Goal: Task Accomplishment & Management: Manage account settings

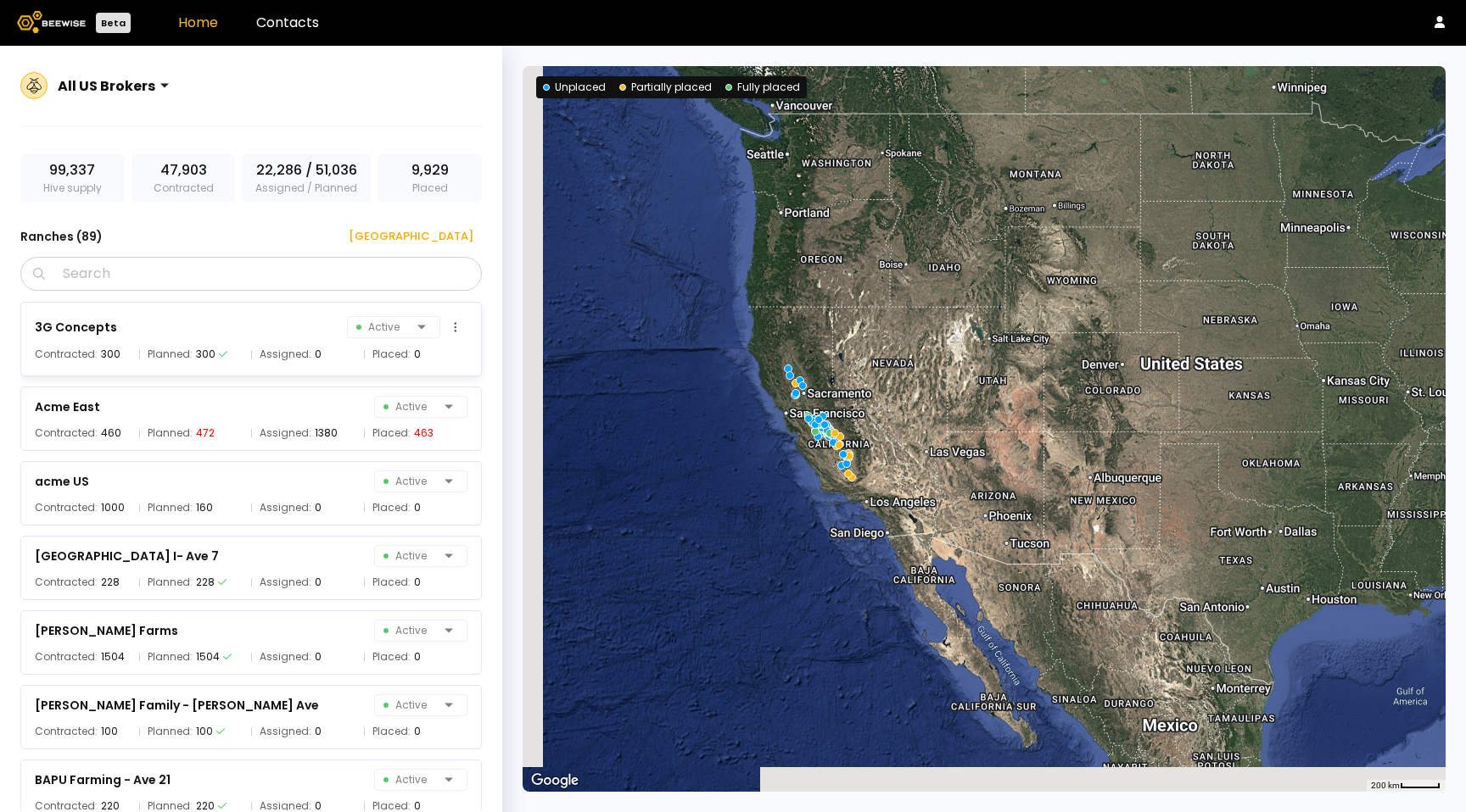
click at [196, 350] on div "300" at bounding box center [205, 354] width 19 height 17
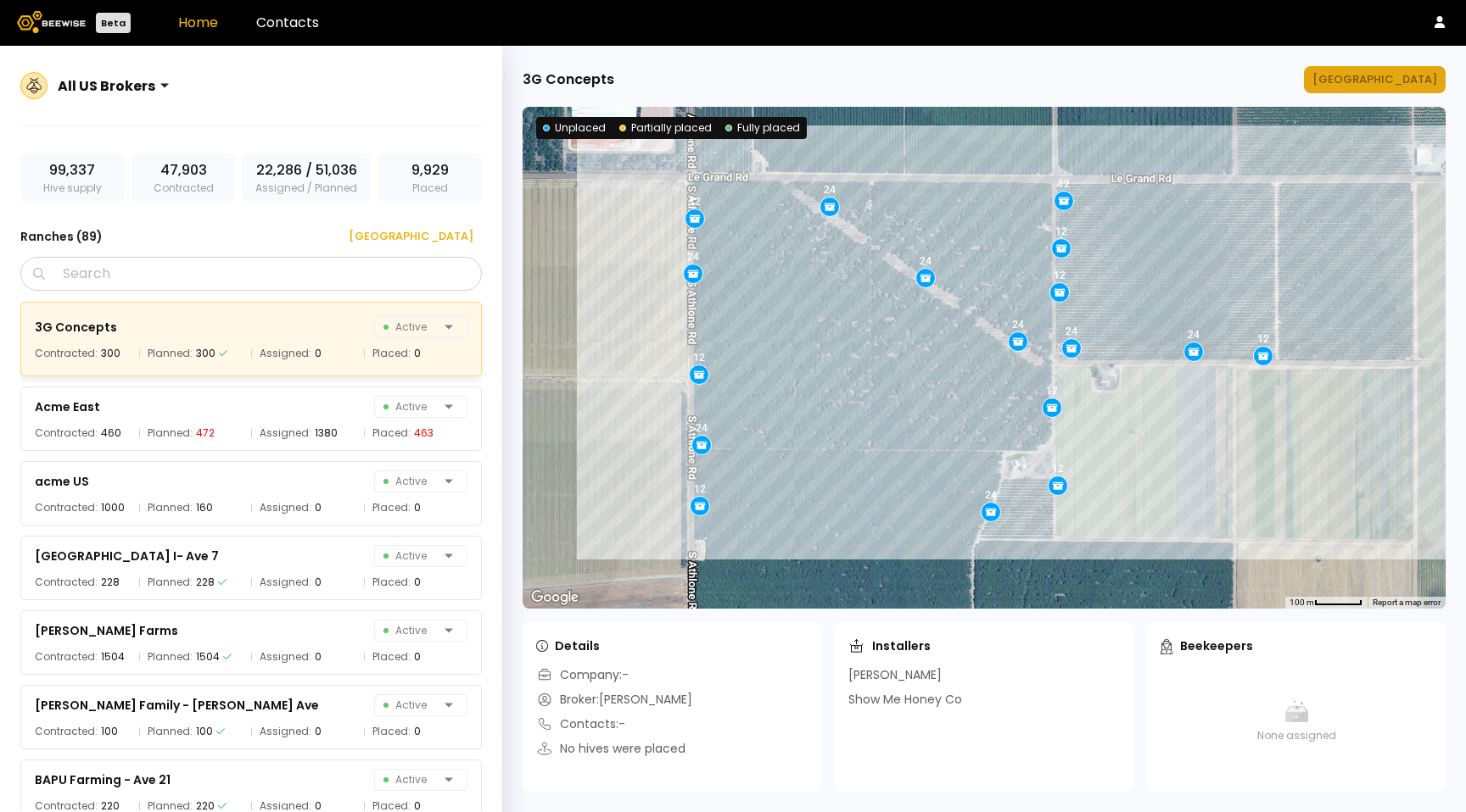
click at [1382, 77] on div "[GEOGRAPHIC_DATA]" at bounding box center [1374, 79] width 124 height 17
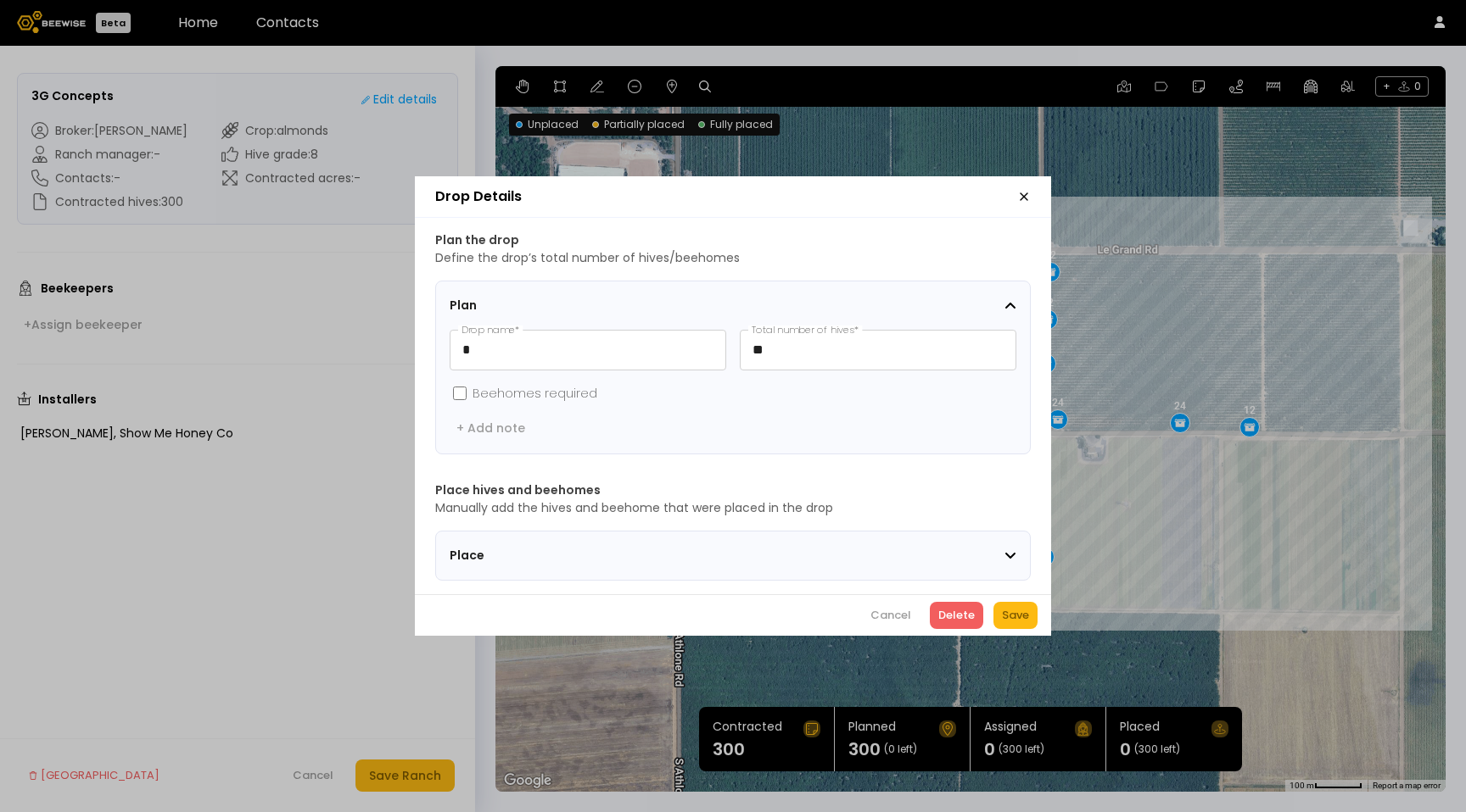
click at [1028, 191] on icon "button" at bounding box center [1023, 196] width 14 height 14
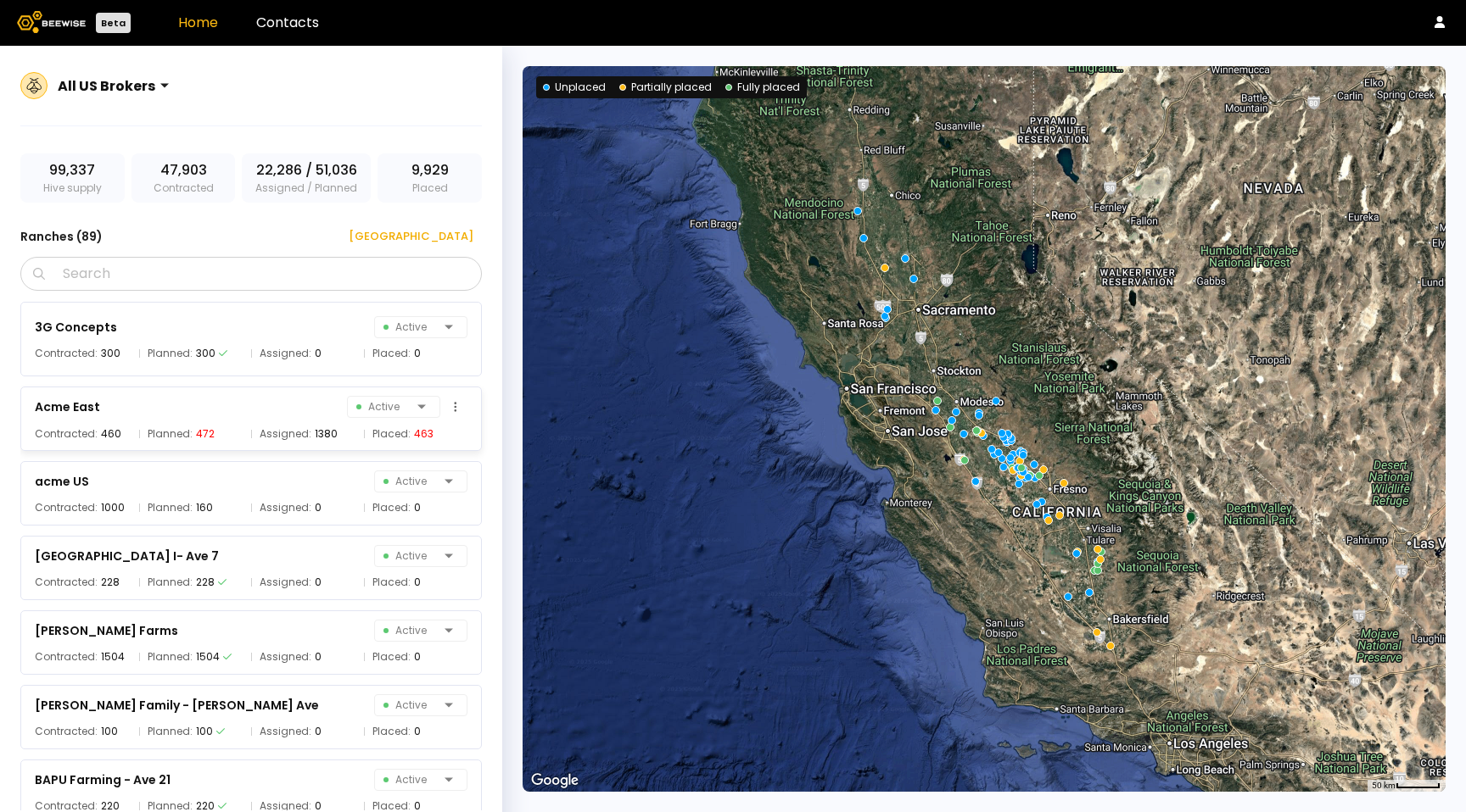
click at [215, 417] on div "Acme East Active" at bounding box center [251, 406] width 433 height 24
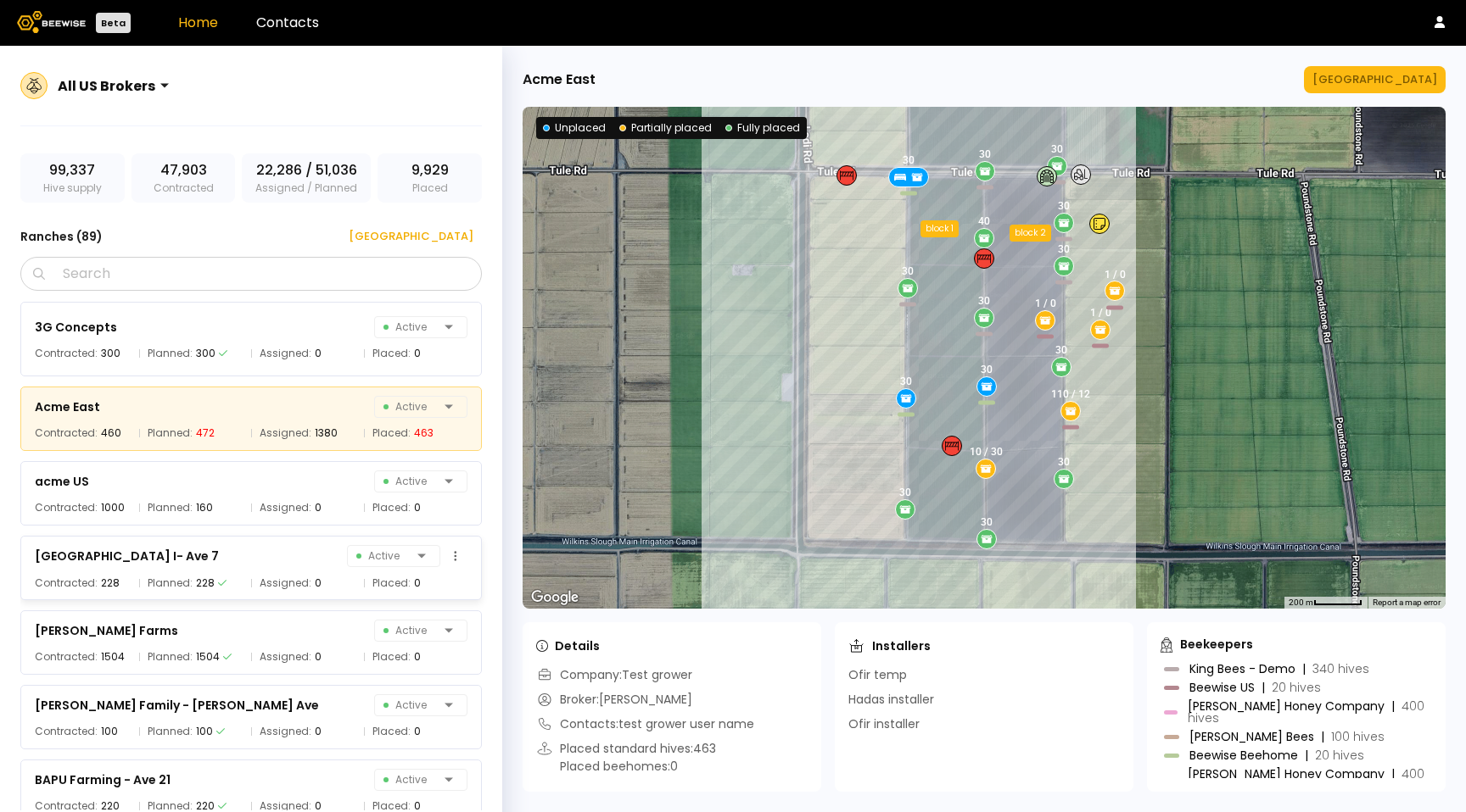
click at [160, 554] on div "[GEOGRAPHIC_DATA] I- Ave 7" at bounding box center [126, 556] width 184 height 20
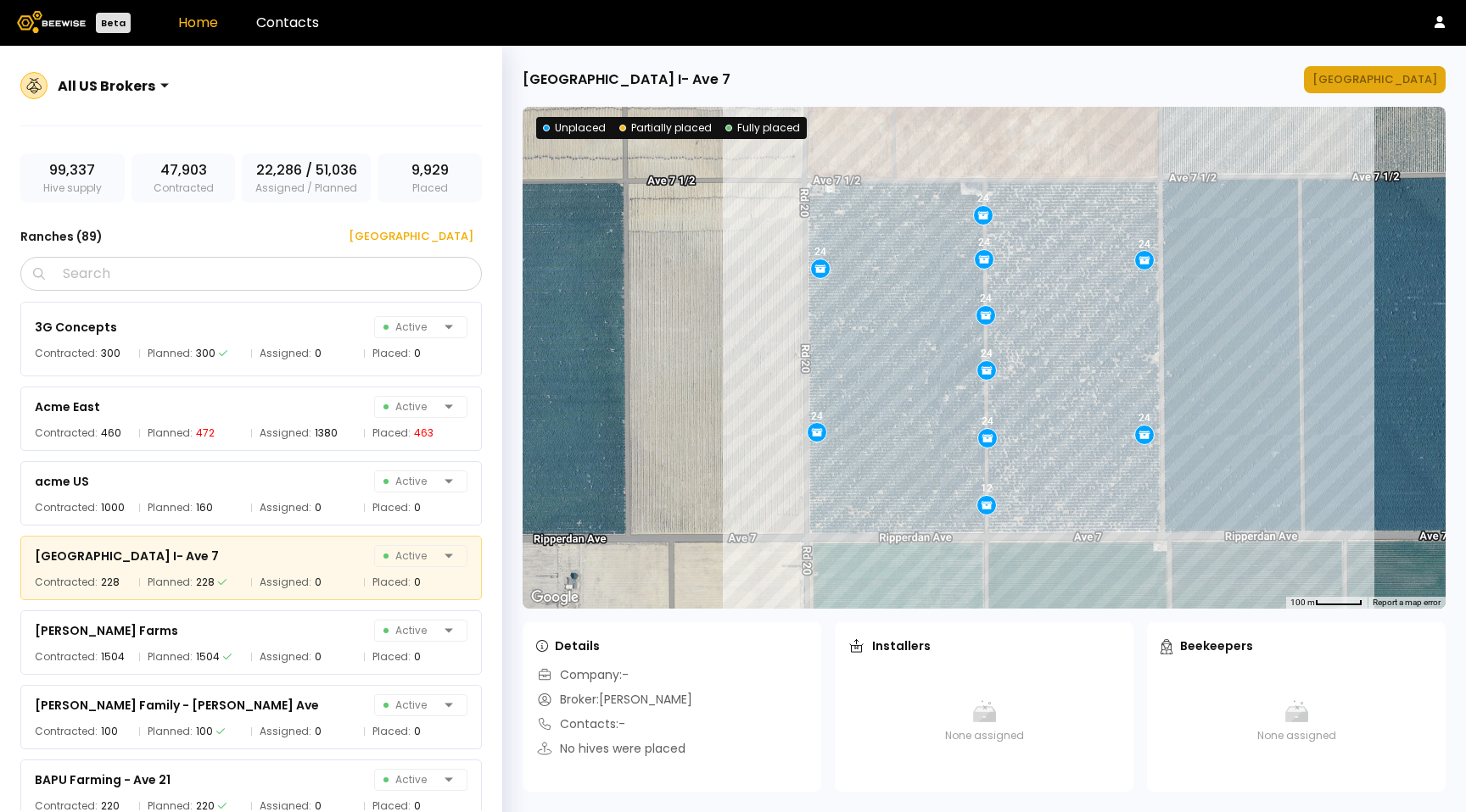
click at [1379, 84] on div "[GEOGRAPHIC_DATA]" at bounding box center [1374, 79] width 124 height 17
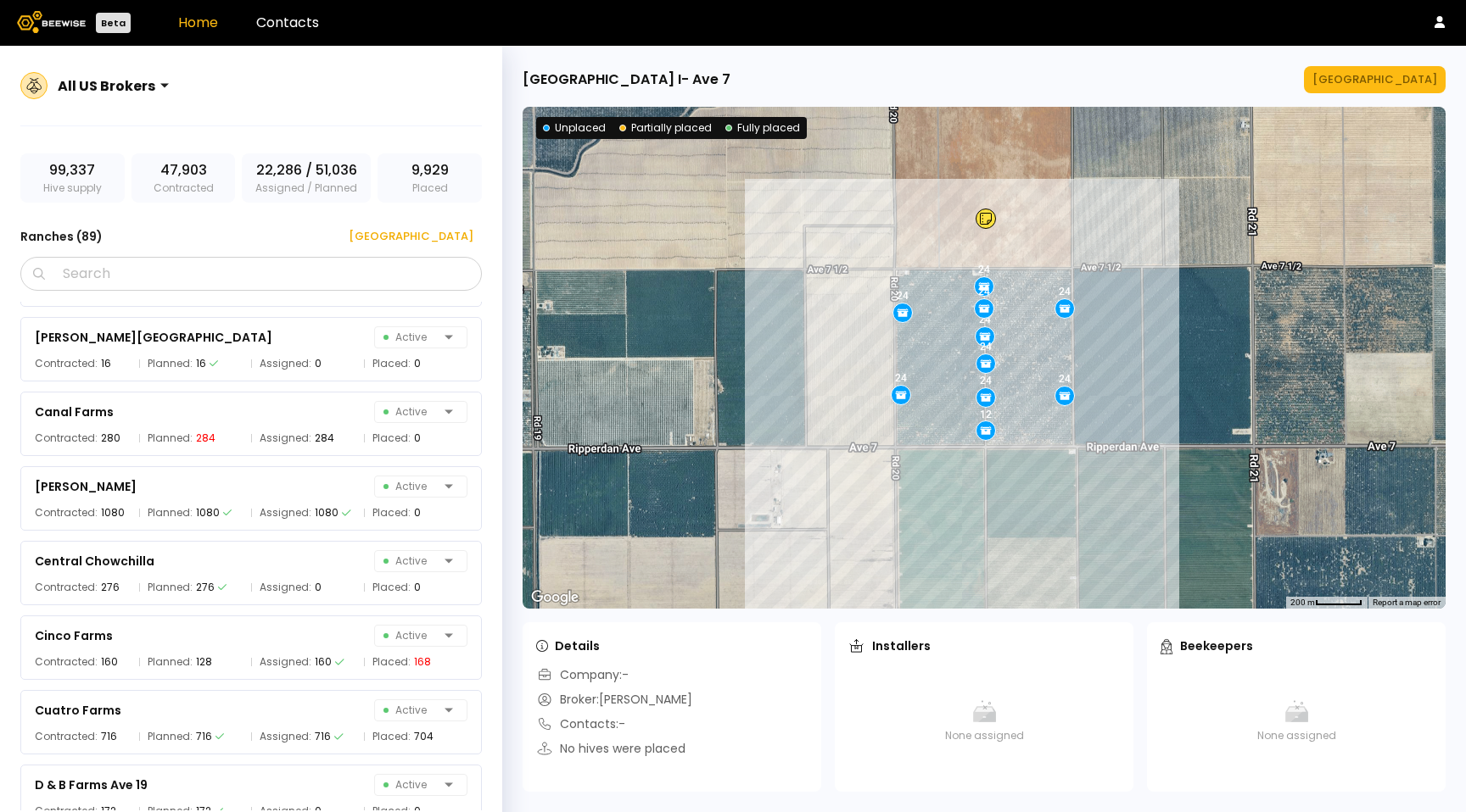
scroll to position [1277, 0]
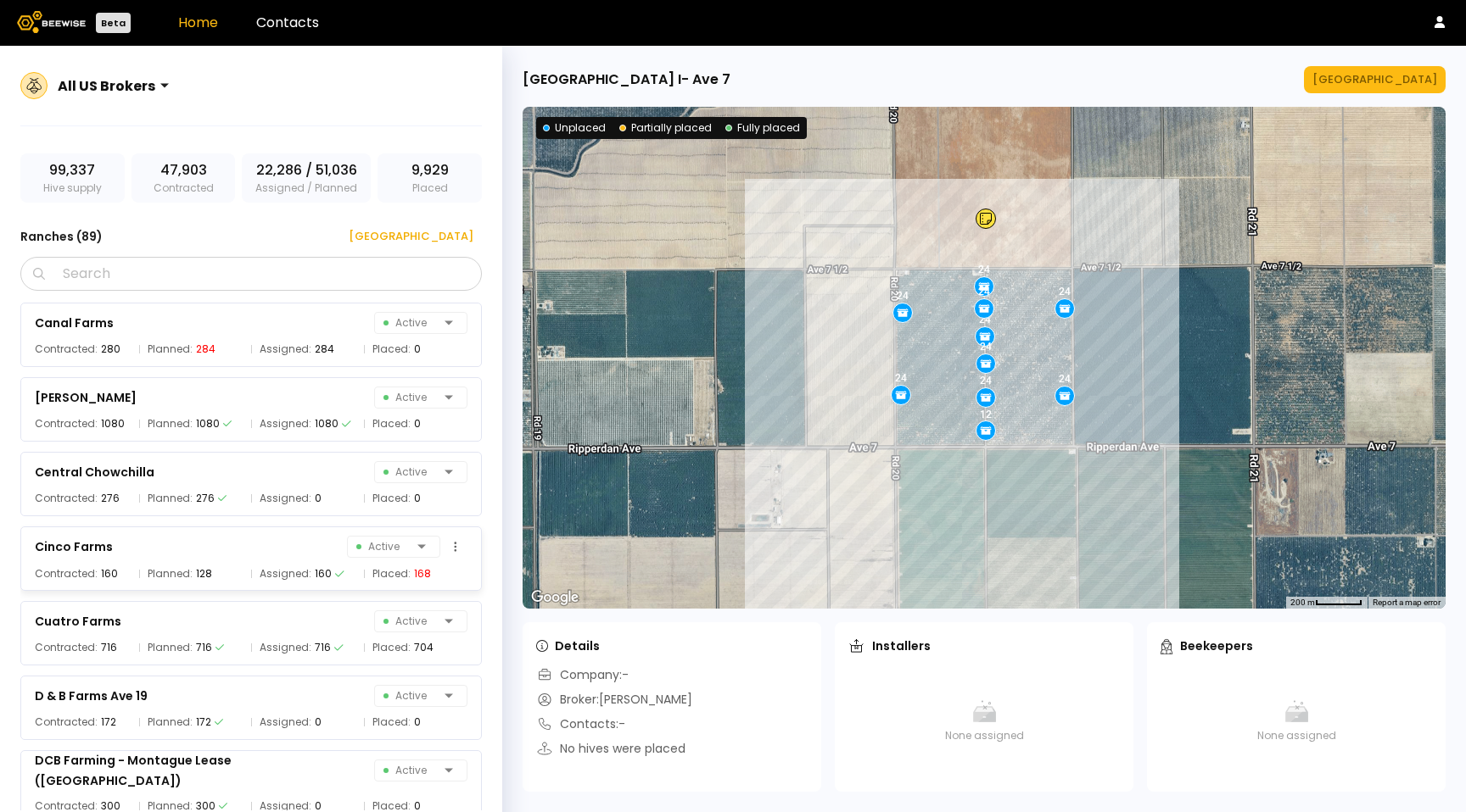
click at [317, 576] on div "160" at bounding box center [323, 573] width 17 height 17
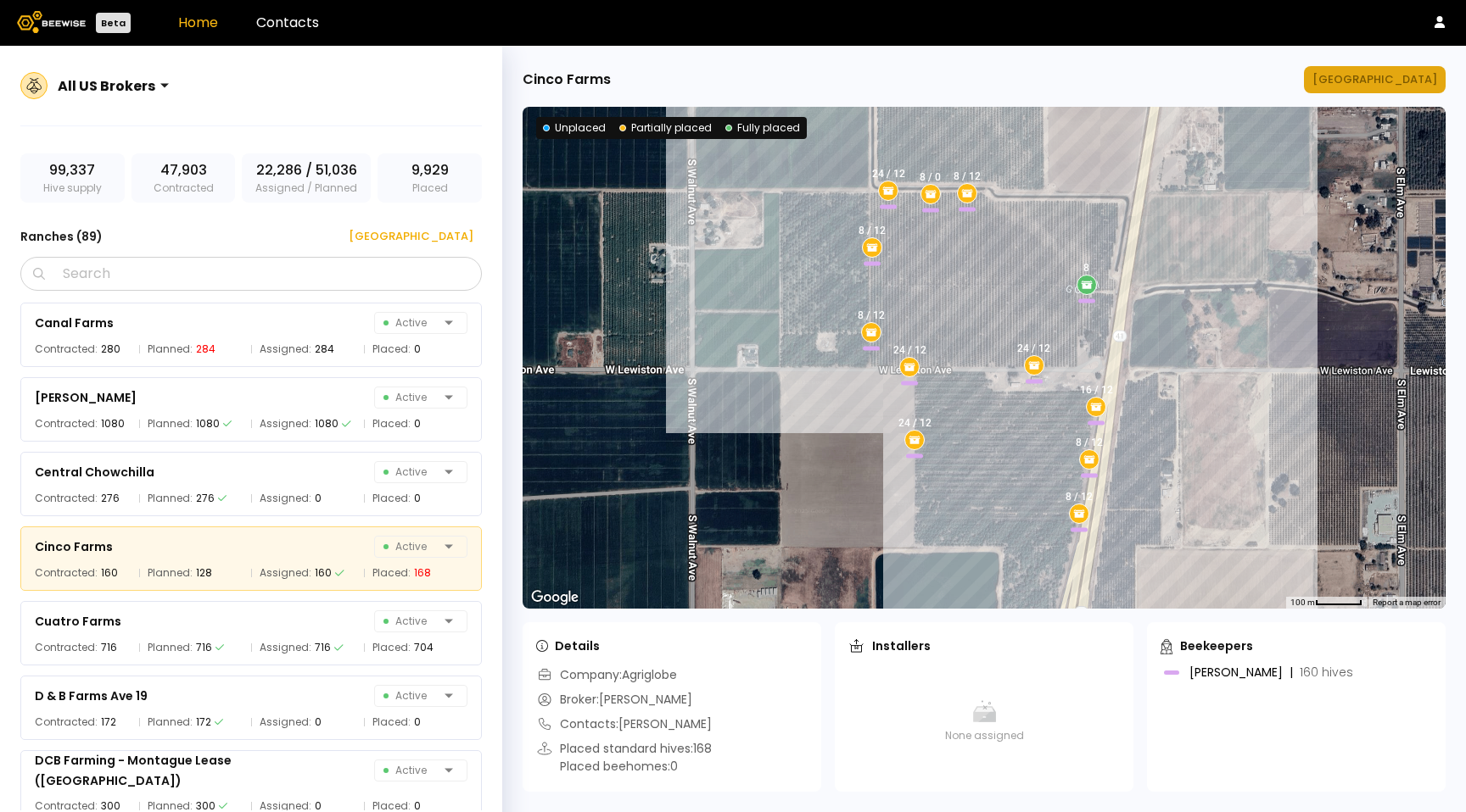
click at [1397, 78] on div "[GEOGRAPHIC_DATA]" at bounding box center [1374, 79] width 124 height 17
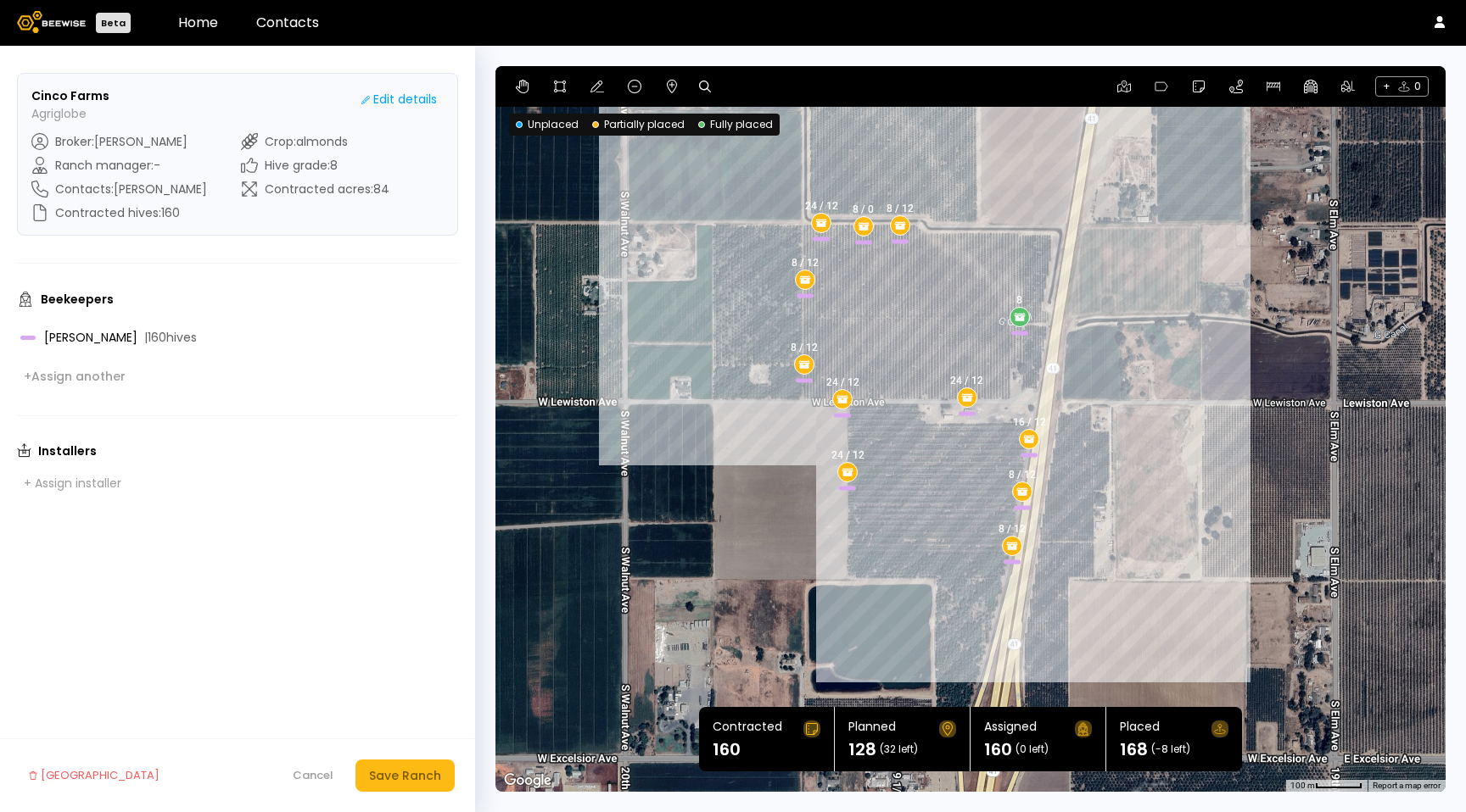
drag, startPoint x: 1192, startPoint y: 348, endPoint x: 1138, endPoint y: 308, distance: 67.2
click at [1138, 308] on div "24 / 12 16 / 12 24 / 12 24 / 12 8 / 12 8 / 12 8 / 12 8 / 0 8 8 / 12 8 / 12 24 /…" at bounding box center [970, 429] width 950 height 726
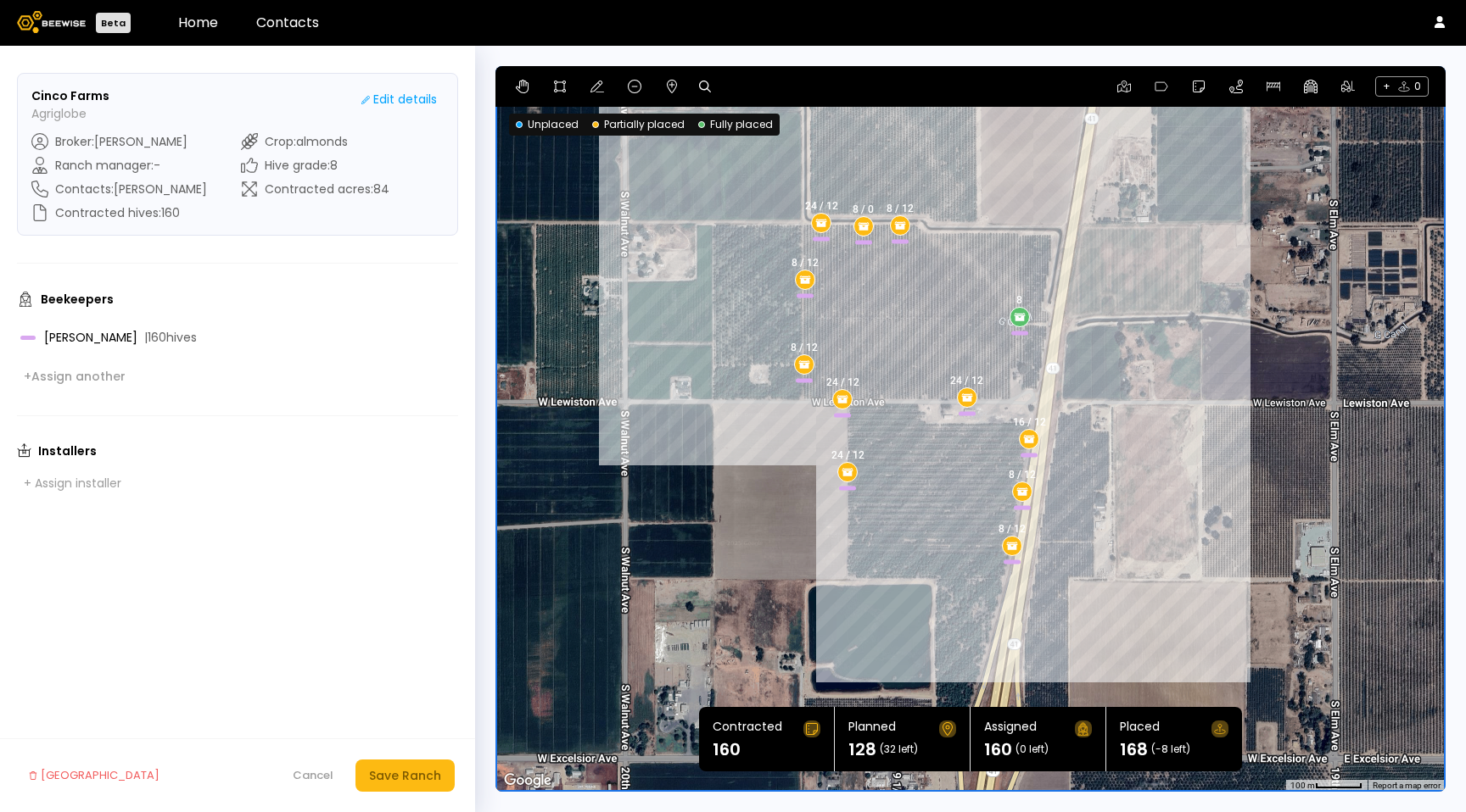
click at [328, 18] on header "Beta Home Contacts" at bounding box center [733, 23] width 1466 height 45
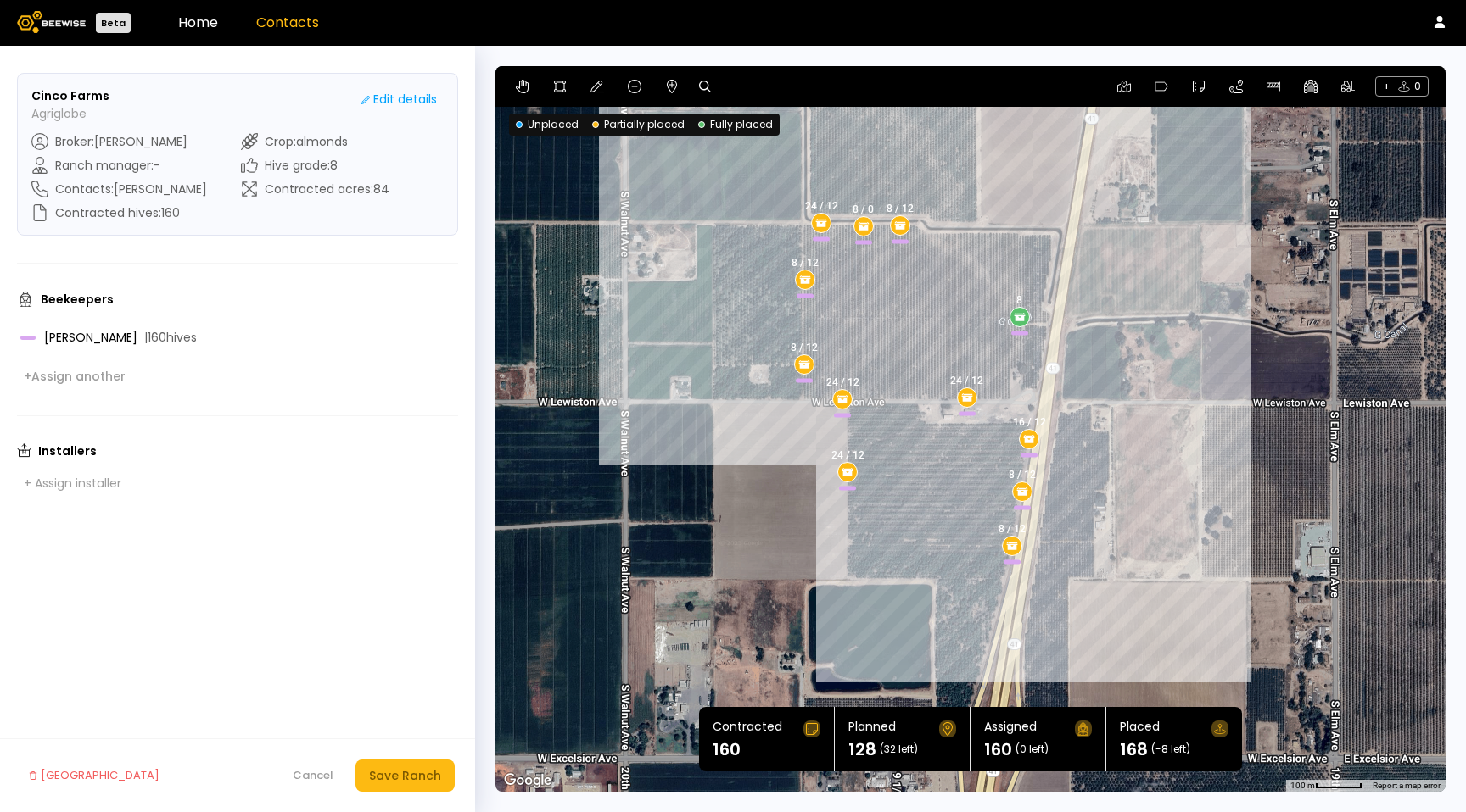
click at [310, 24] on link "Contacts" at bounding box center [287, 22] width 63 height 19
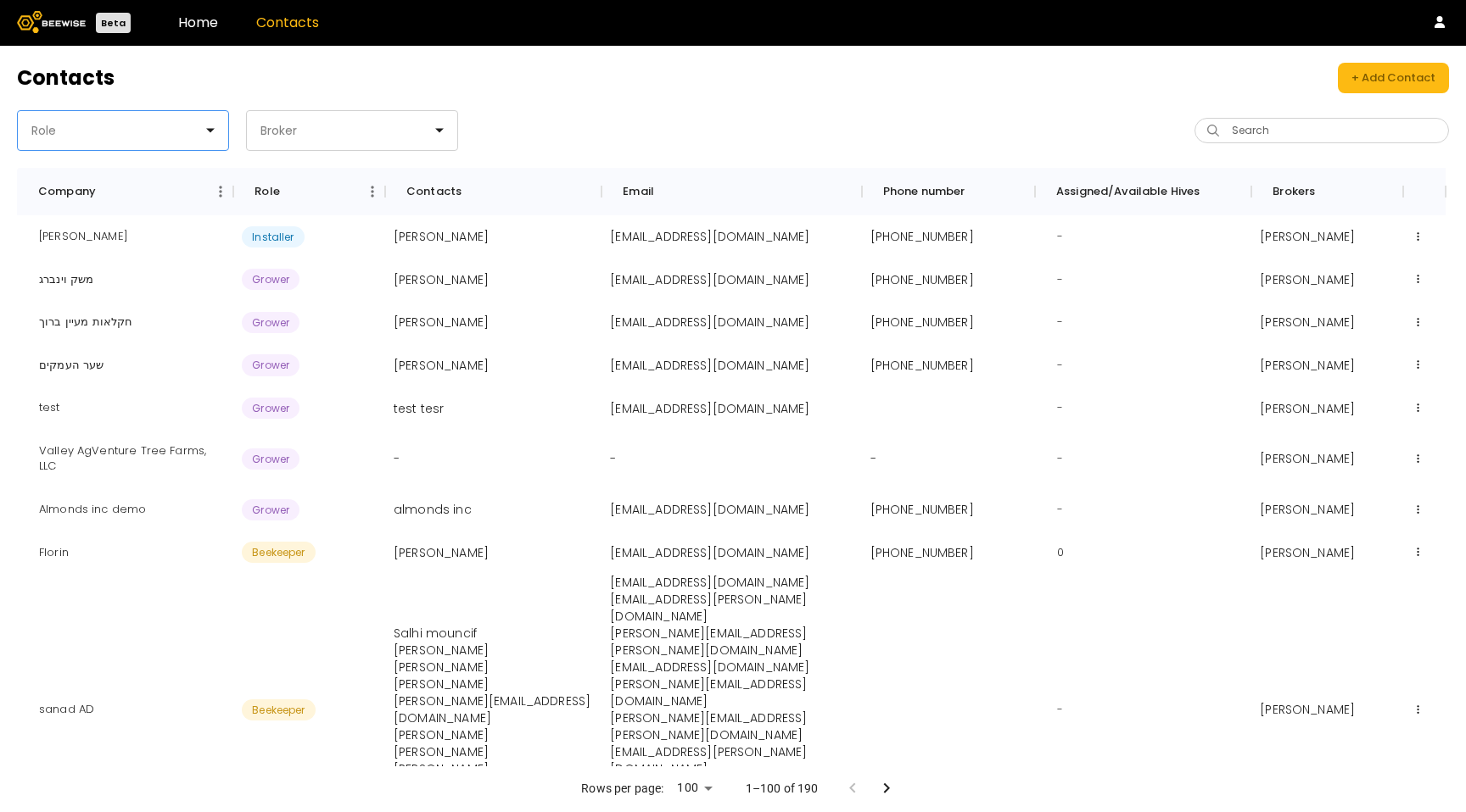
click at [166, 127] on div at bounding box center [116, 131] width 173 height 15
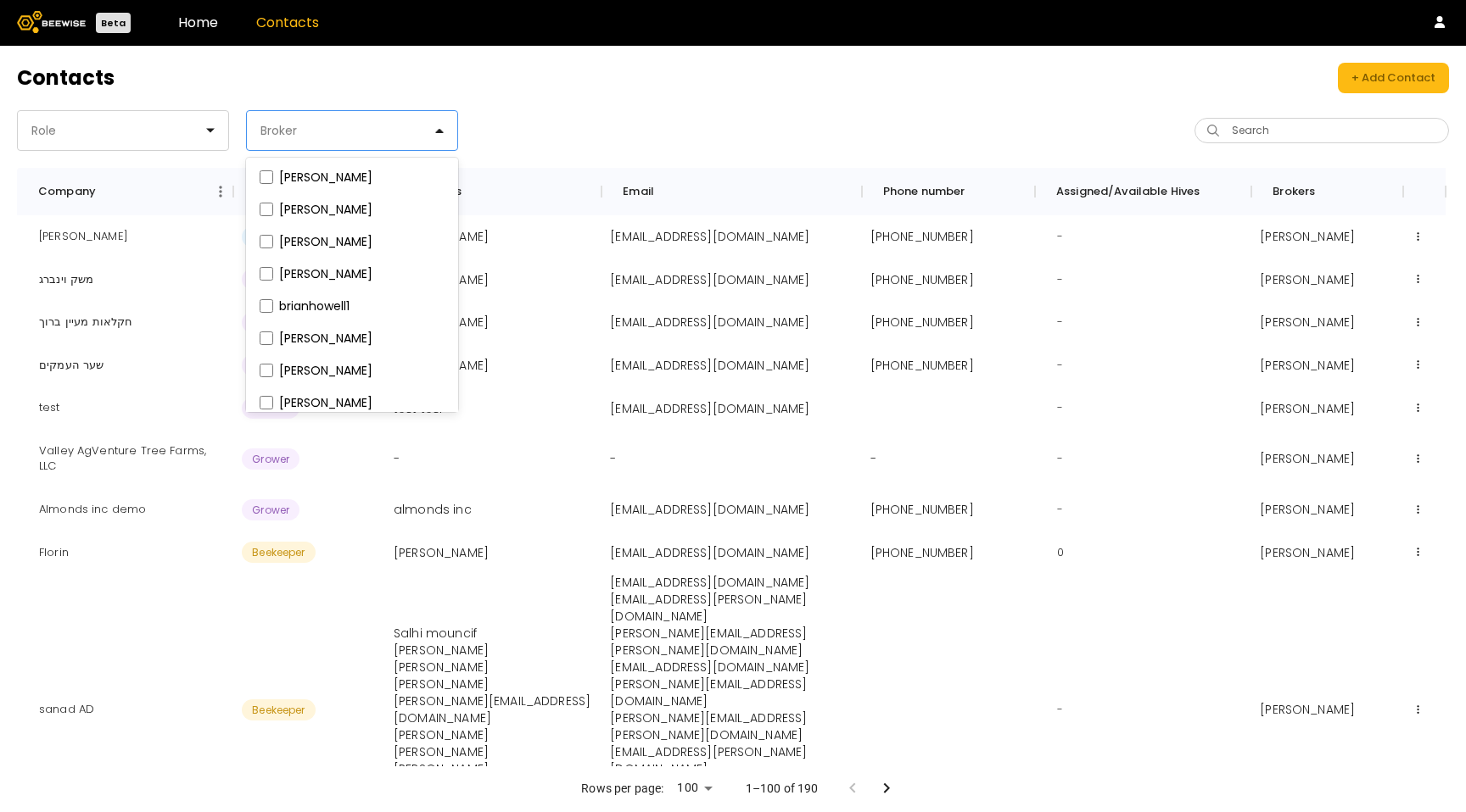
click at [267, 126] on div at bounding box center [345, 131] width 173 height 15
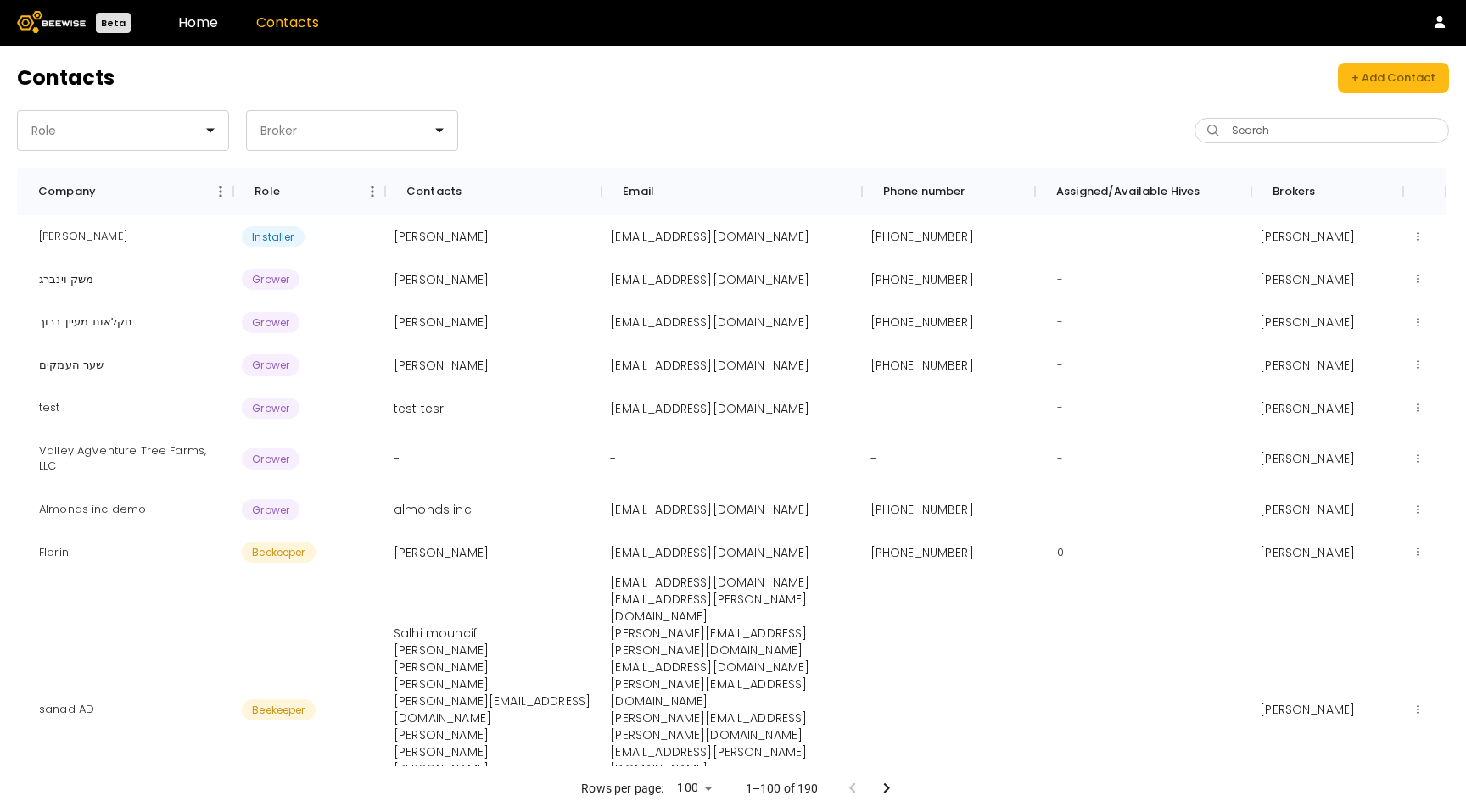
click at [635, 103] on div "Contacts + Add Contact Role Broker Search Company Role Contacts Email Phone num…" at bounding box center [733, 428] width 1466 height 767
click at [113, 188] on icon "Sort" at bounding box center [107, 191] width 15 height 15
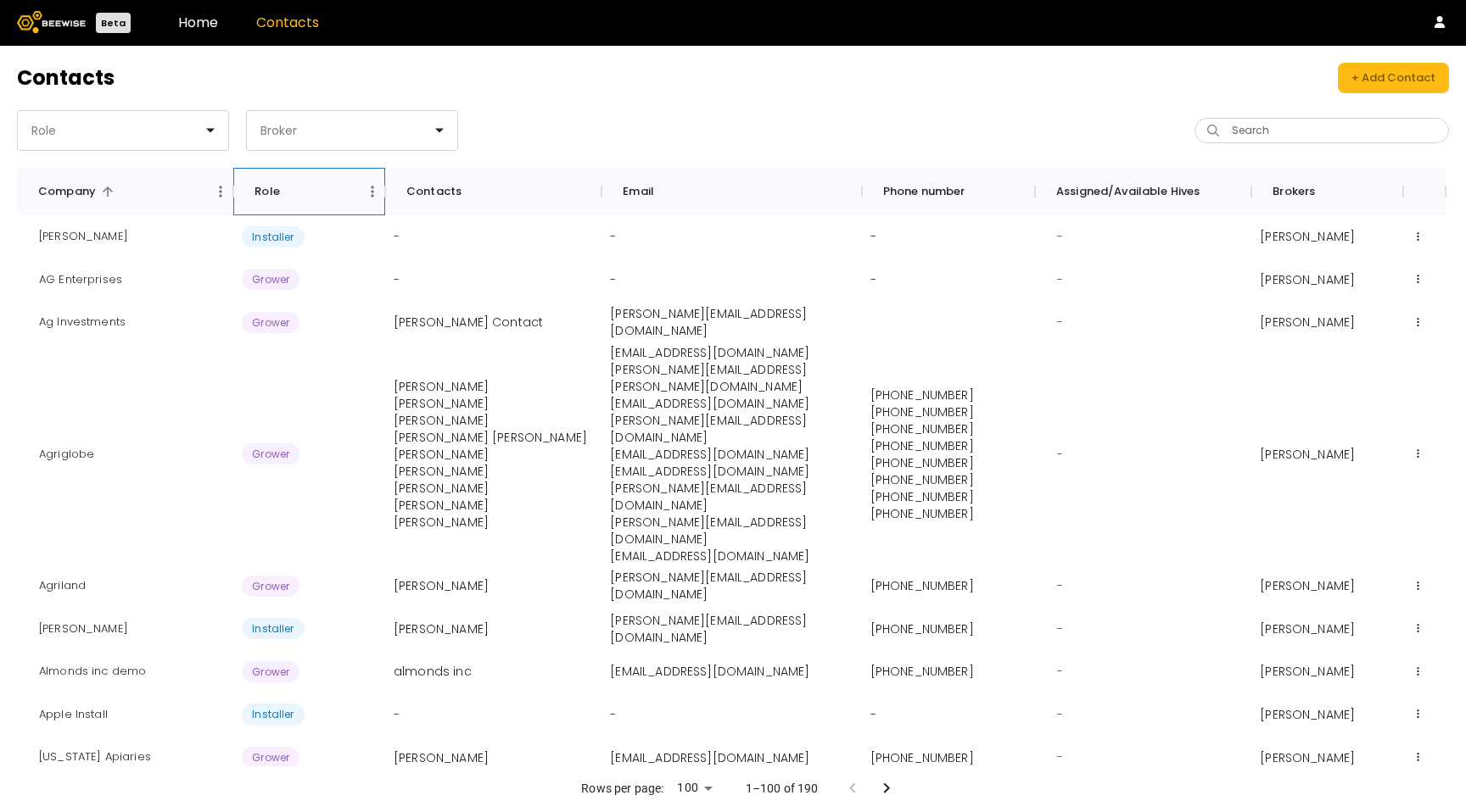
click at [334, 184] on div "Role" at bounding box center [300, 191] width 118 height 47
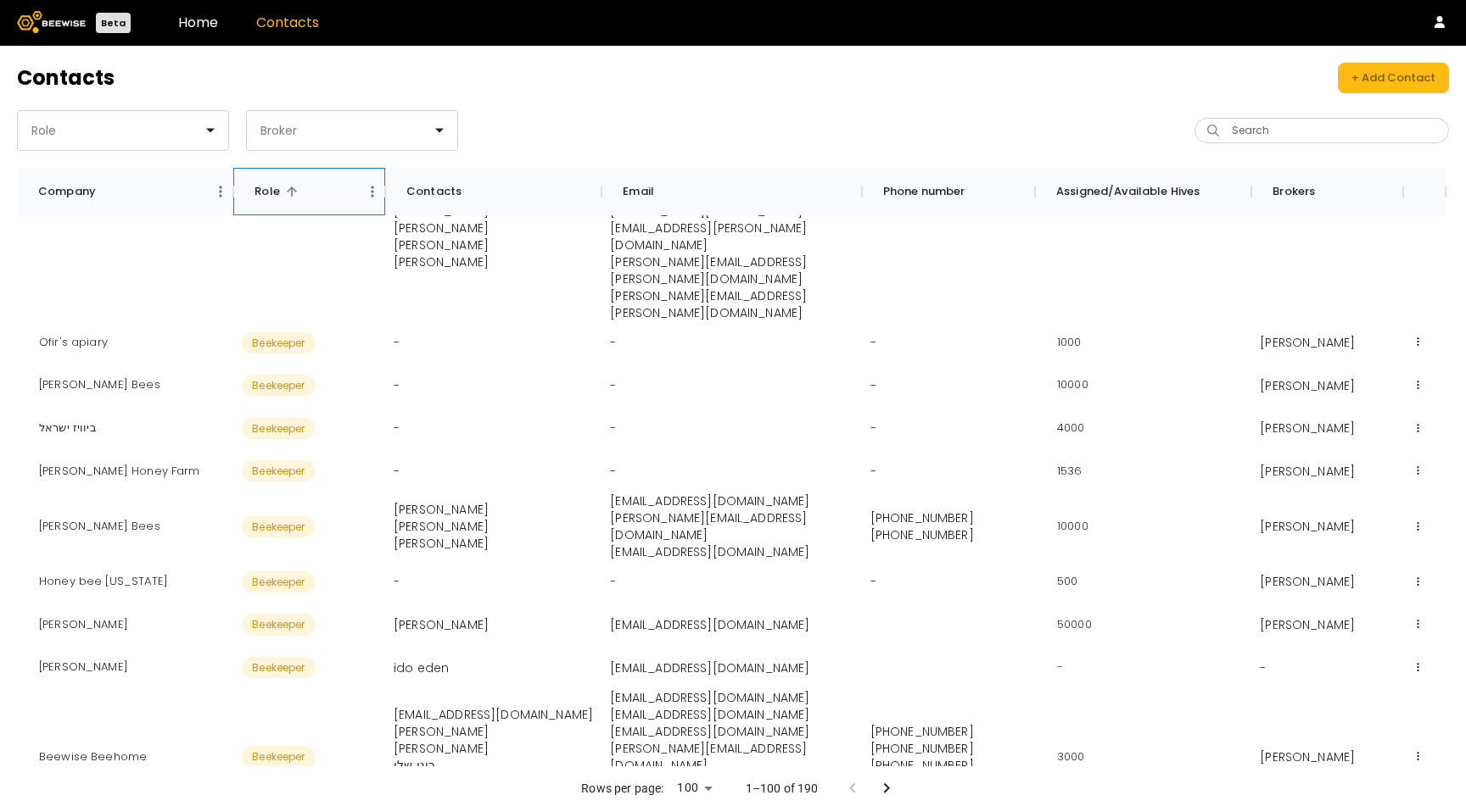
scroll to position [210, 0]
click at [282, 195] on button "Sort" at bounding box center [291, 191] width 24 height 24
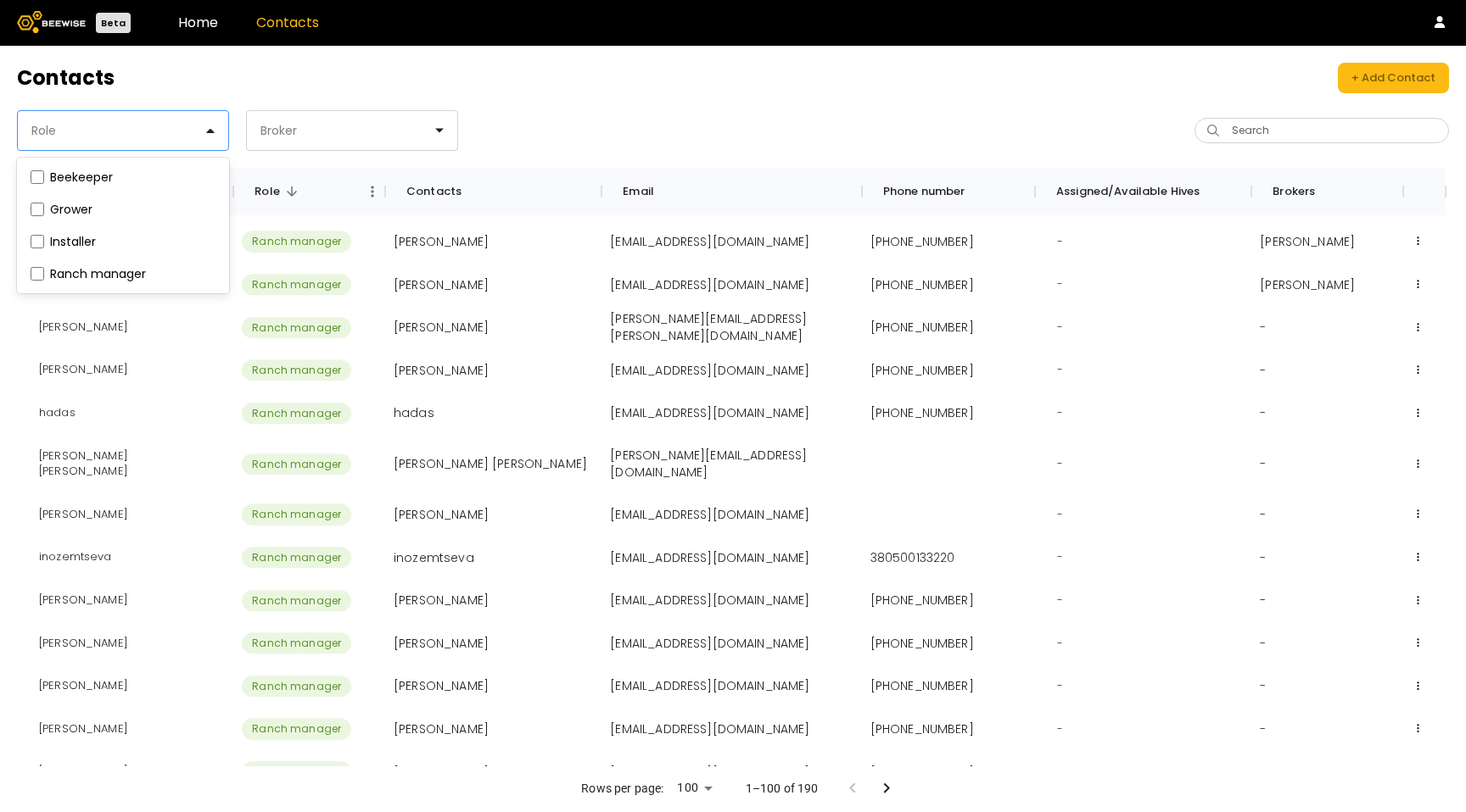
click at [165, 120] on div "Role" at bounding box center [116, 130] width 197 height 39
click at [296, 189] on icon "Sort" at bounding box center [291, 191] width 15 height 15
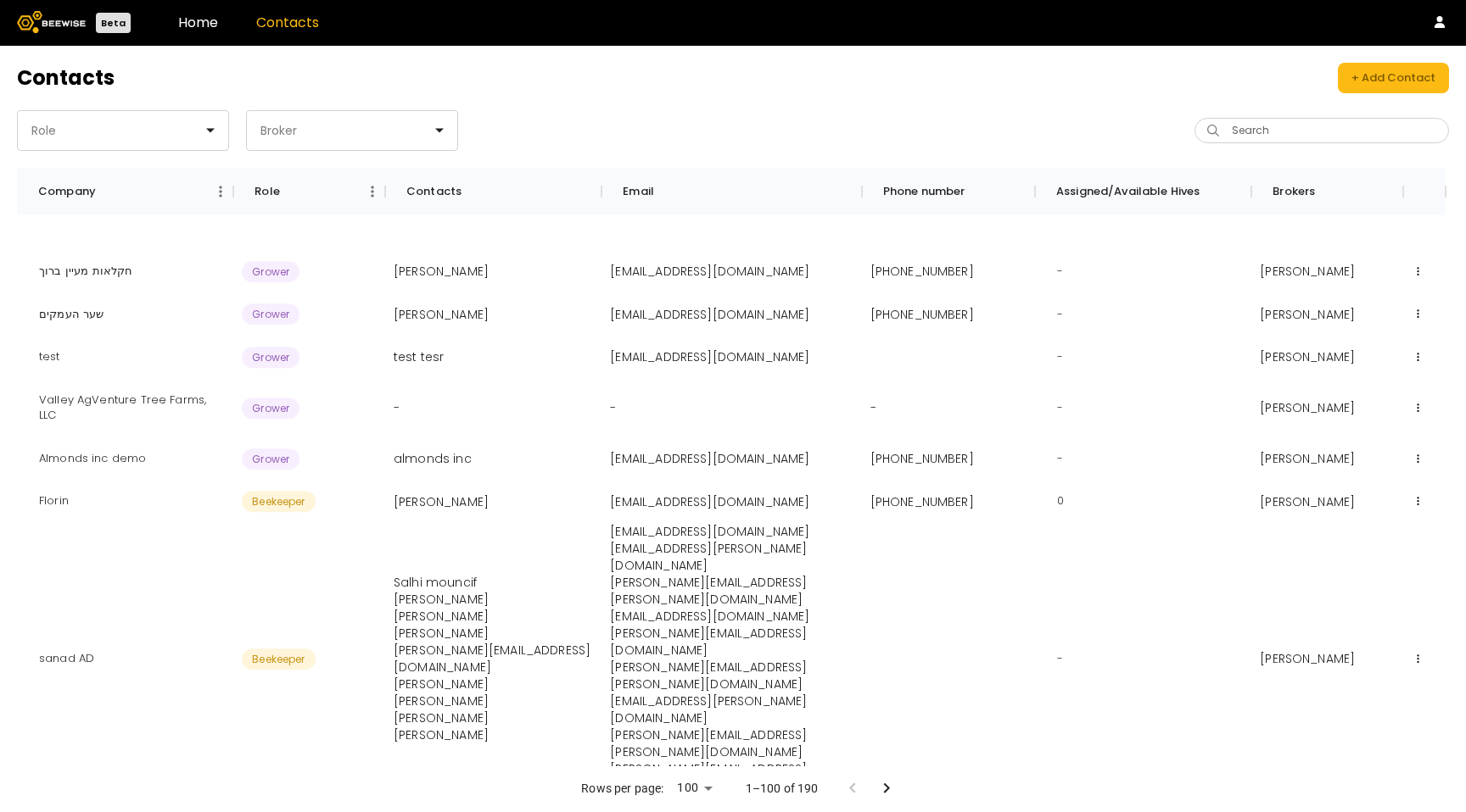
scroll to position [0, 0]
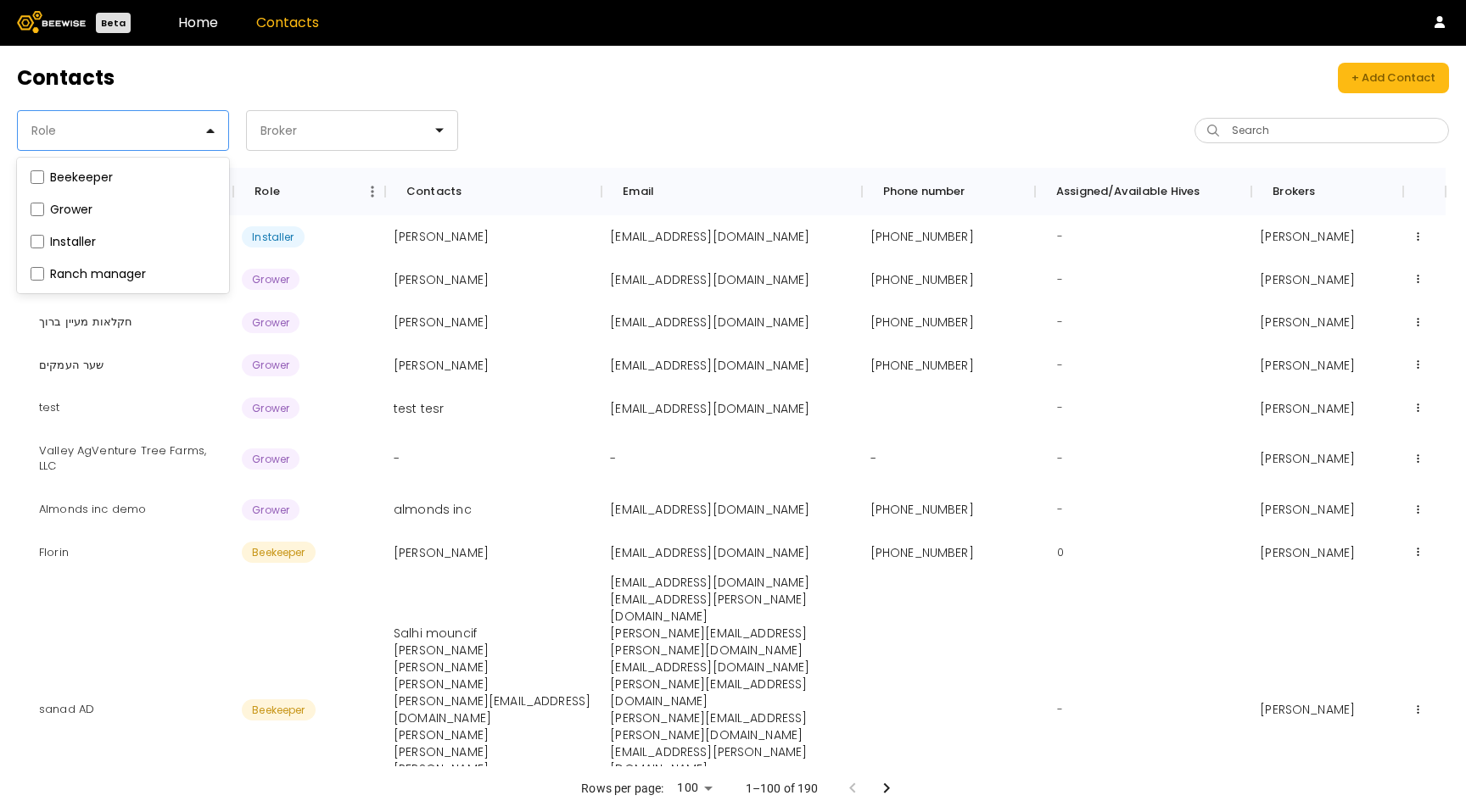
click at [175, 134] on div "Role" at bounding box center [116, 130] width 197 height 39
click at [1281, 136] on input "Search" at bounding box center [1328, 131] width 211 height 24
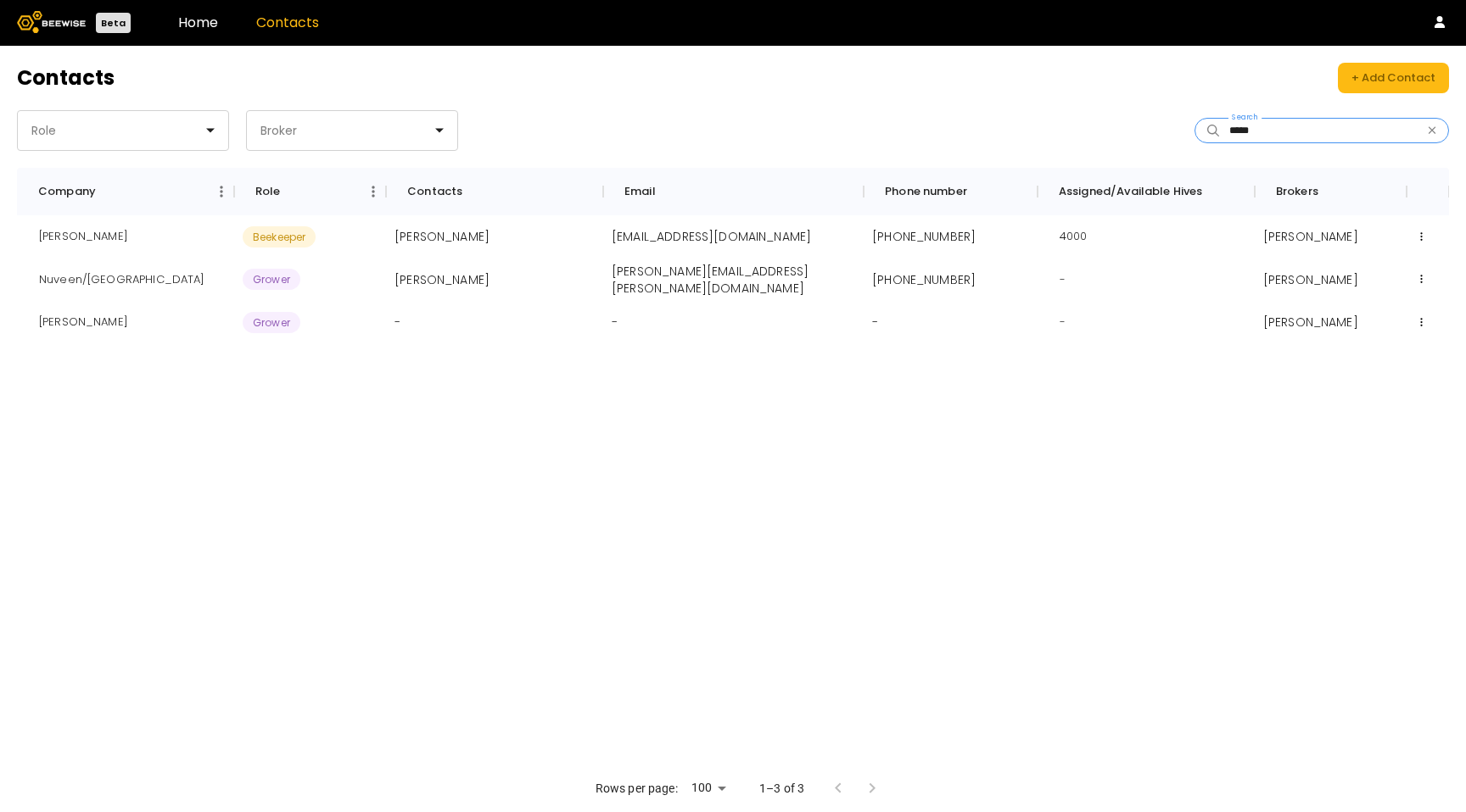
type input "*****"
click at [339, 121] on div "Broker" at bounding box center [345, 130] width 197 height 39
click at [188, 119] on div "Role" at bounding box center [116, 130] width 197 height 39
click at [70, 240] on label "Installer" at bounding box center [73, 241] width 45 height 12
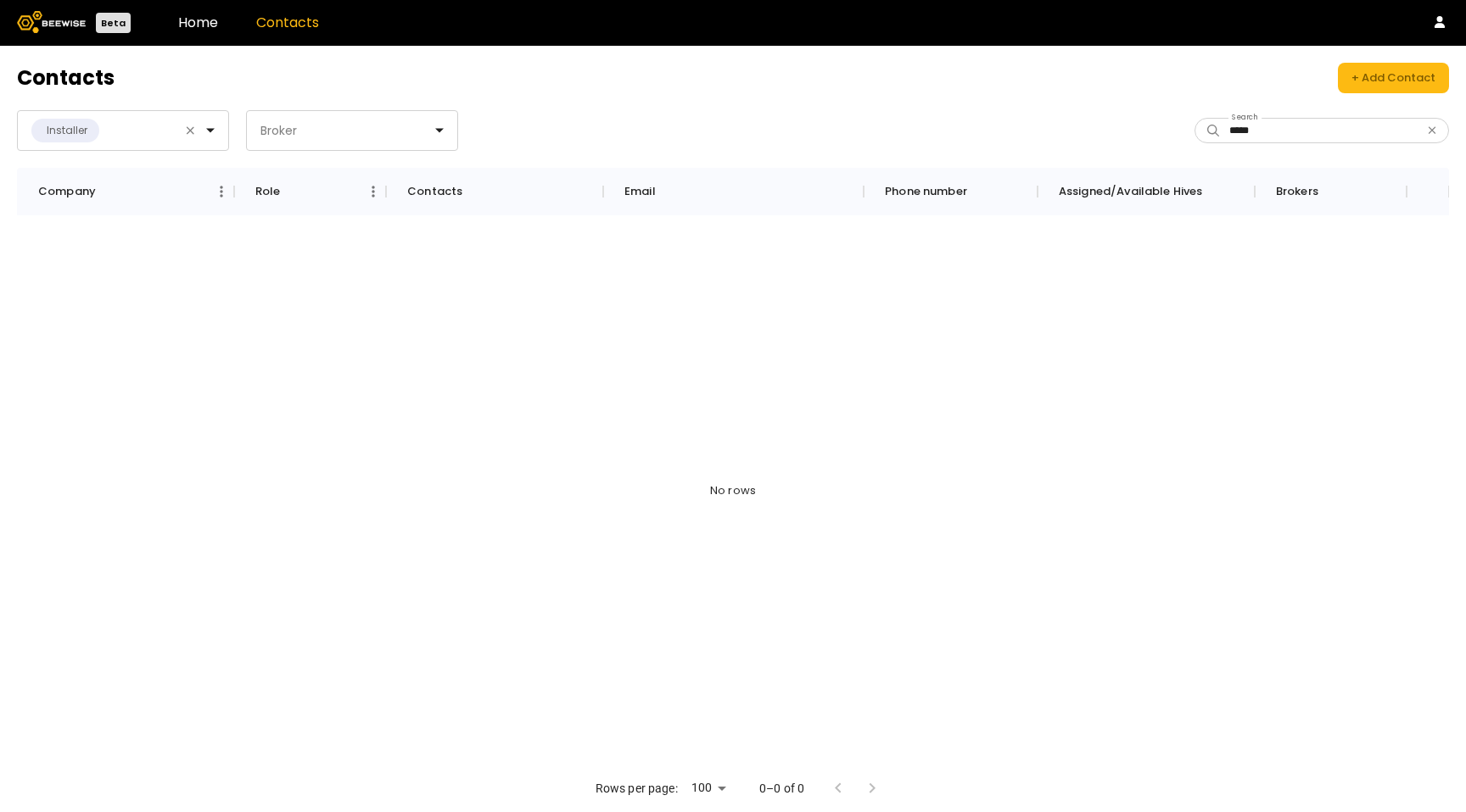
click at [348, 365] on div "No rows" at bounding box center [733, 490] width 1432 height 551
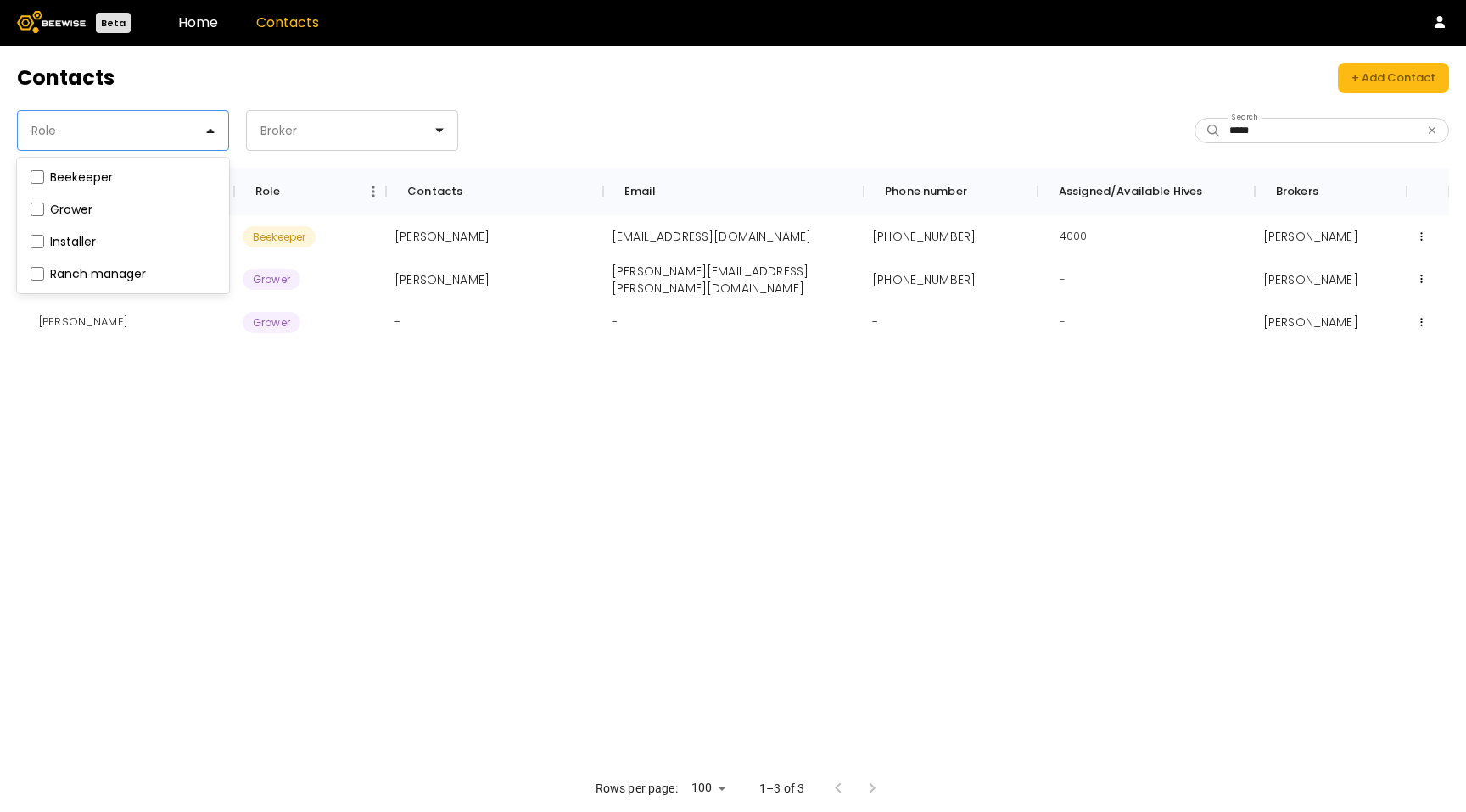
click at [189, 130] on div at bounding box center [116, 131] width 173 height 15
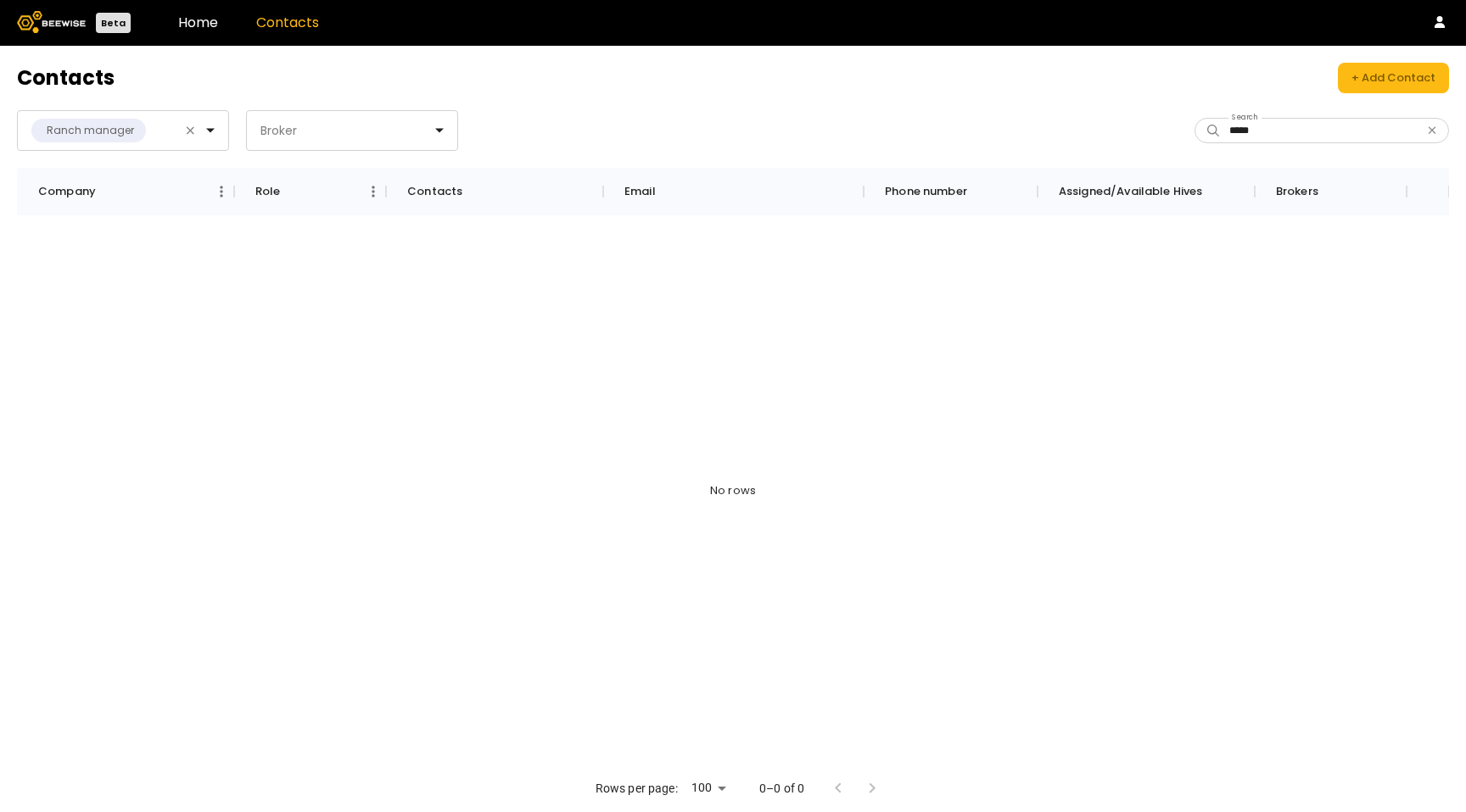
drag, startPoint x: 1431, startPoint y: 134, endPoint x: 1038, endPoint y: 121, distance: 393.2
click at [1423, 132] on div "*****" at bounding box center [1322, 131] width 254 height 25
drag, startPoint x: 1434, startPoint y: 130, endPoint x: 1376, endPoint y: 128, distance: 58.0
click at [1434, 130] on icon "button" at bounding box center [1432, 130] width 8 height 11
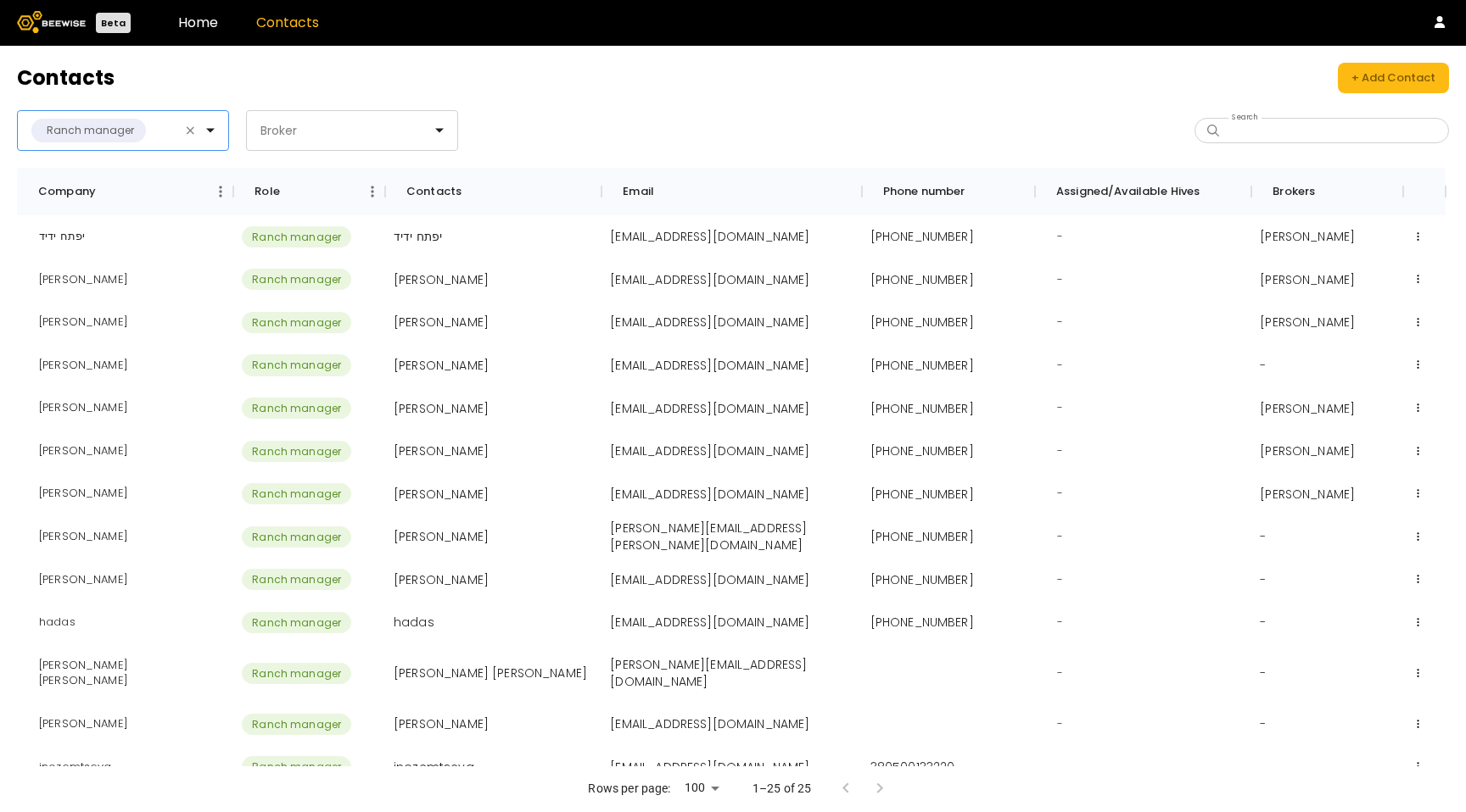
click at [182, 127] on div at bounding box center [169, 131] width 42 height 15
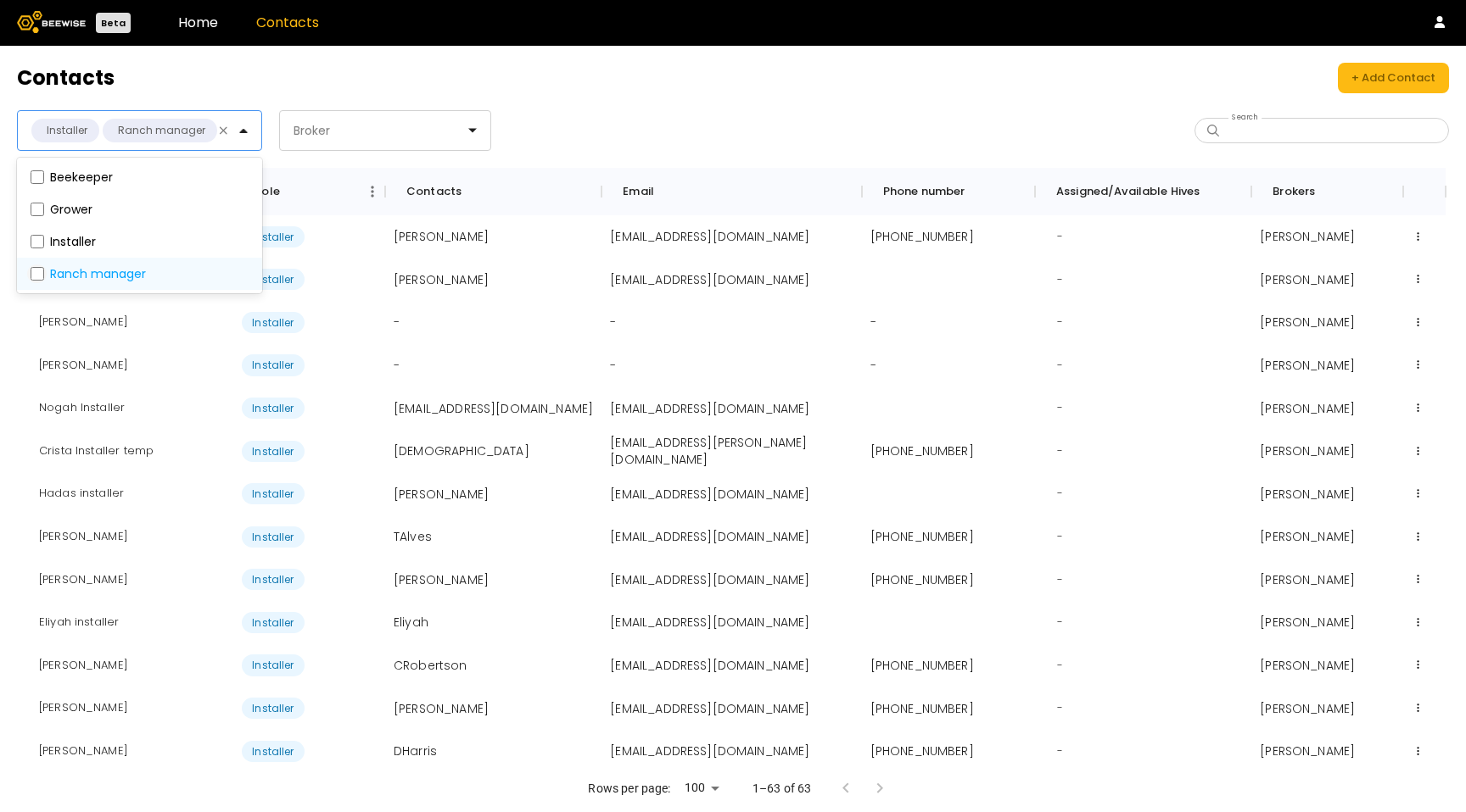
click at [35, 265] on div "Ranch manager" at bounding box center [140, 274] width 245 height 33
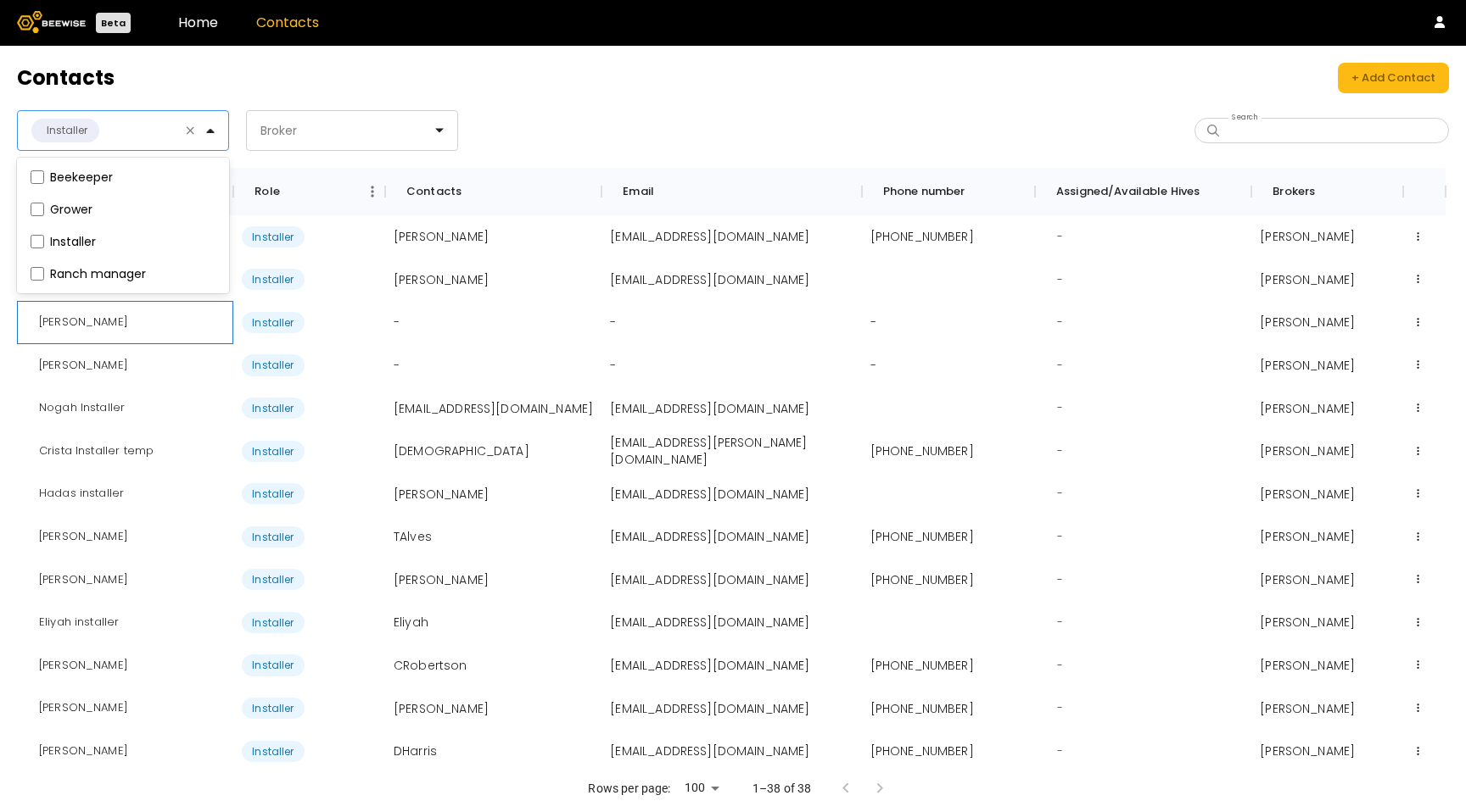
click at [78, 318] on div "Bryan Cox" at bounding box center [84, 323] width 116 height 44
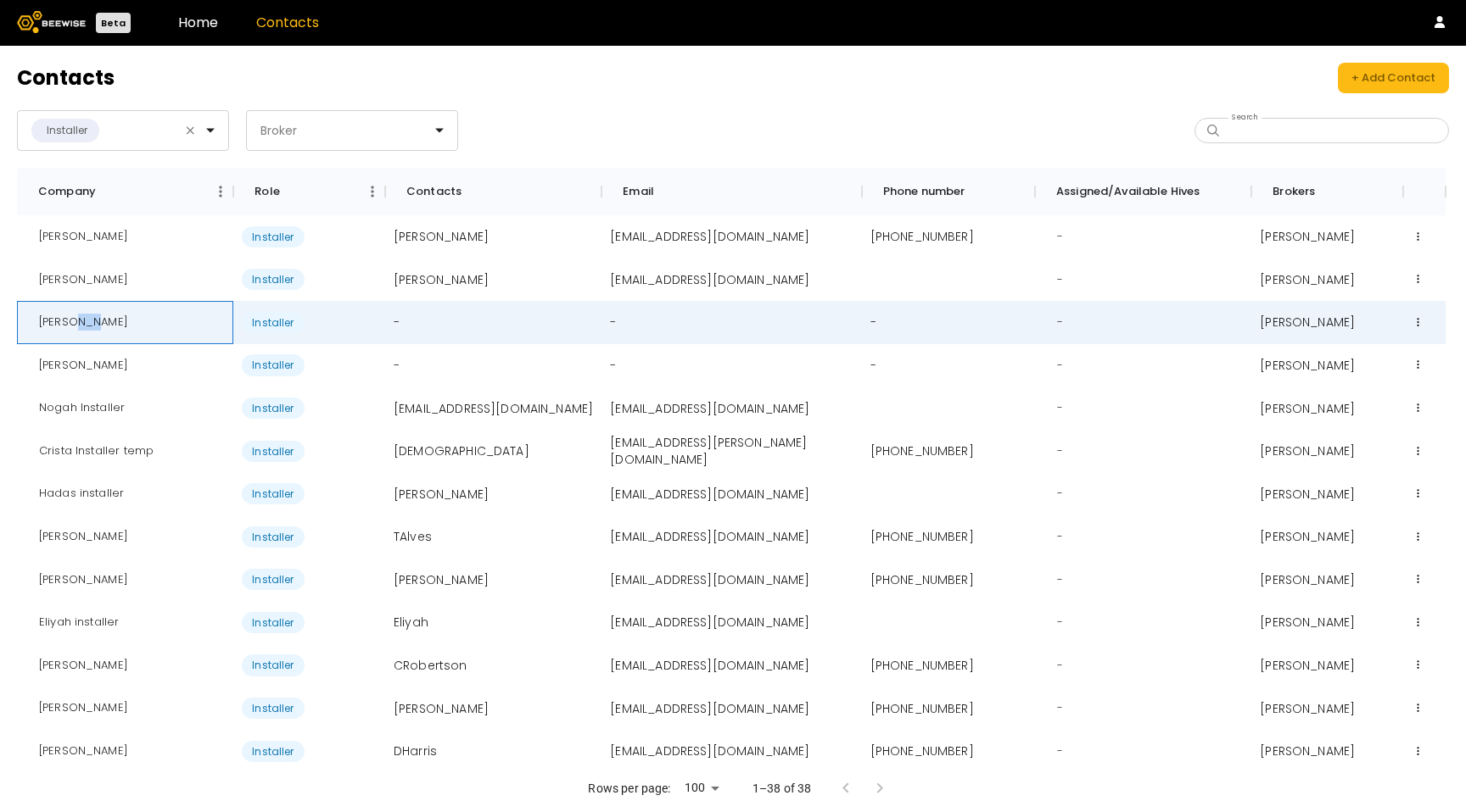
click at [78, 318] on div "Bryan Cox" at bounding box center [84, 323] width 116 height 44
copy div "Bryan Cox"
click at [66, 286] on div "Kevin G" at bounding box center [84, 280] width 116 height 44
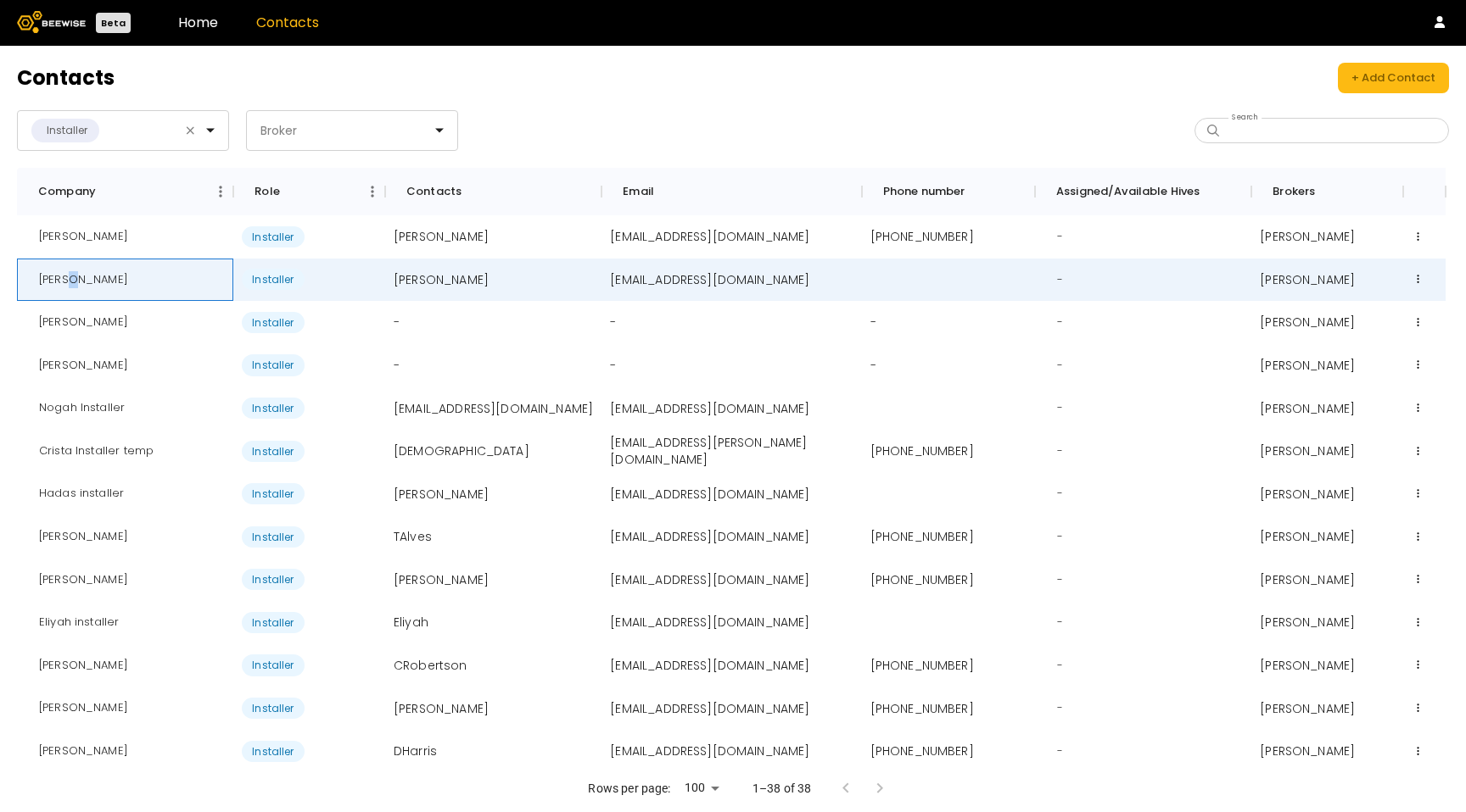
click at [66, 286] on div "Kevin G" at bounding box center [84, 280] width 116 height 44
click at [71, 281] on div "Kevin G" at bounding box center [84, 280] width 116 height 44
click at [72, 280] on div "Kevin G" at bounding box center [84, 280] width 116 height 44
click at [71, 280] on div "Kevin G" at bounding box center [84, 280] width 116 height 44
copy div "Kevin G"
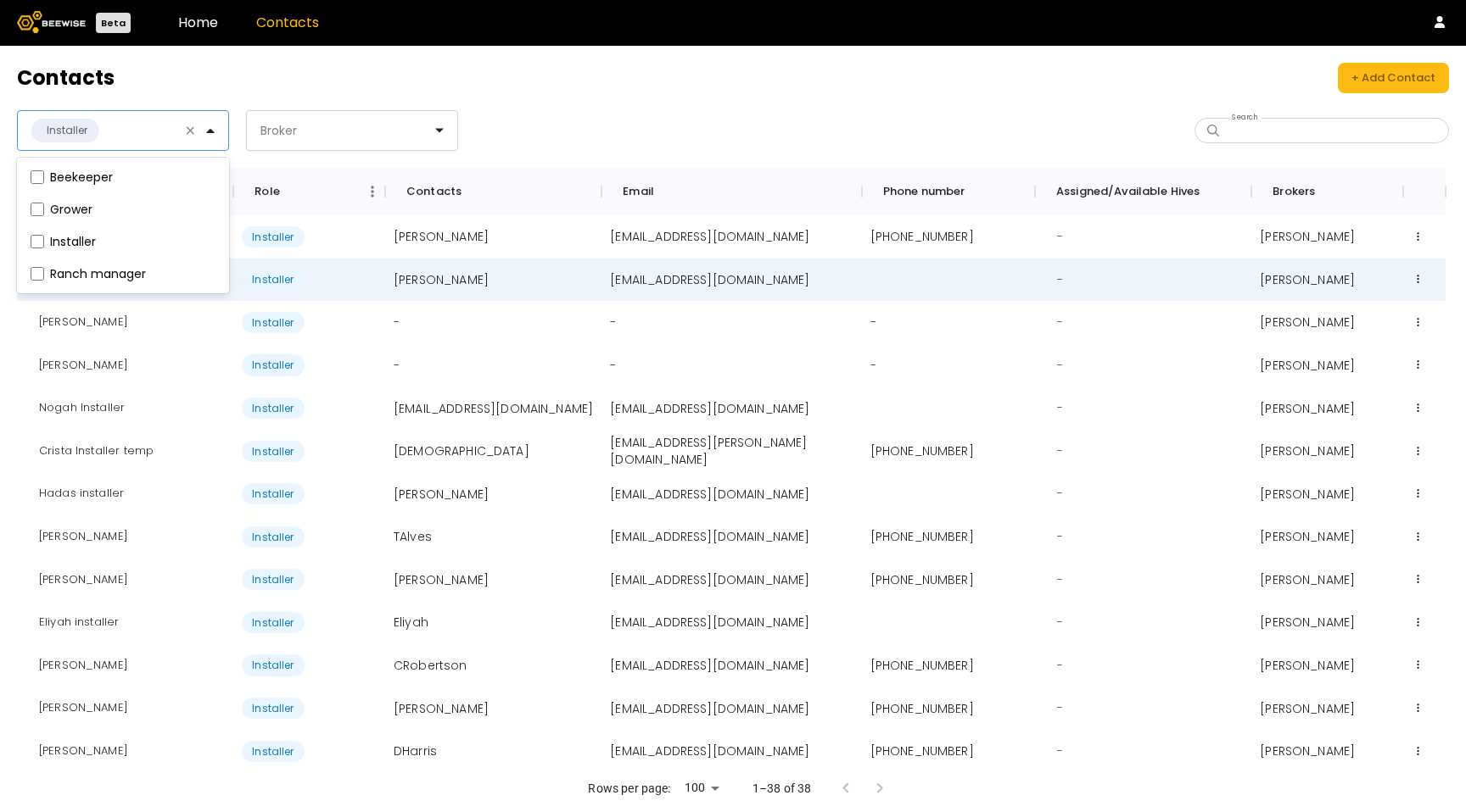
click at [218, 114] on div at bounding box center [214, 130] width 27 height 39
drag, startPoint x: 182, startPoint y: 124, endPoint x: 196, endPoint y: 127, distance: 14.3
click at [185, 124] on div "Installer" at bounding box center [123, 130] width 212 height 41
click at [199, 129] on div "Installer" at bounding box center [110, 130] width 183 height 39
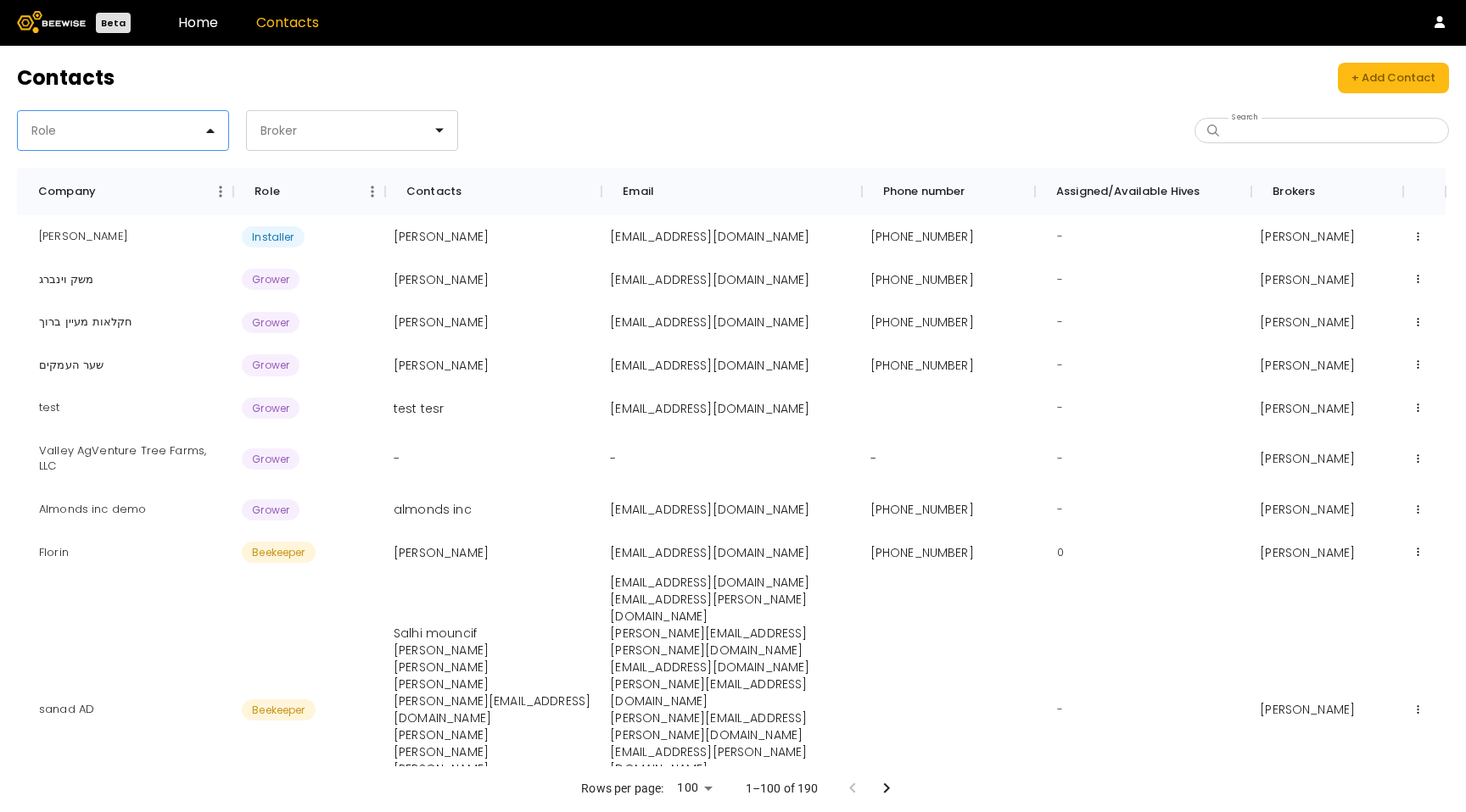
click at [189, 136] on div at bounding box center [116, 131] width 173 height 15
click at [165, 143] on div "Role" at bounding box center [116, 130] width 197 height 39
click at [61, 174] on label "Beekeeper" at bounding box center [81, 177] width 63 height 12
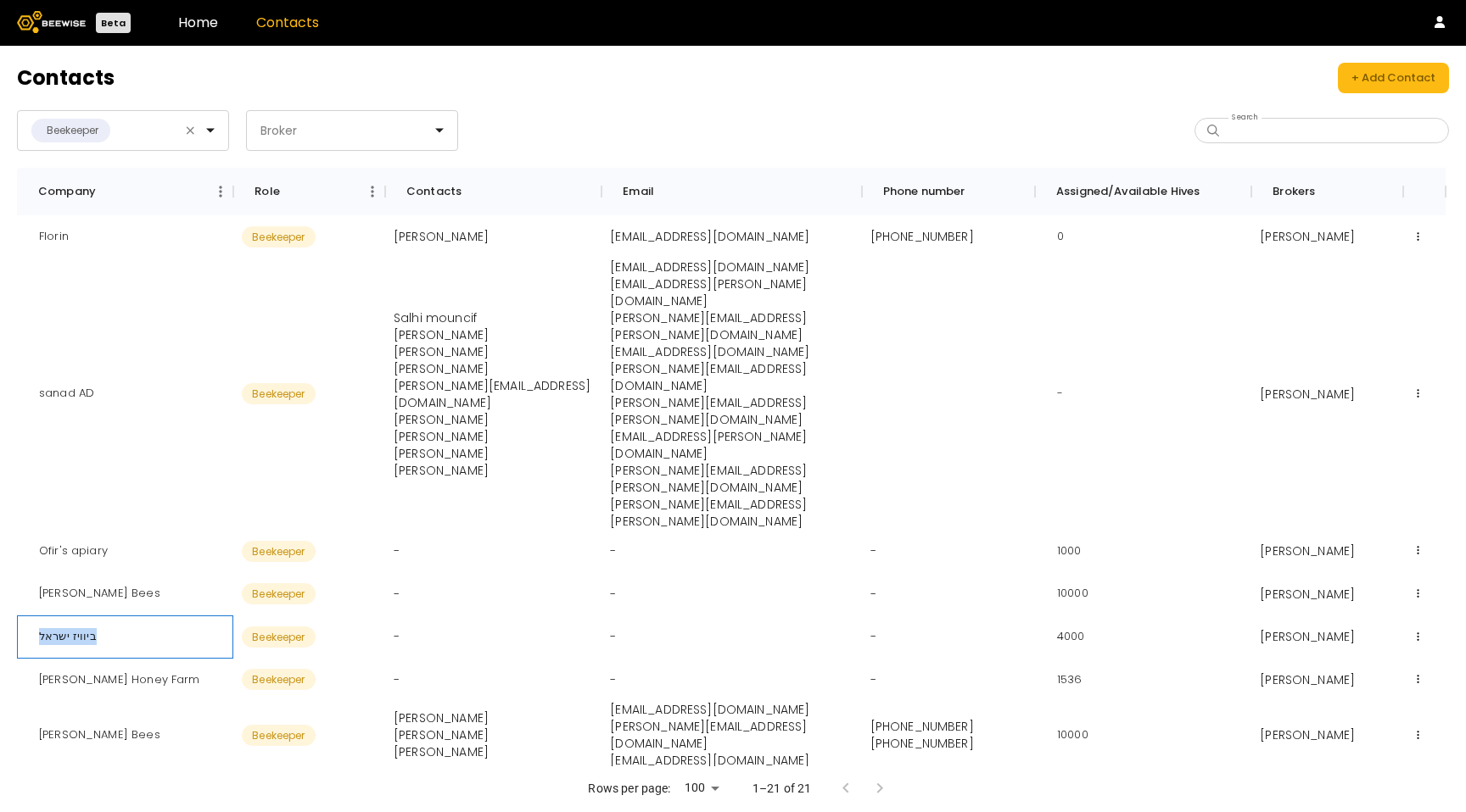
drag, startPoint x: 64, startPoint y: 511, endPoint x: 105, endPoint y: 521, distance: 42.2
click at [105, 615] on div "ביוויז ישראל" at bounding box center [67, 637] width 84 height 44
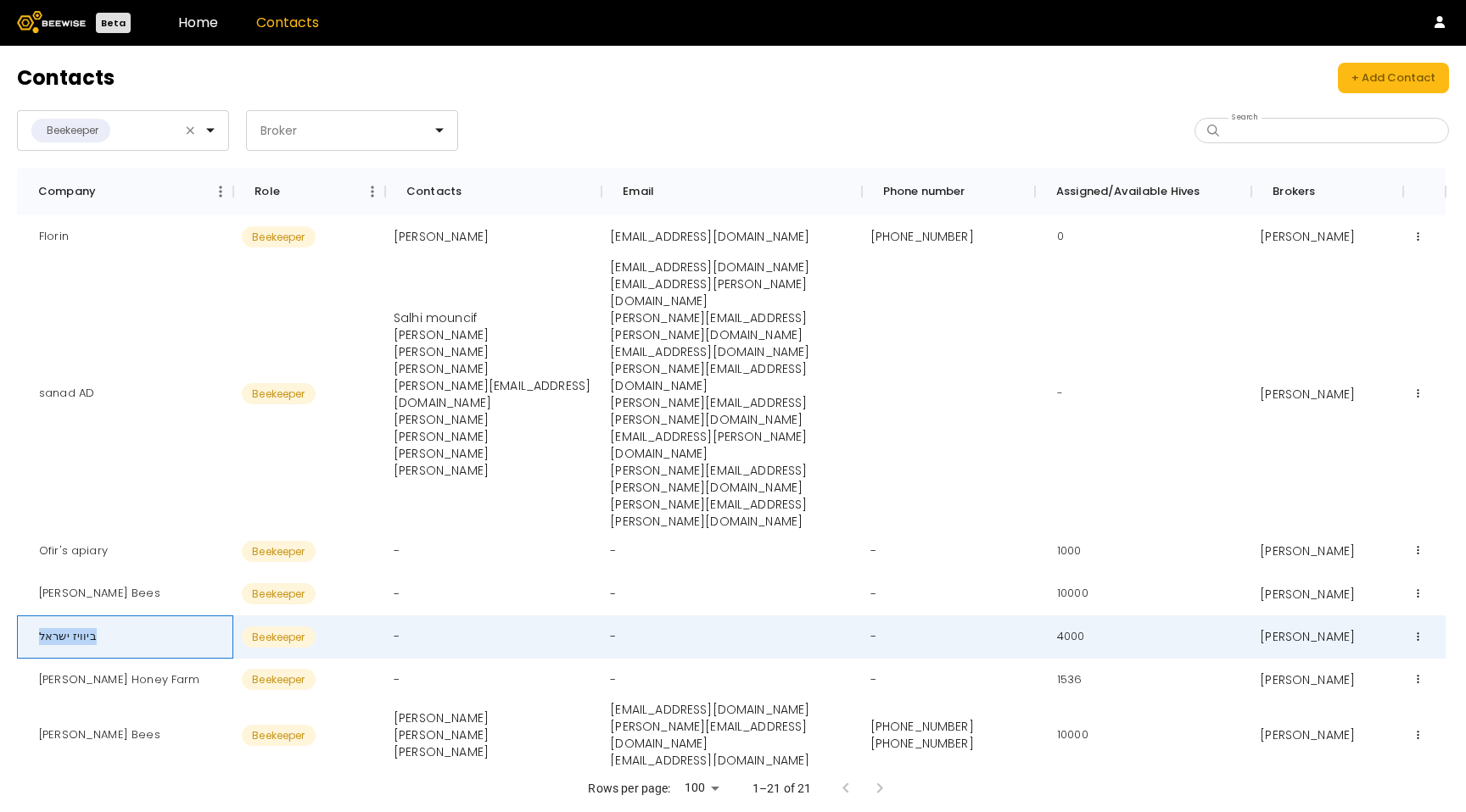
copy div "ביוויז ישראל"
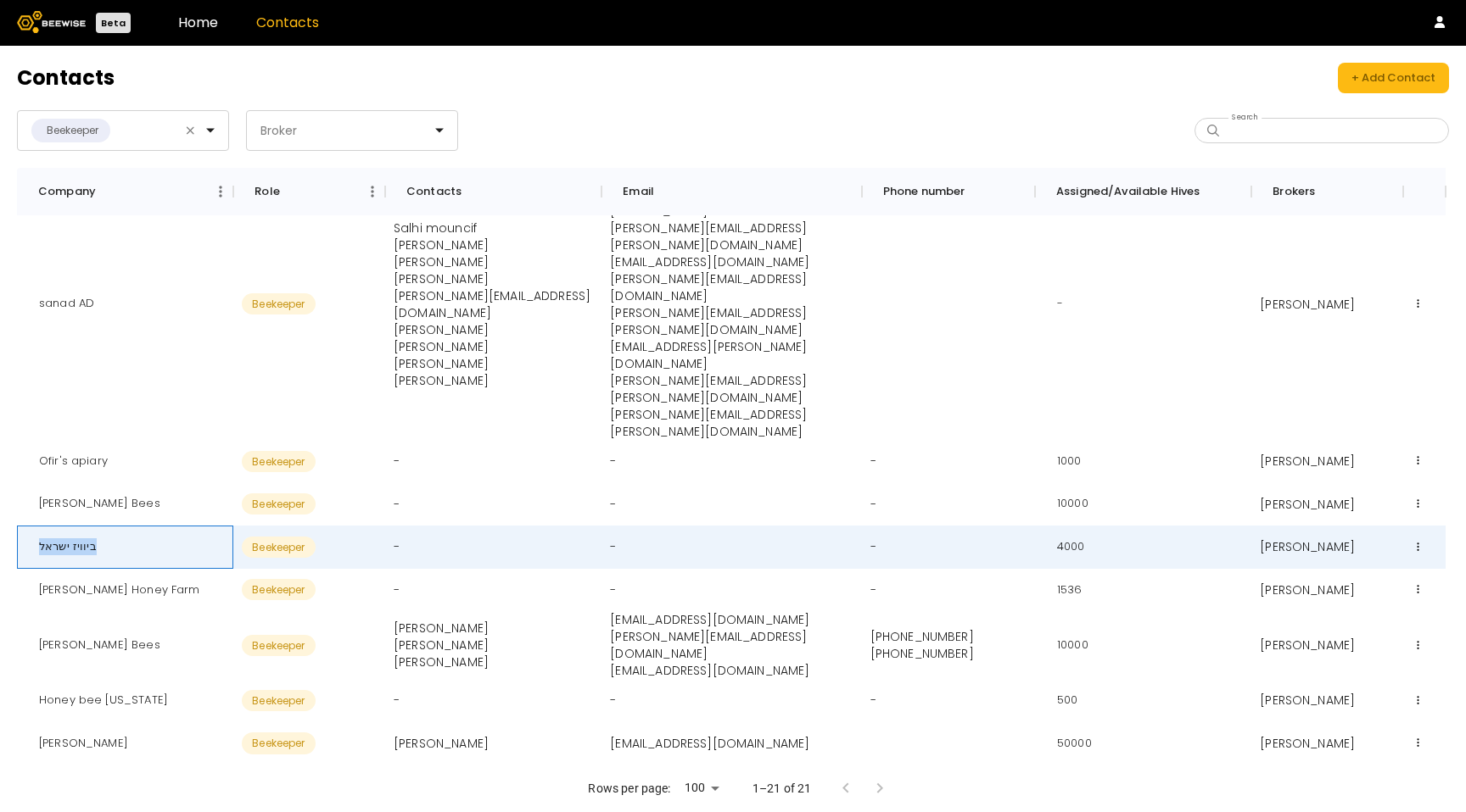
scroll to position [210, 0]
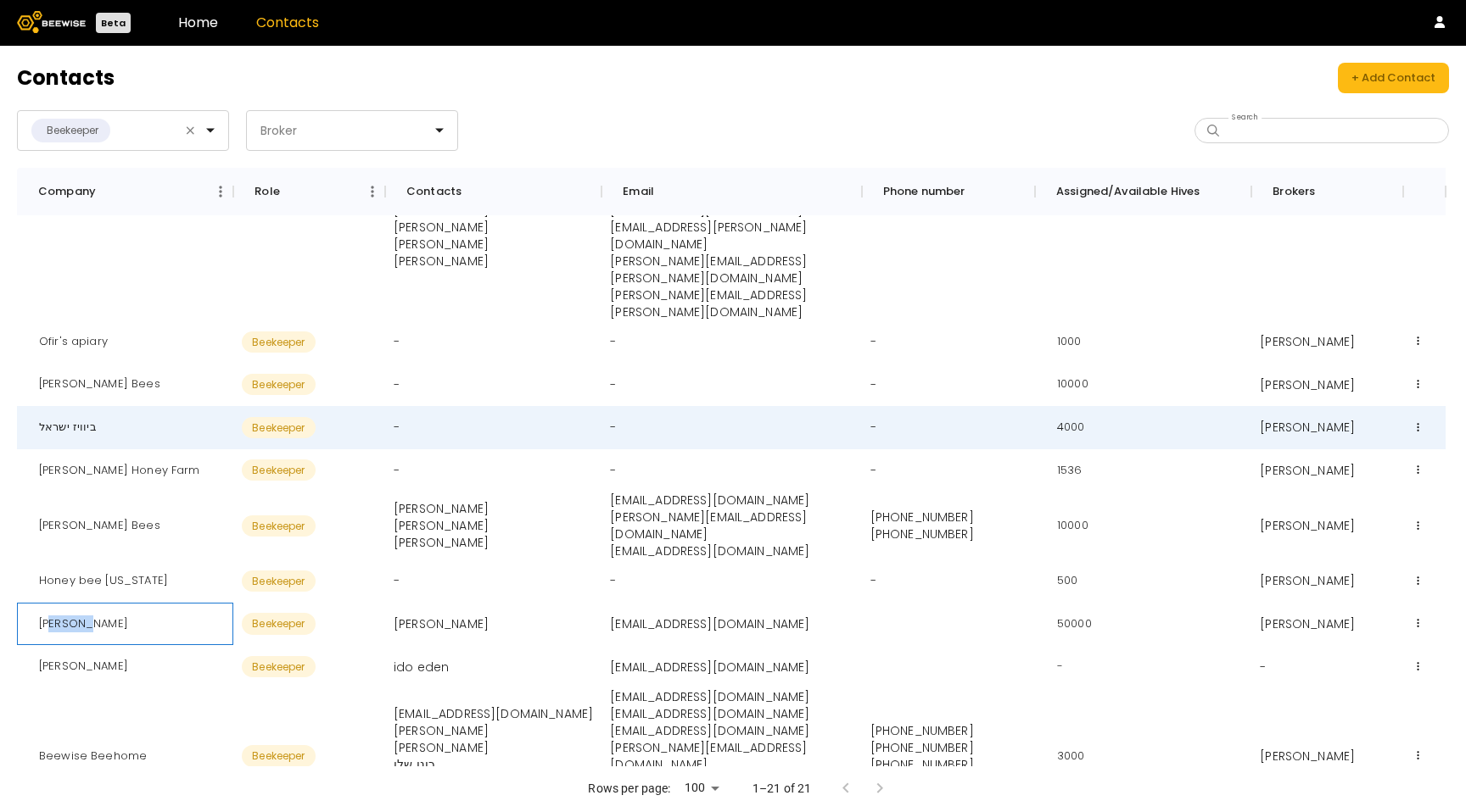
drag, startPoint x: 84, startPoint y: 482, endPoint x: 55, endPoint y: 486, distance: 29.3
click at [55, 602] on div "[PERSON_NAME]" at bounding box center [84, 624] width 116 height 44
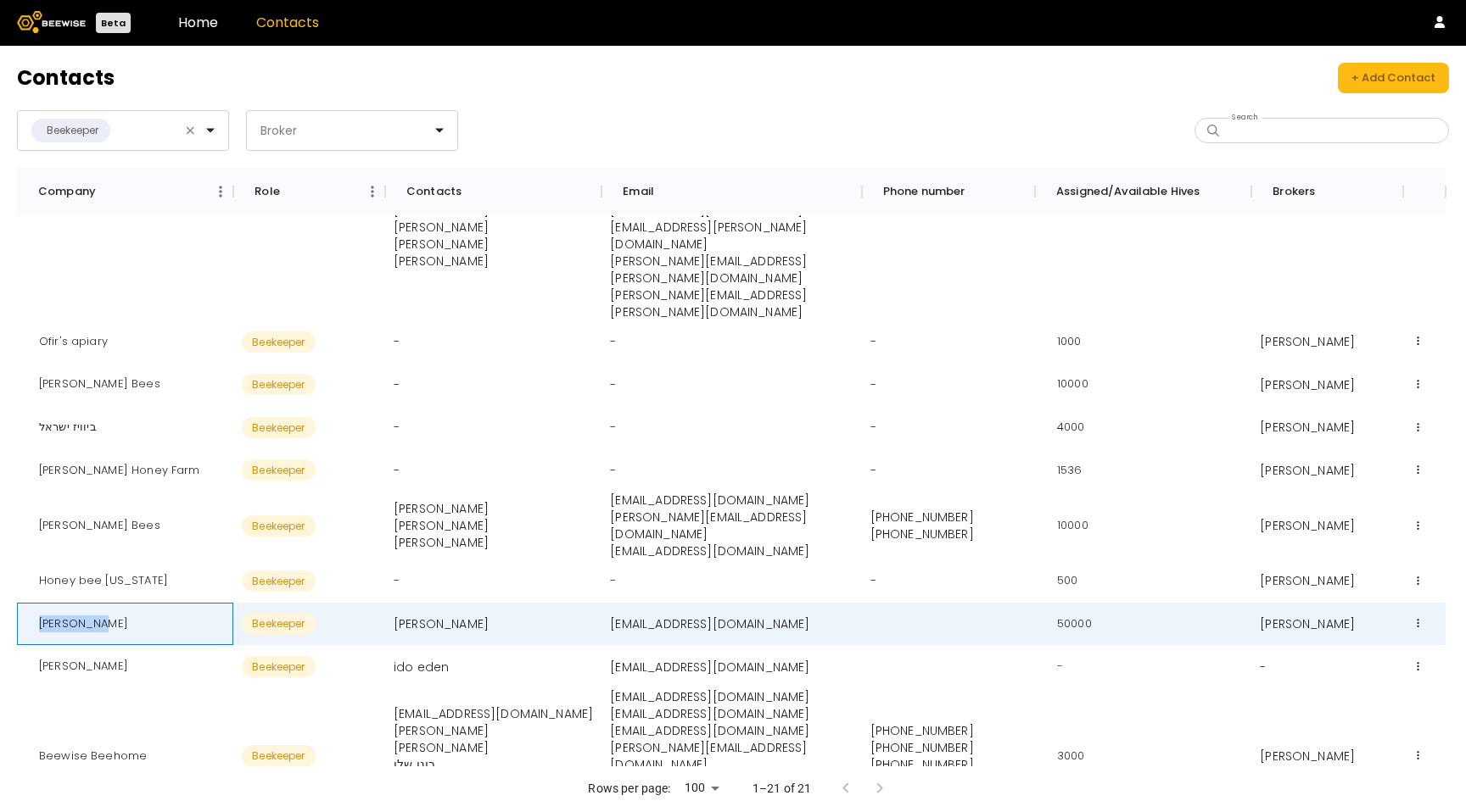
drag, startPoint x: 126, startPoint y: 488, endPoint x: 34, endPoint y: 484, distance: 92.1
click at [34, 602] on div "[PERSON_NAME]" at bounding box center [125, 624] width 216 height 44
copy div "[PERSON_NAME]"
click at [181, 123] on div at bounding box center [150, 131] width 77 height 15
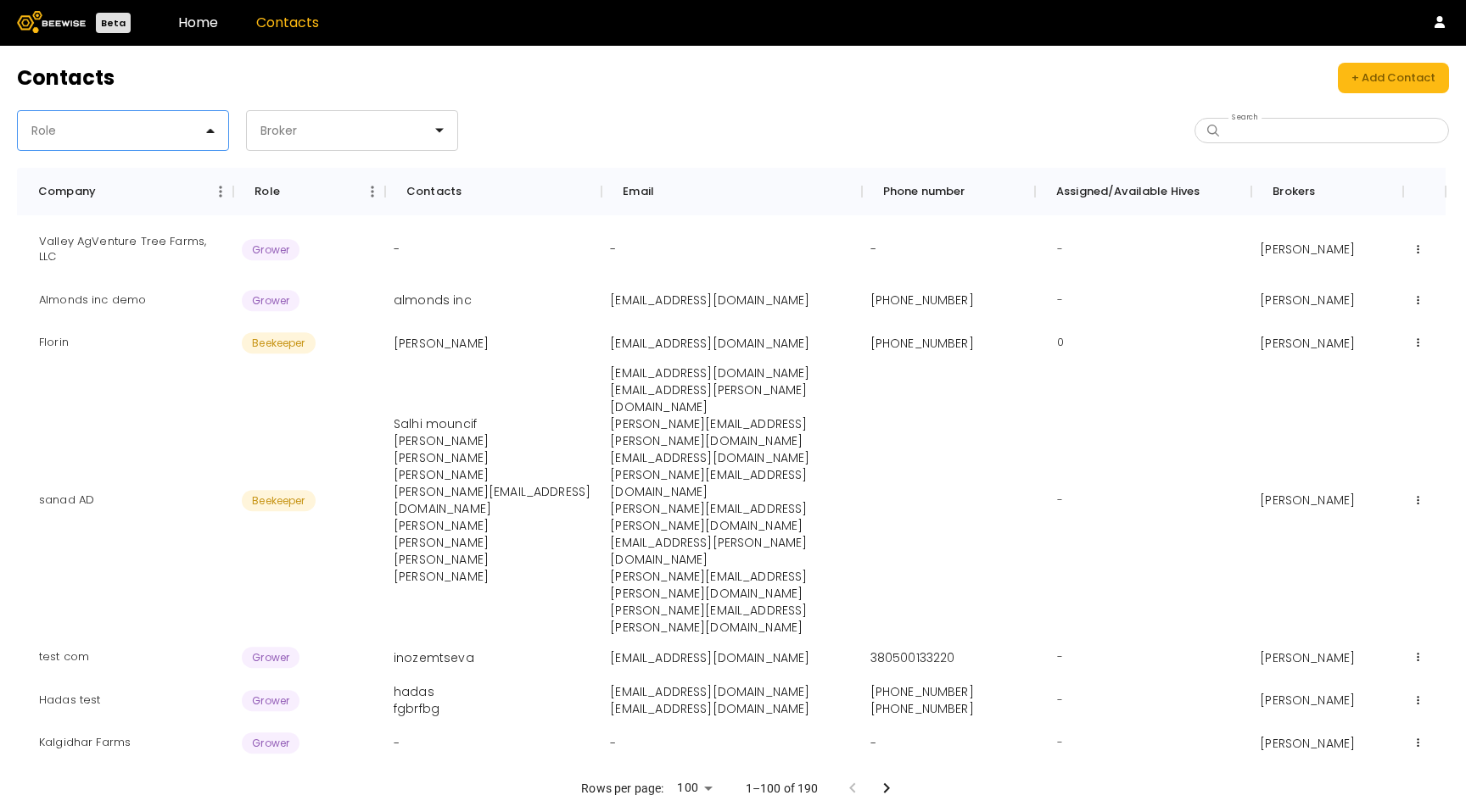
drag, startPoint x: 191, startPoint y: 127, endPoint x: 113, endPoint y: 155, distance: 82.9
click at [191, 127] on div at bounding box center [116, 131] width 173 height 15
drag, startPoint x: 121, startPoint y: 141, endPoint x: 69, endPoint y: 222, distance: 96.3
click at [121, 141] on div "Role" at bounding box center [116, 130] width 197 height 39
click at [58, 272] on label "Ranch manager" at bounding box center [98, 273] width 96 height 12
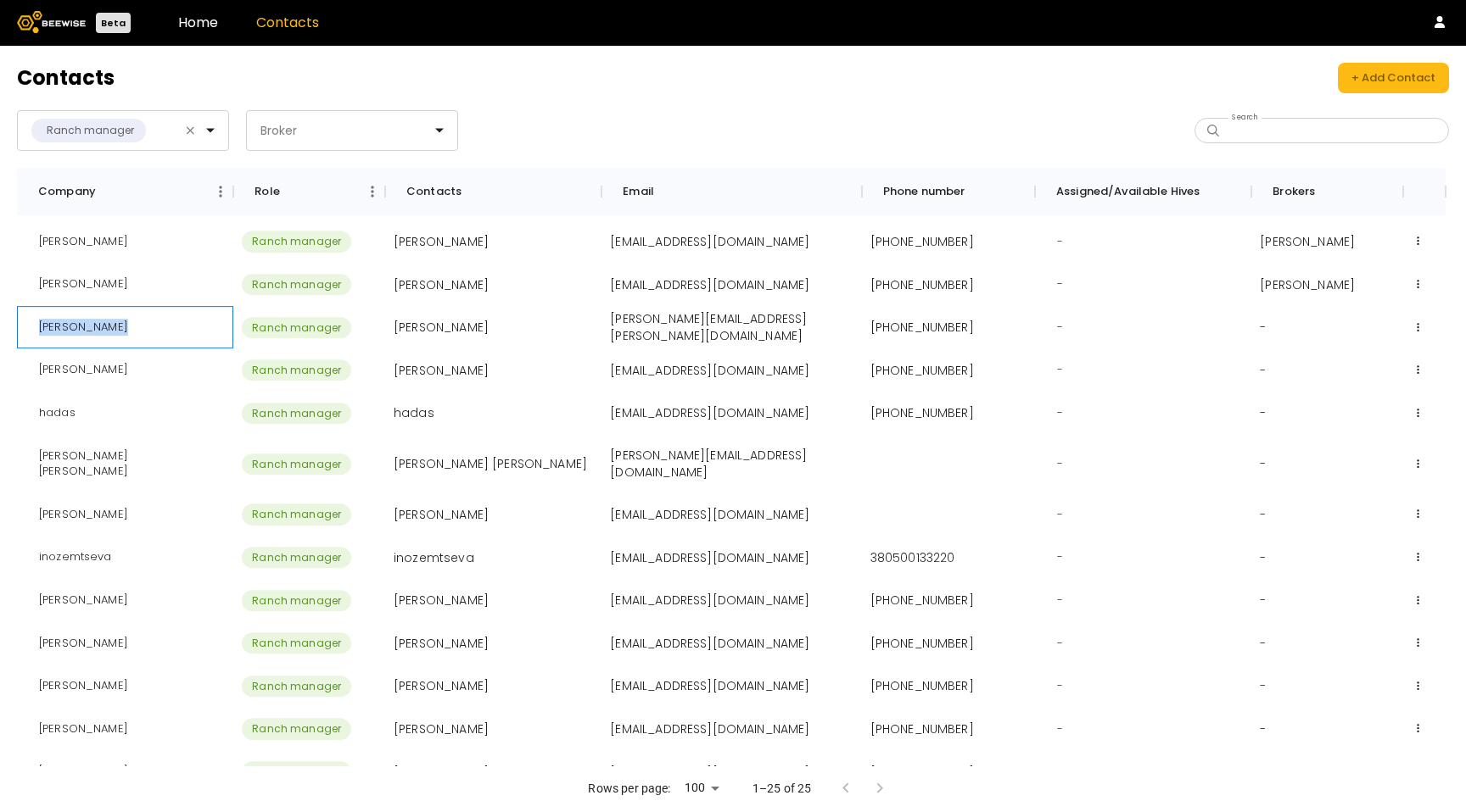
drag, startPoint x: 117, startPoint y: 330, endPoint x: 38, endPoint y: 334, distance: 79.1
click at [38, 334] on div "[PERSON_NAME]" at bounding box center [84, 328] width 116 height 44
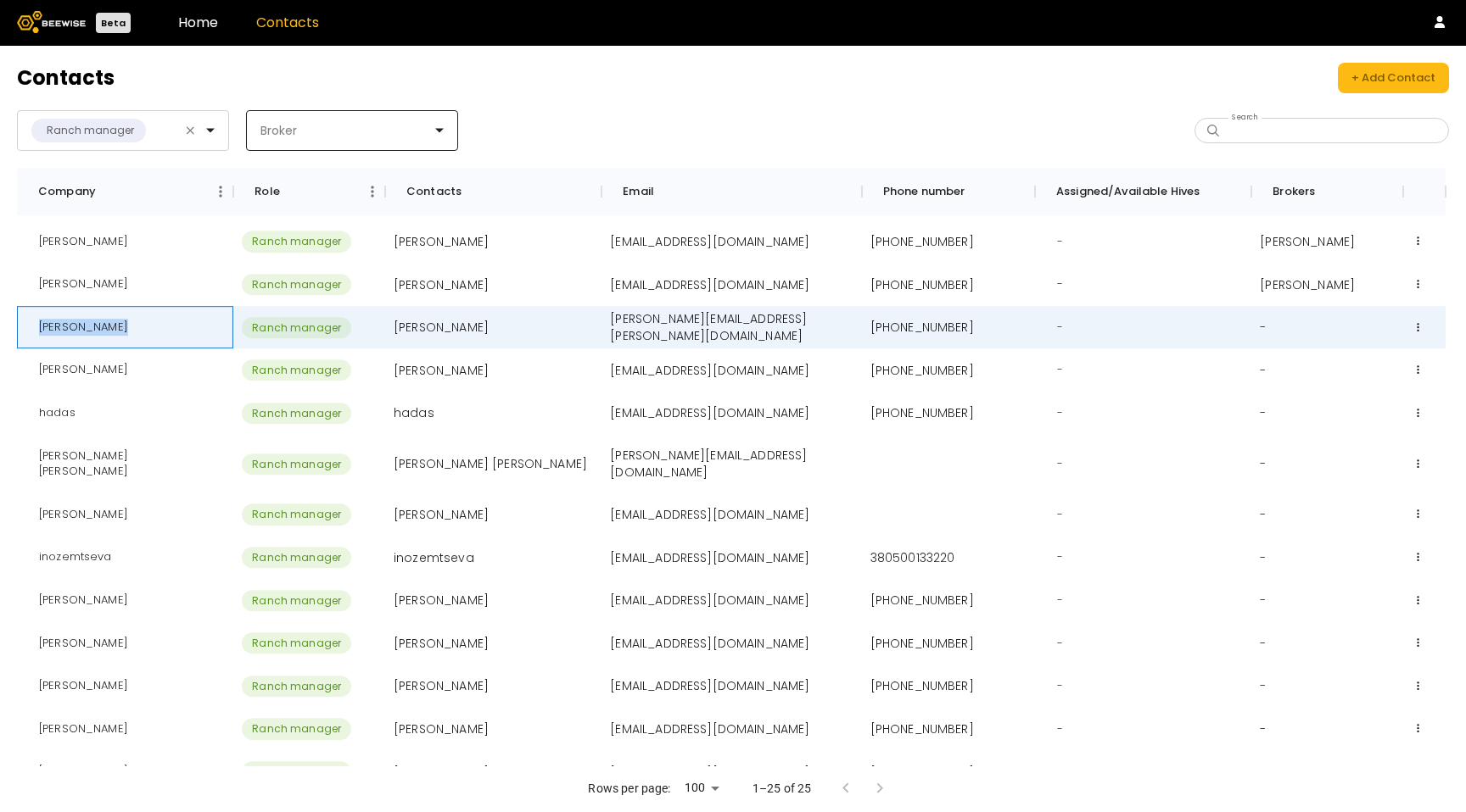
copy div "[PERSON_NAME]"
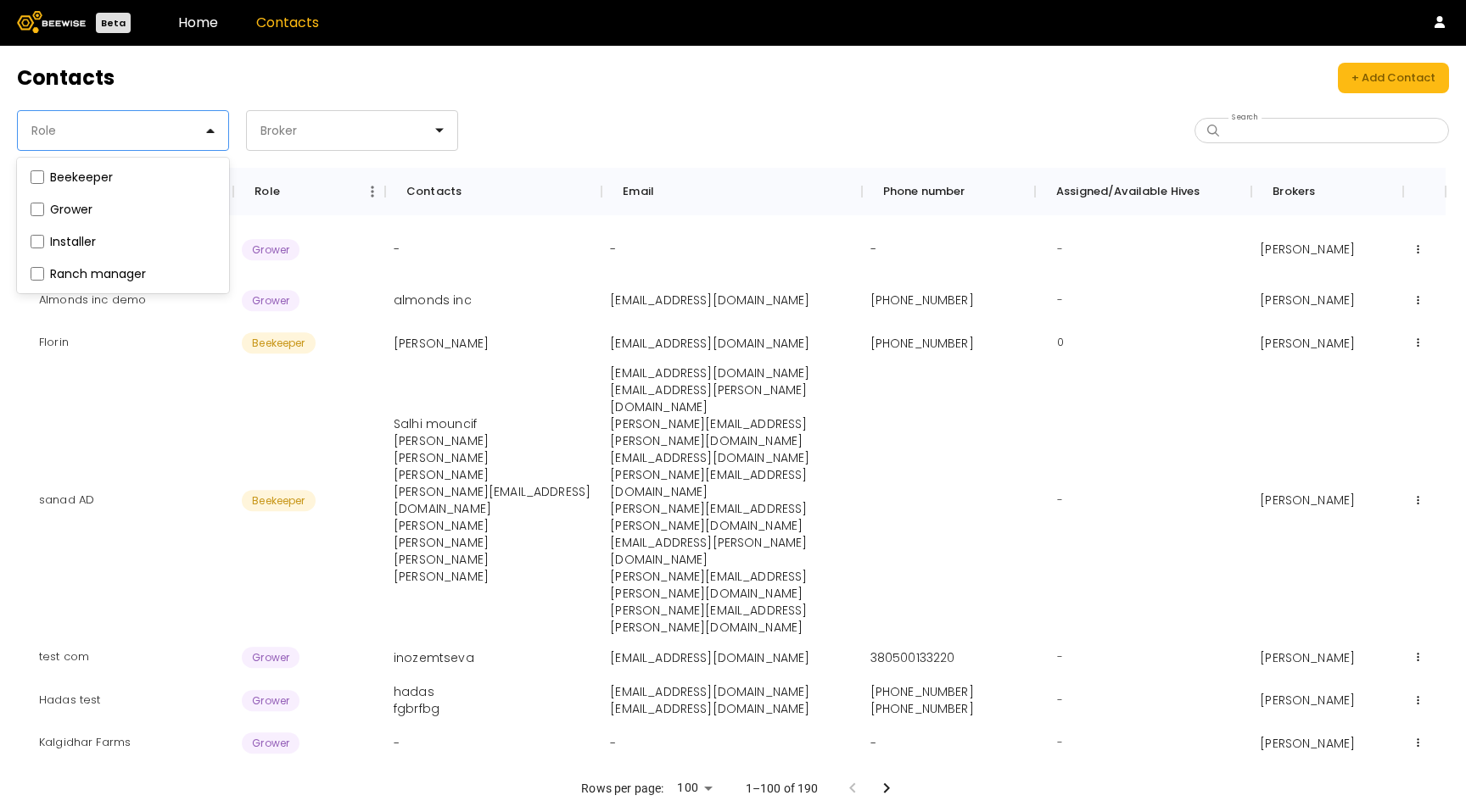
click at [197, 132] on div at bounding box center [116, 131] width 173 height 15
click at [78, 208] on label "Grower" at bounding box center [71, 209] width 43 height 12
click at [27, 205] on fieldset "Grower" at bounding box center [123, 210] width 192 height 19
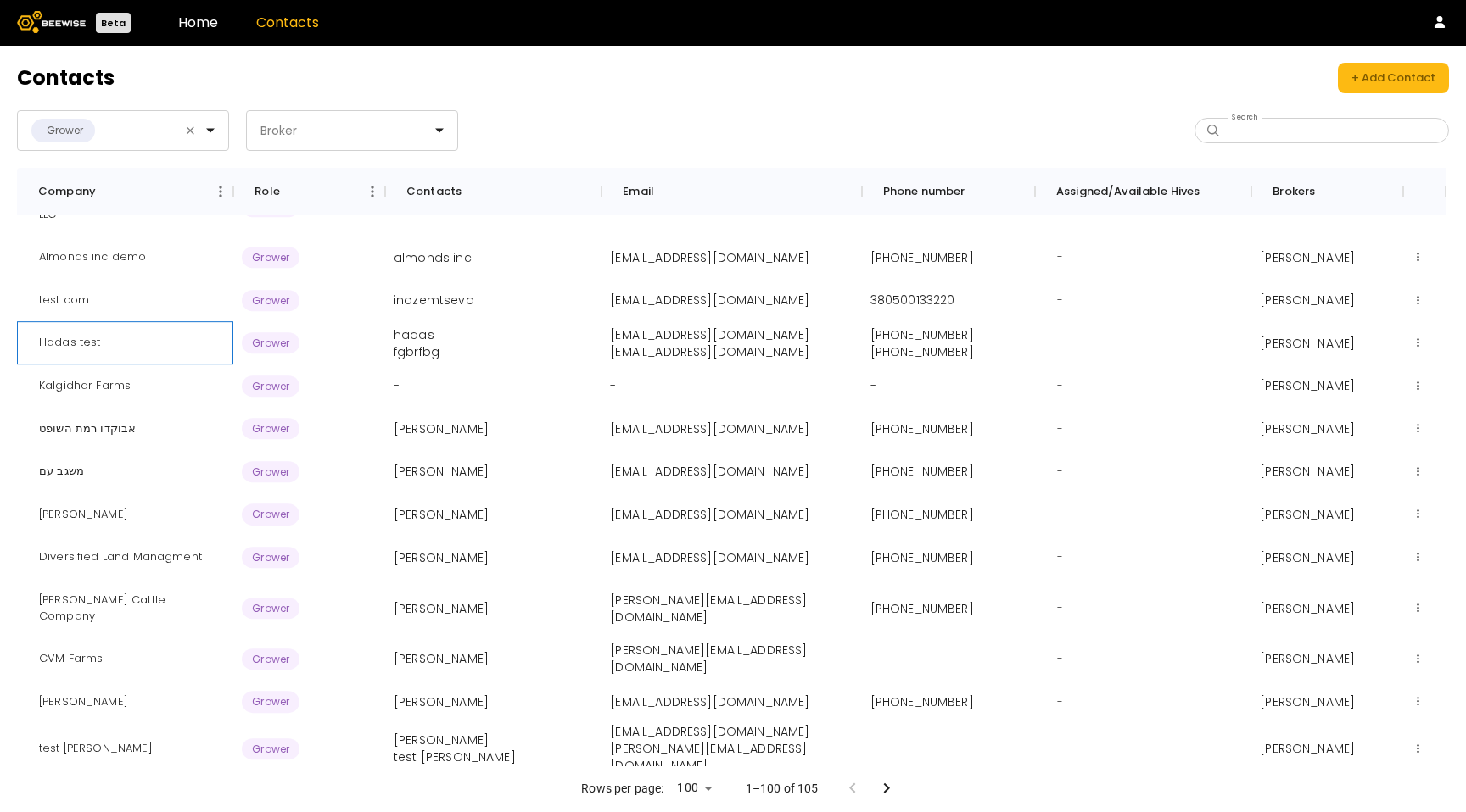
drag, startPoint x: 117, startPoint y: 328, endPoint x: 110, endPoint y: 340, distance: 13.9
click at [117, 328] on div "Hadas test" at bounding box center [125, 344] width 216 height 44
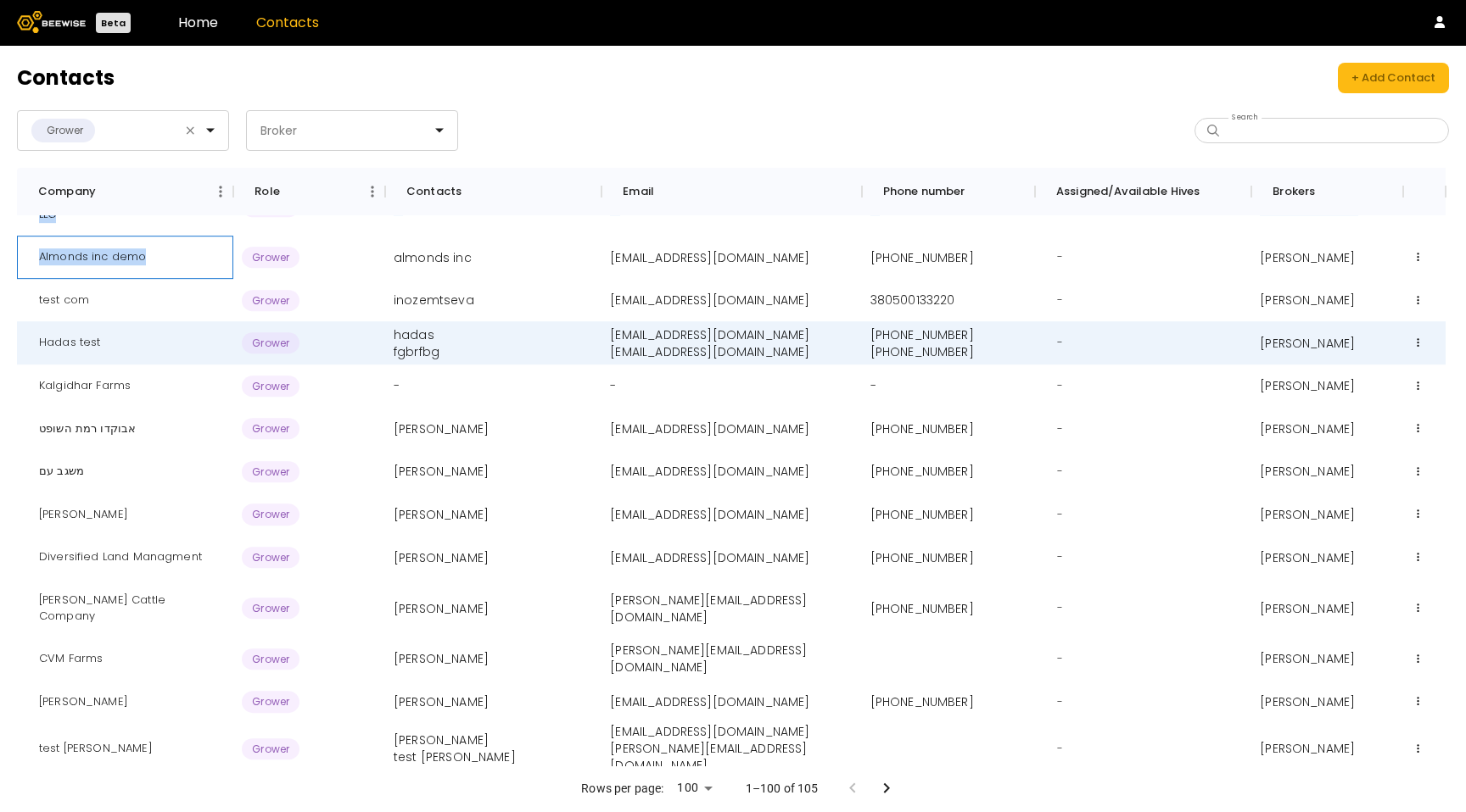
drag, startPoint x: 141, startPoint y: 257, endPoint x: 0, endPoint y: 258, distance: 141.0
click at [0, 258] on div "Contacts + Add Contact Grower Broker Search Company Role Contacts Email Phone n…" at bounding box center [733, 428] width 1466 height 767
copy div "שער העמקים Grower תמיר אבני tamiravni0@gmail.com +972528734519 - Yanor Halimi t…"
click at [199, 132] on div "Grower" at bounding box center [110, 130] width 183 height 39
click at [111, 274] on label "Ranch manager" at bounding box center [98, 273] width 96 height 12
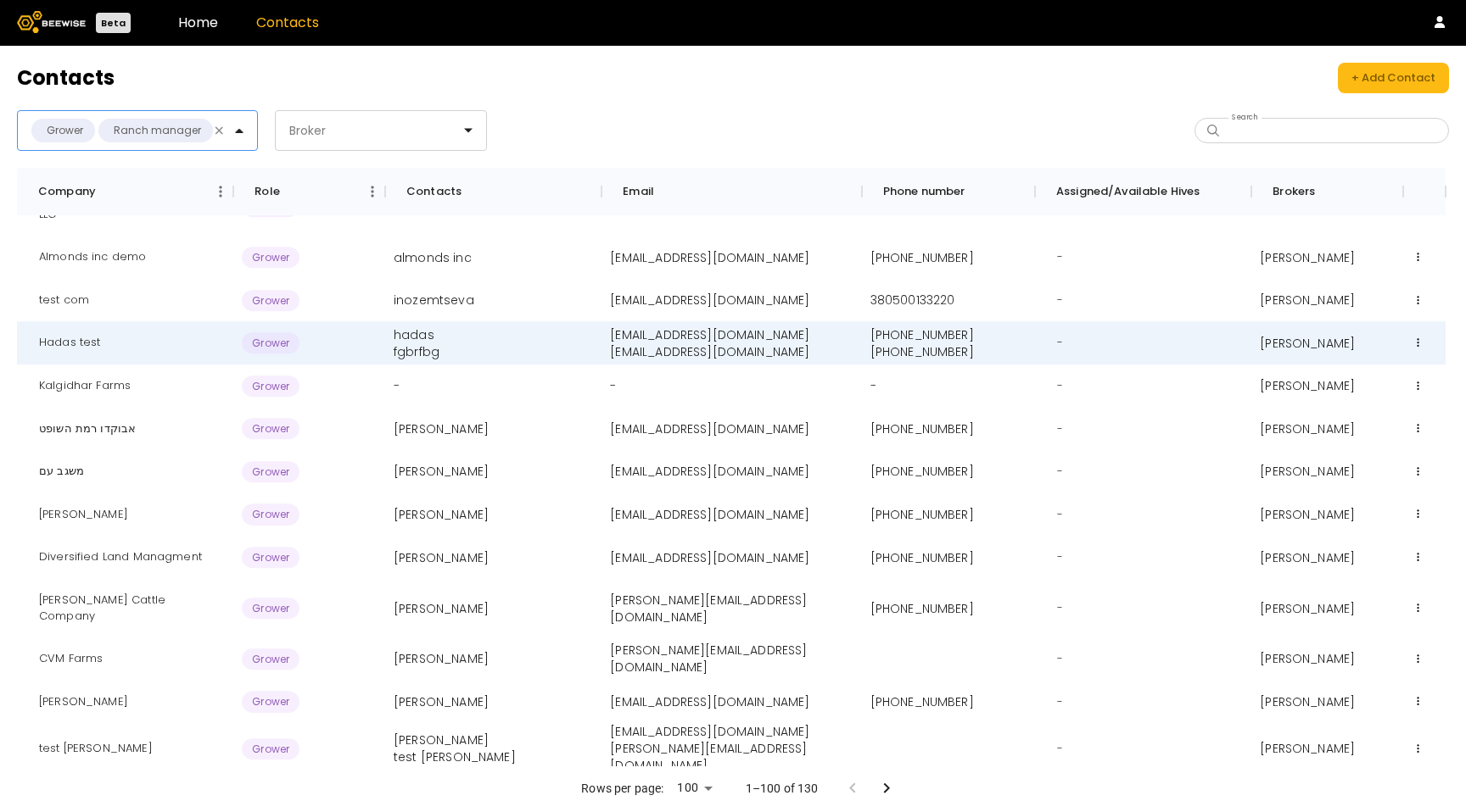
click at [84, 128] on div "Grower" at bounding box center [64, 131] width 64 height 24
click at [115, 129] on div "Ranch manager" at bounding box center [156, 131] width 94 height 17
click at [34, 217] on span at bounding box center [36, 210] width 19 height 19
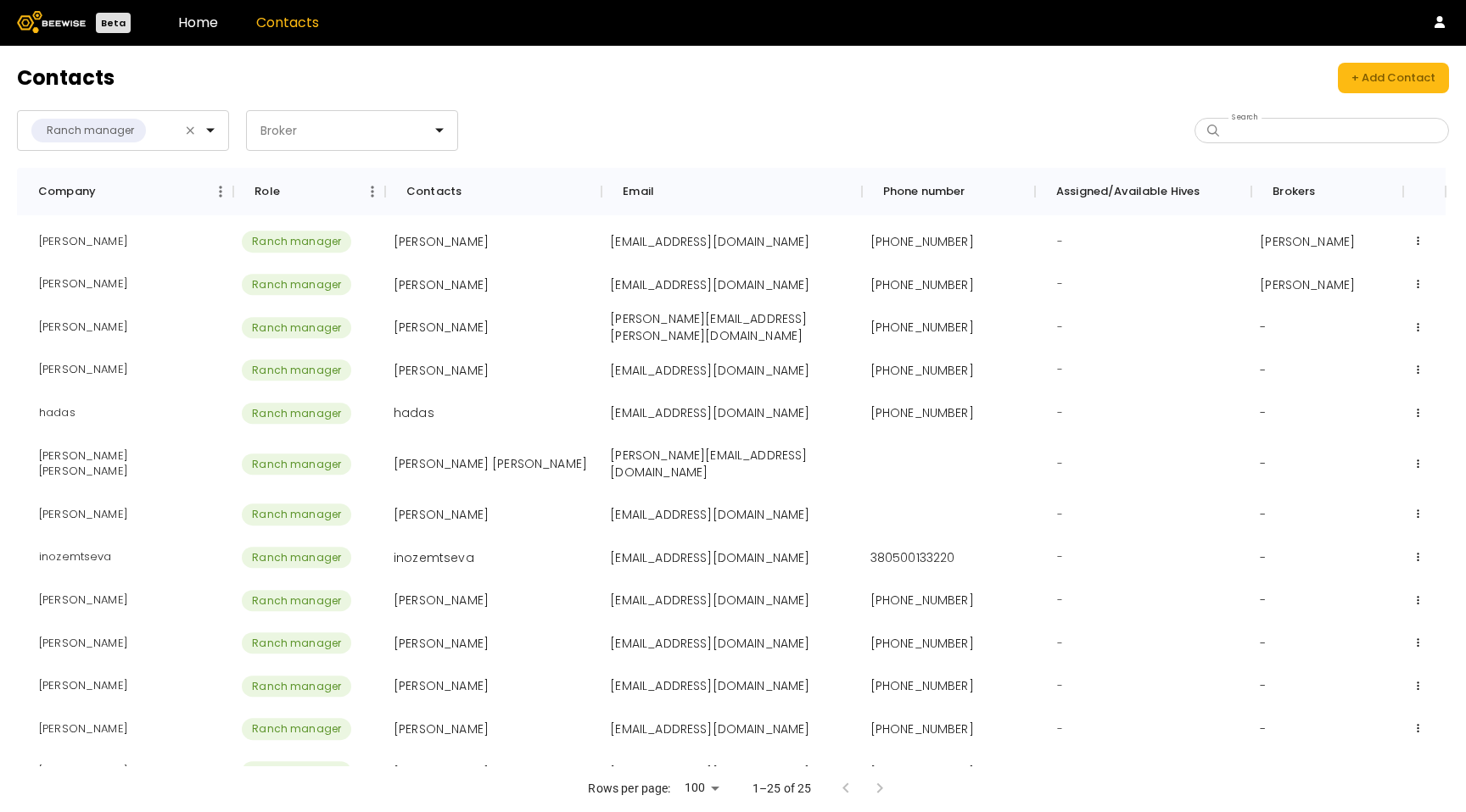
click at [336, 81] on header "Contacts + Add Contact" at bounding box center [733, 78] width 1432 height 31
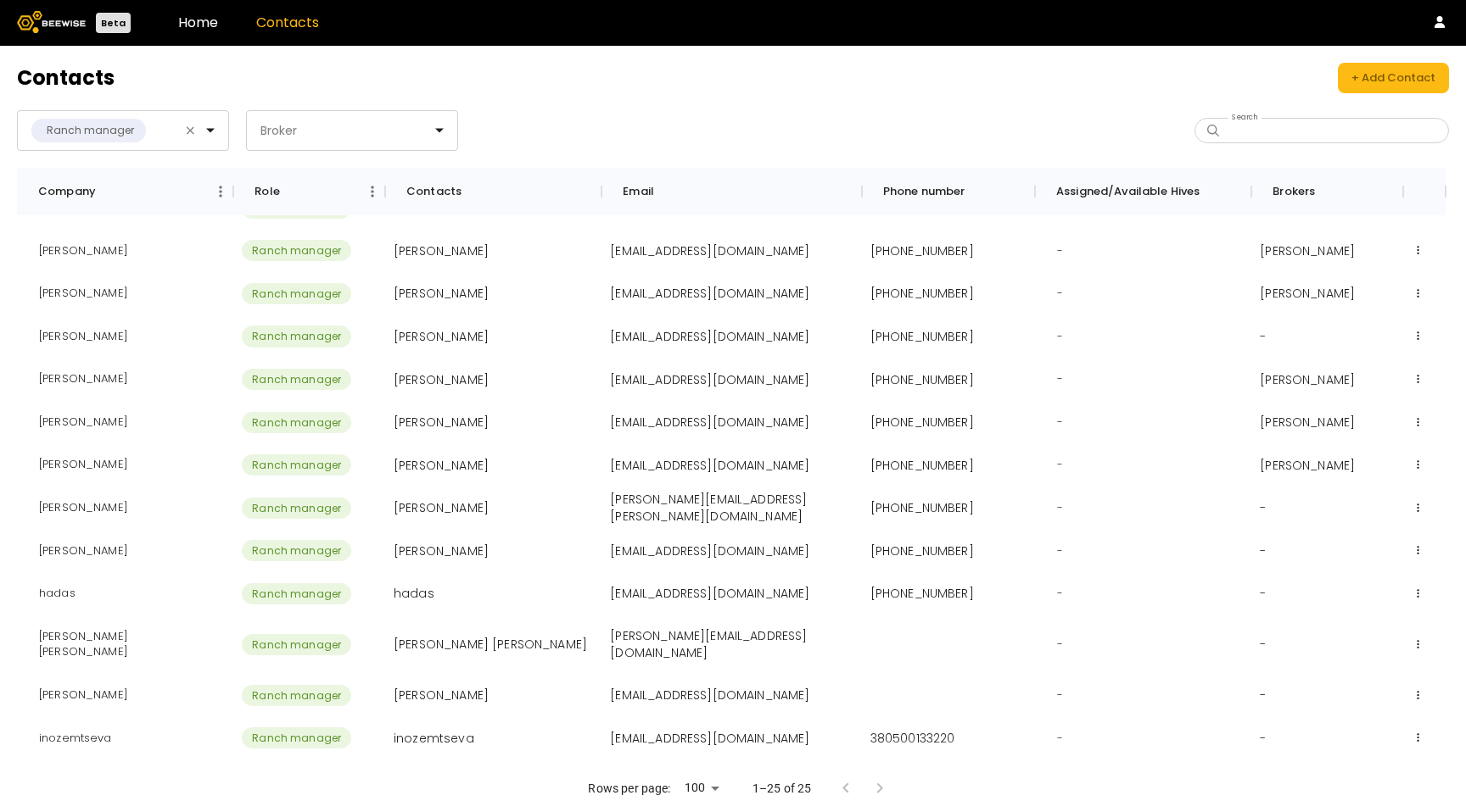
scroll to position [0, 0]
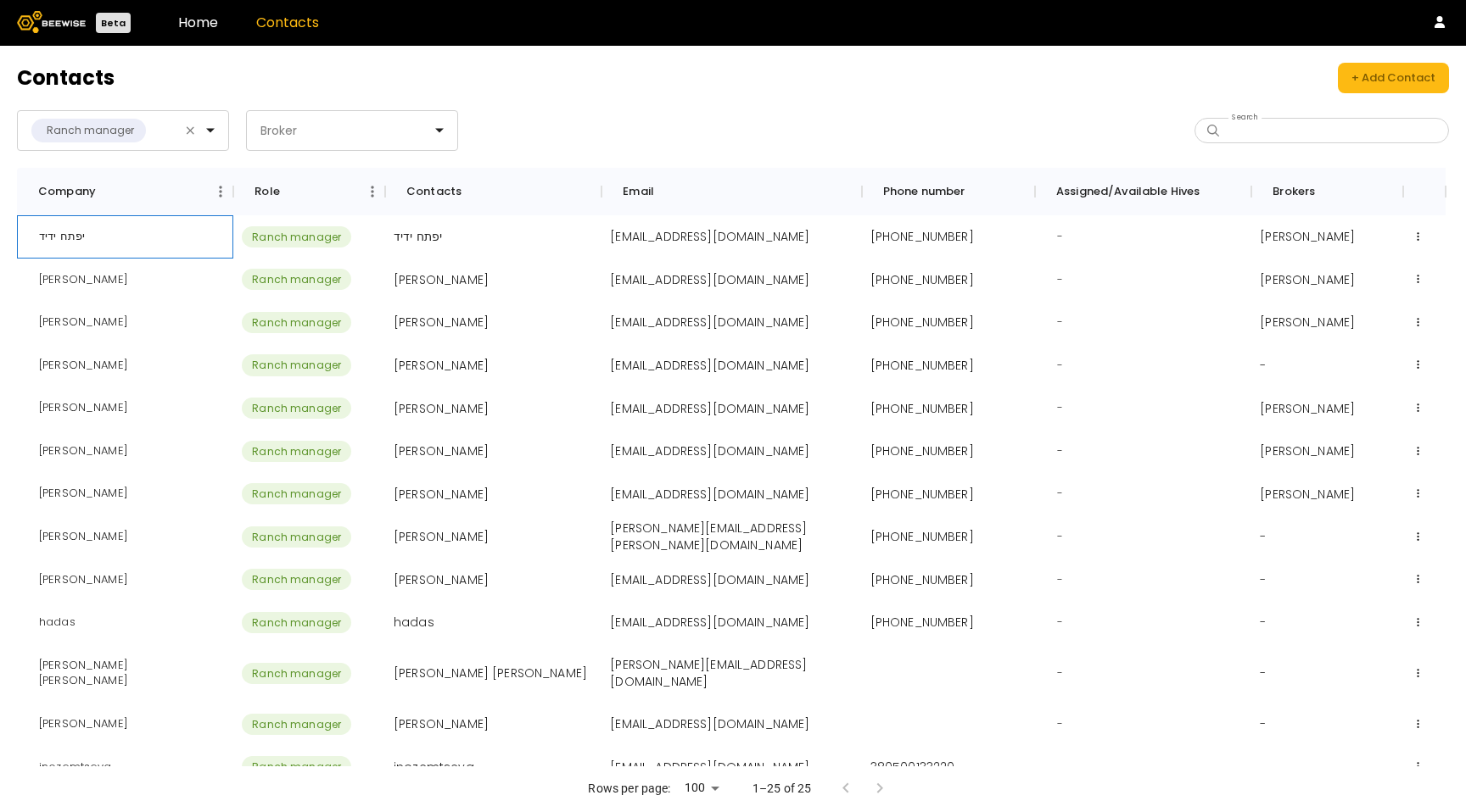
click at [54, 233] on div "יפתח ידיד" at bounding box center [62, 237] width 73 height 44
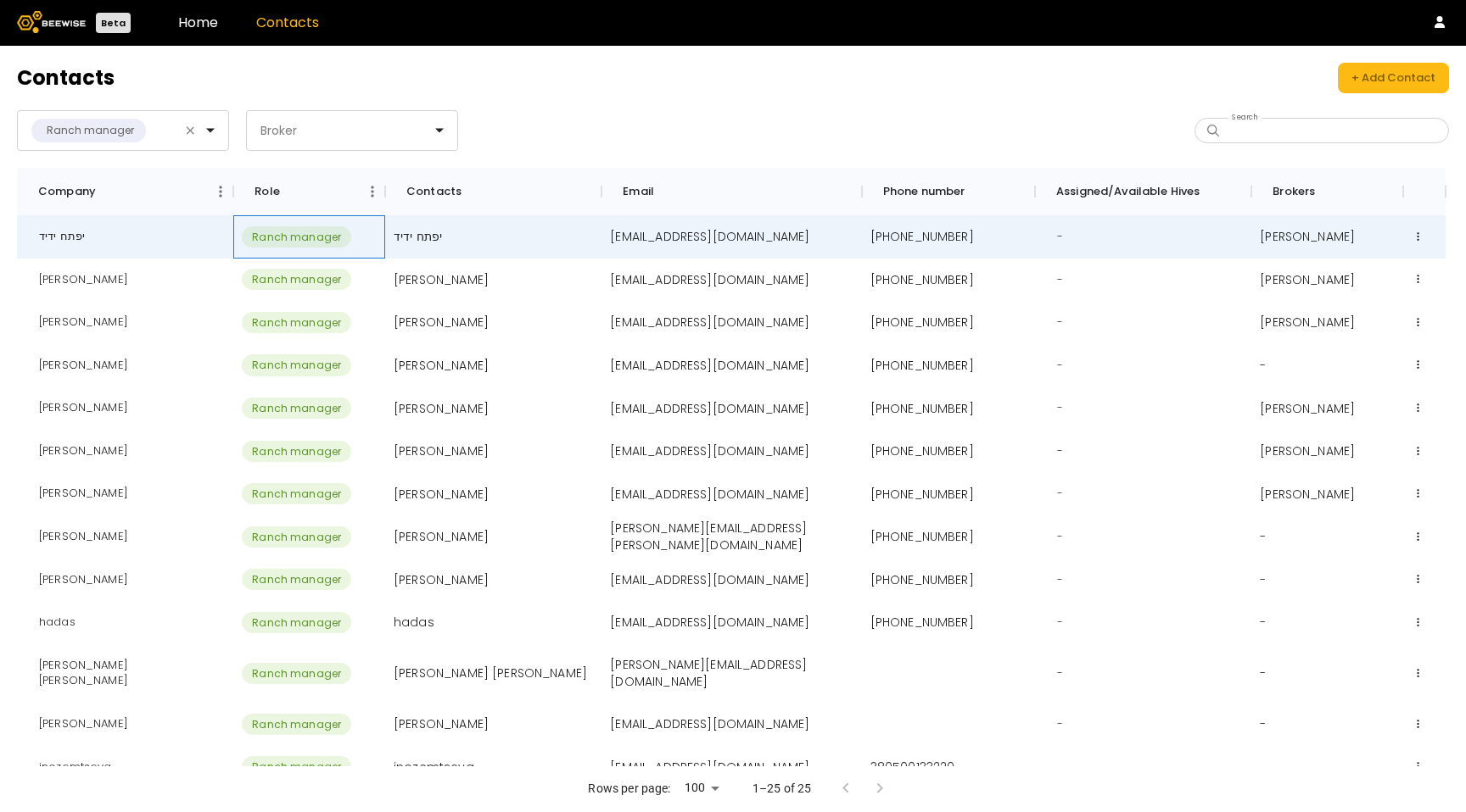
click at [301, 215] on div "Ranch manager" at bounding box center [309, 237] width 152 height 44
click at [87, 218] on div "יפתח ידיד" at bounding box center [62, 237] width 73 height 44
click at [1418, 235] on icon at bounding box center [1418, 237] width 2 height 9
click at [1388, 263] on div "Edit" at bounding box center [1418, 269] width 72 height 29
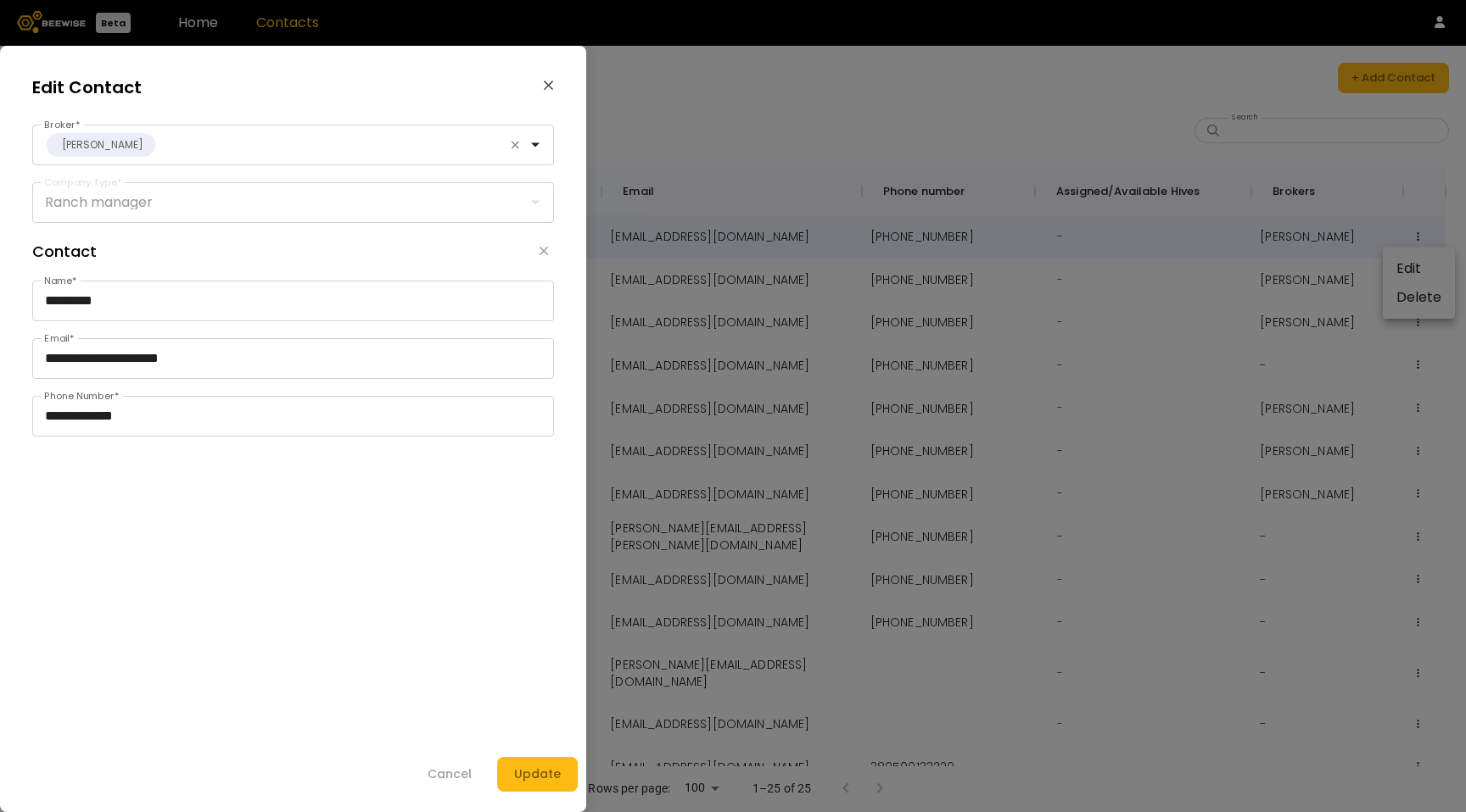
click at [547, 87] on icon "button" at bounding box center [548, 86] width 9 height 9
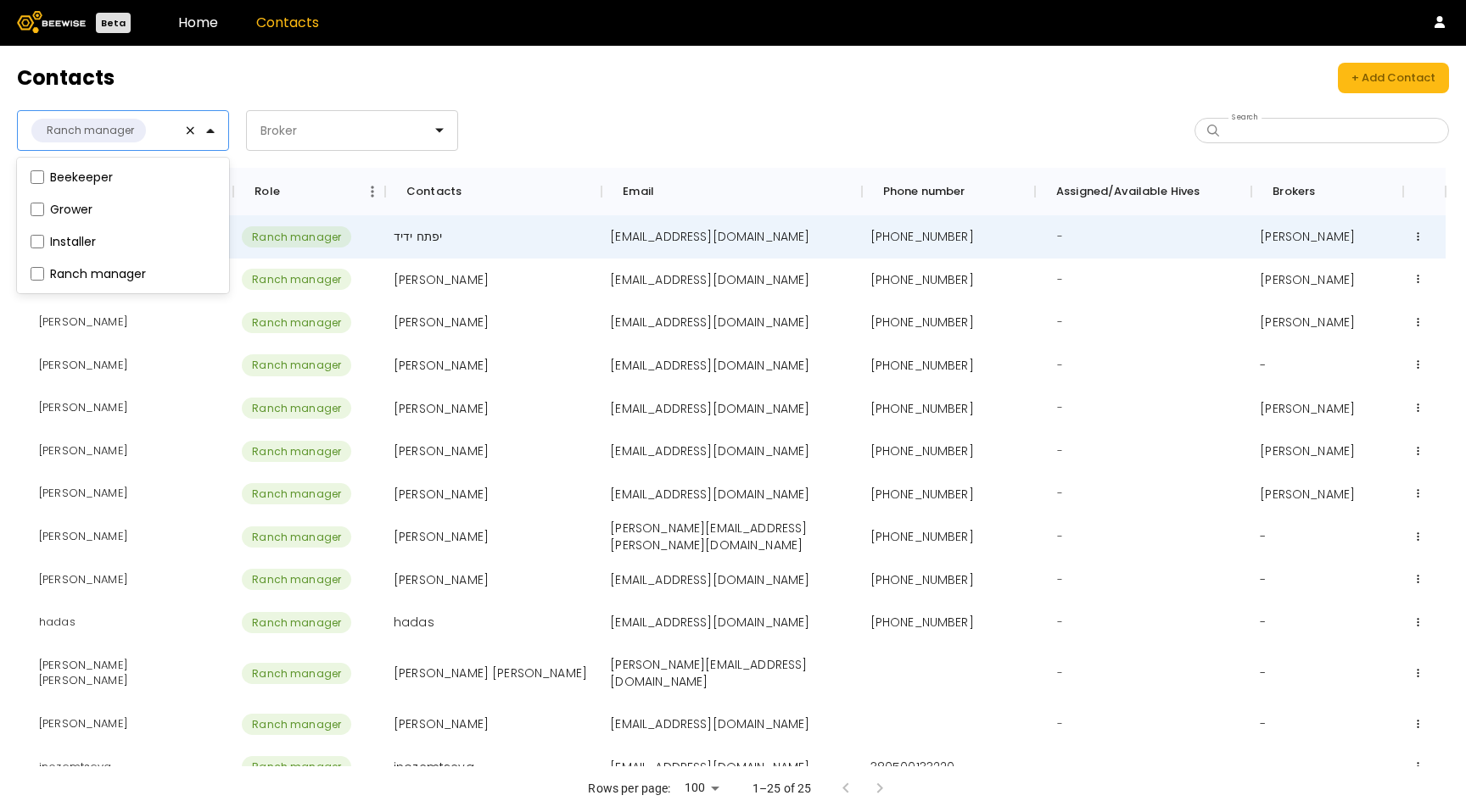
click at [184, 125] on div at bounding box center [169, 131] width 42 height 15
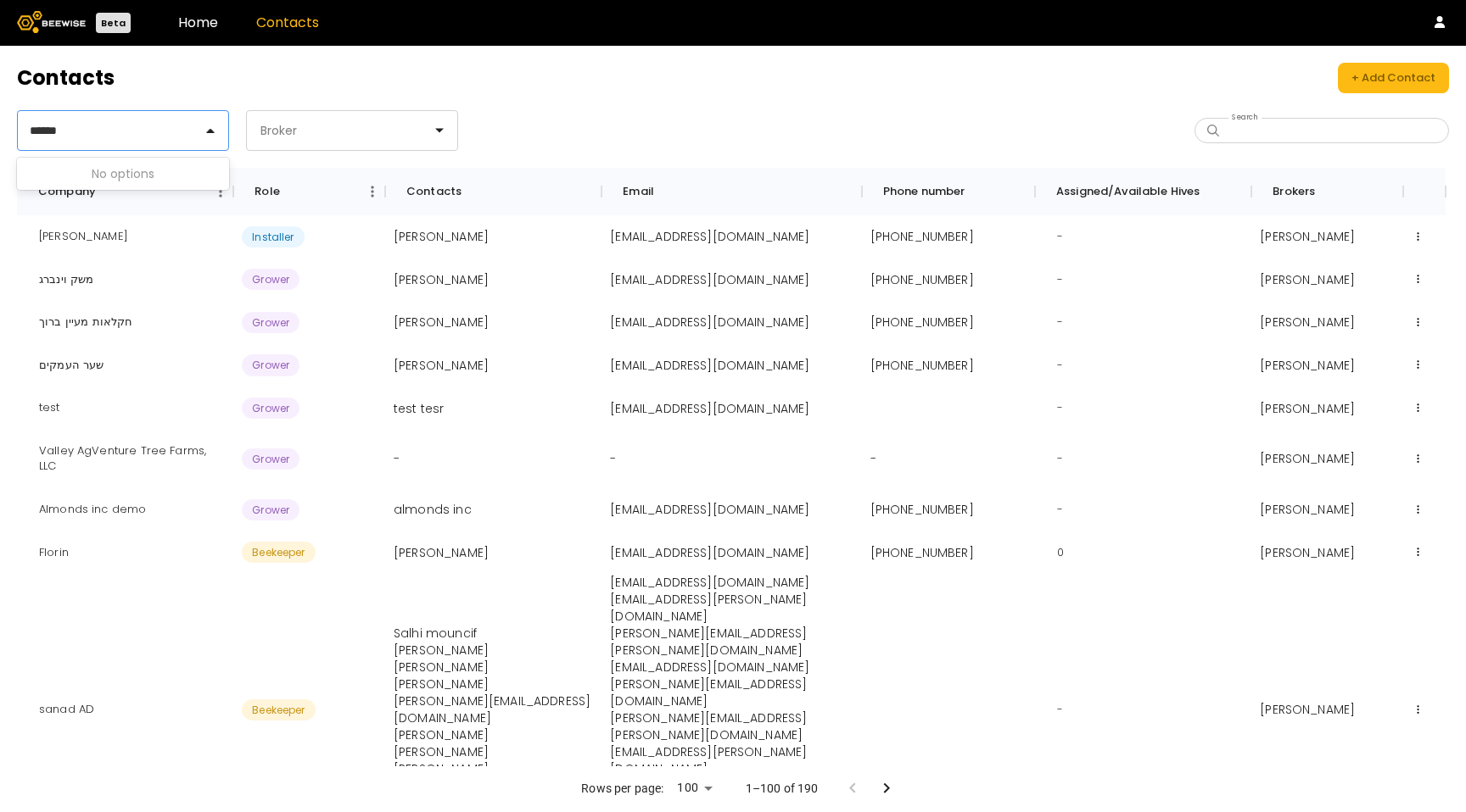
type input "*******"
click at [221, 131] on div at bounding box center [221, 131] width 0 height 0
click at [219, 128] on div at bounding box center [221, 130] width 14 height 14
click at [63, 203] on label "Grower" at bounding box center [71, 209] width 43 height 12
click at [27, 205] on fieldset "Grower" at bounding box center [123, 210] width 192 height 19
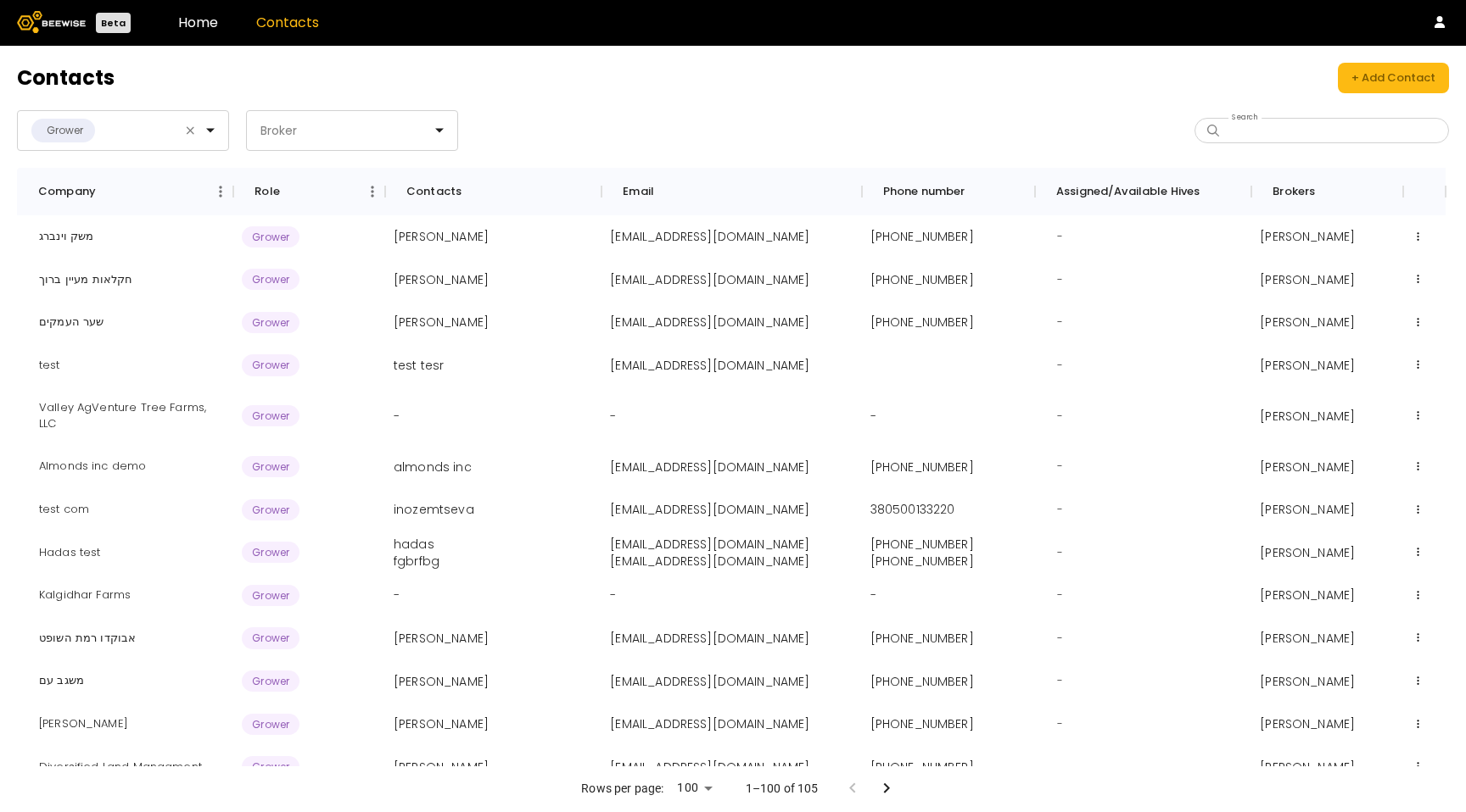
click at [431, 77] on header "Contacts + Add Contact" at bounding box center [733, 78] width 1432 height 31
click at [1329, 145] on div "Grower Broker Search" at bounding box center [733, 130] width 1432 height 41
click at [1329, 133] on input "Search" at bounding box center [1328, 131] width 211 height 24
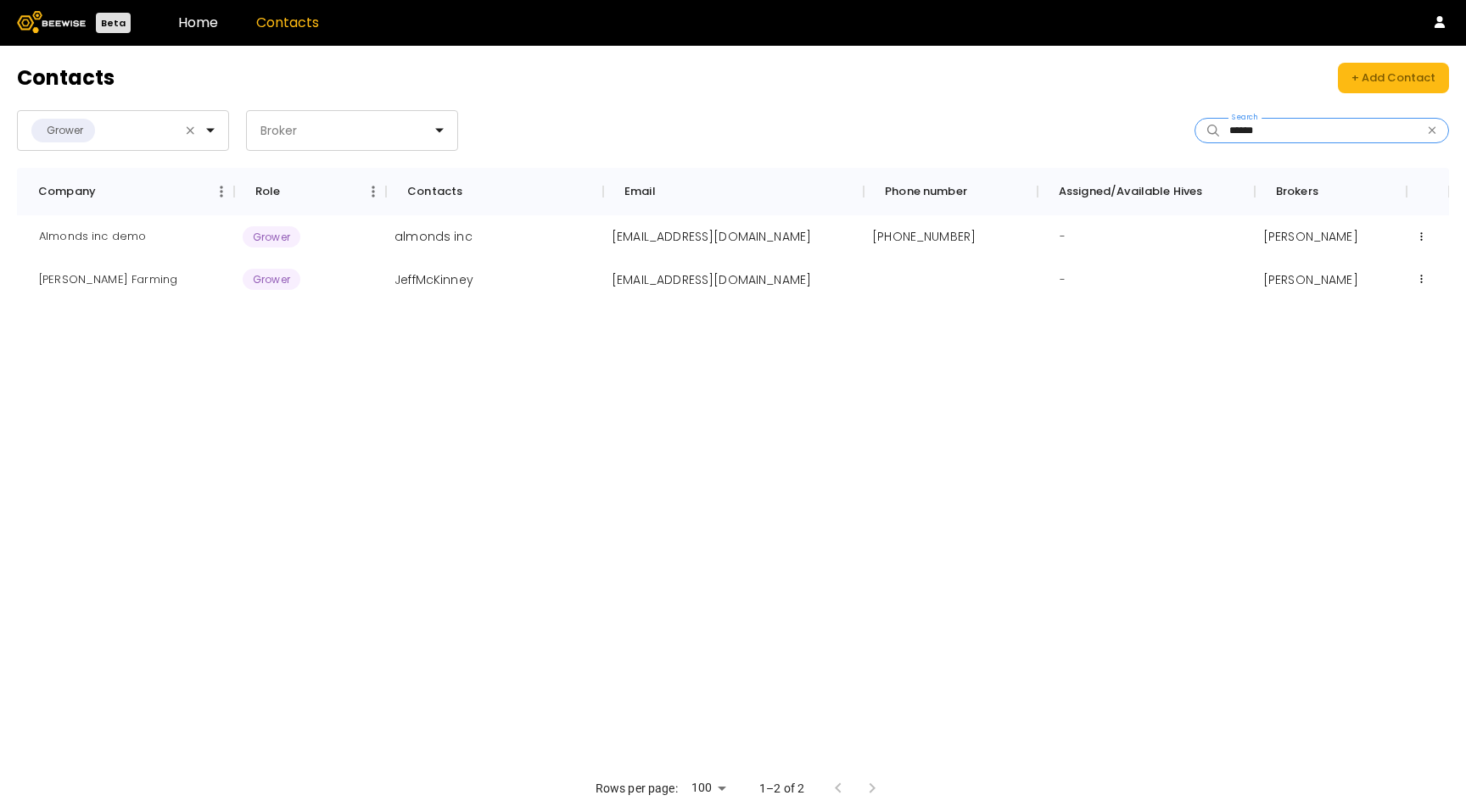
type input "******"
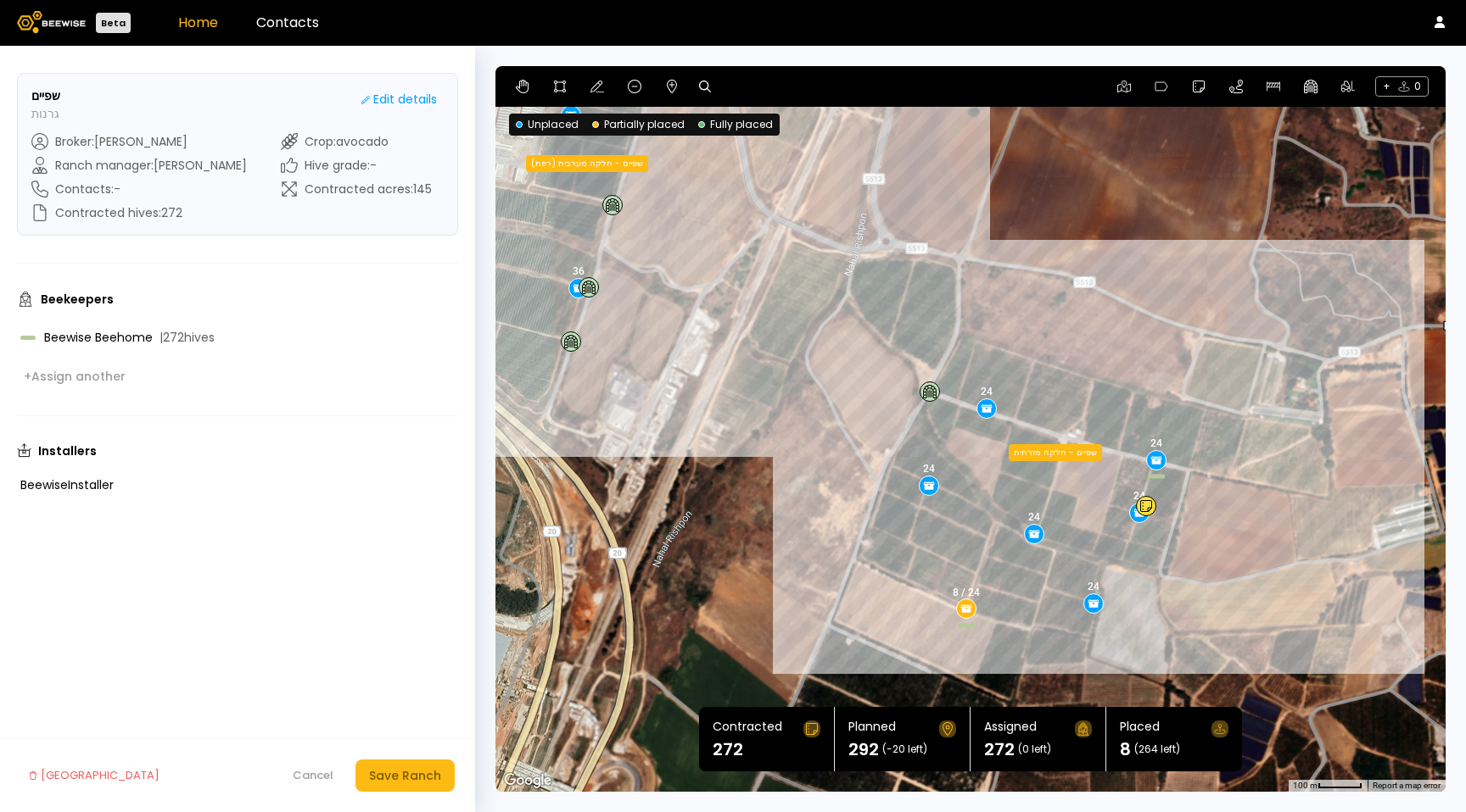
click at [188, 21] on link "Home" at bounding box center [198, 22] width 40 height 19
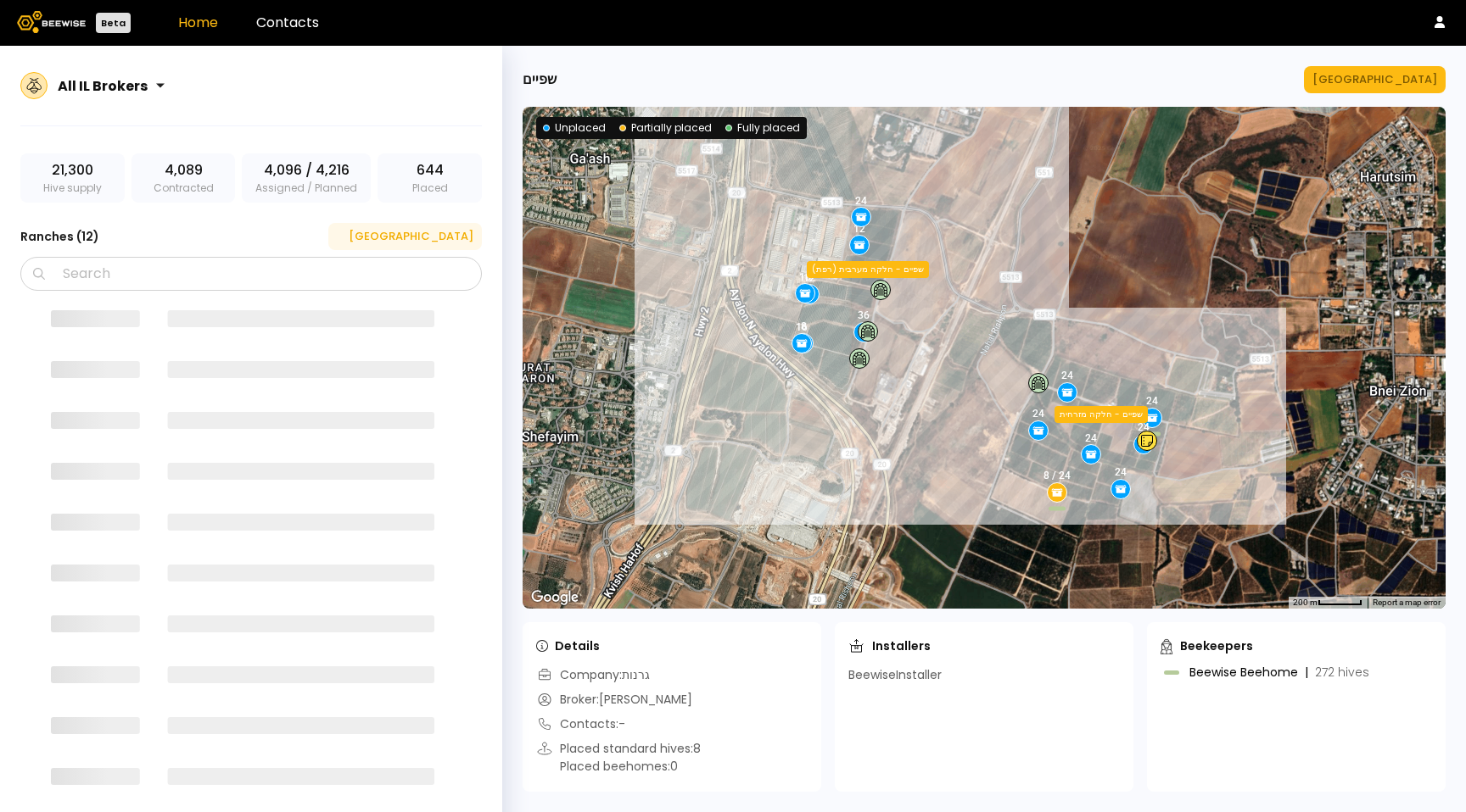
click at [446, 236] on div "[GEOGRAPHIC_DATA]" at bounding box center [405, 236] width 136 height 17
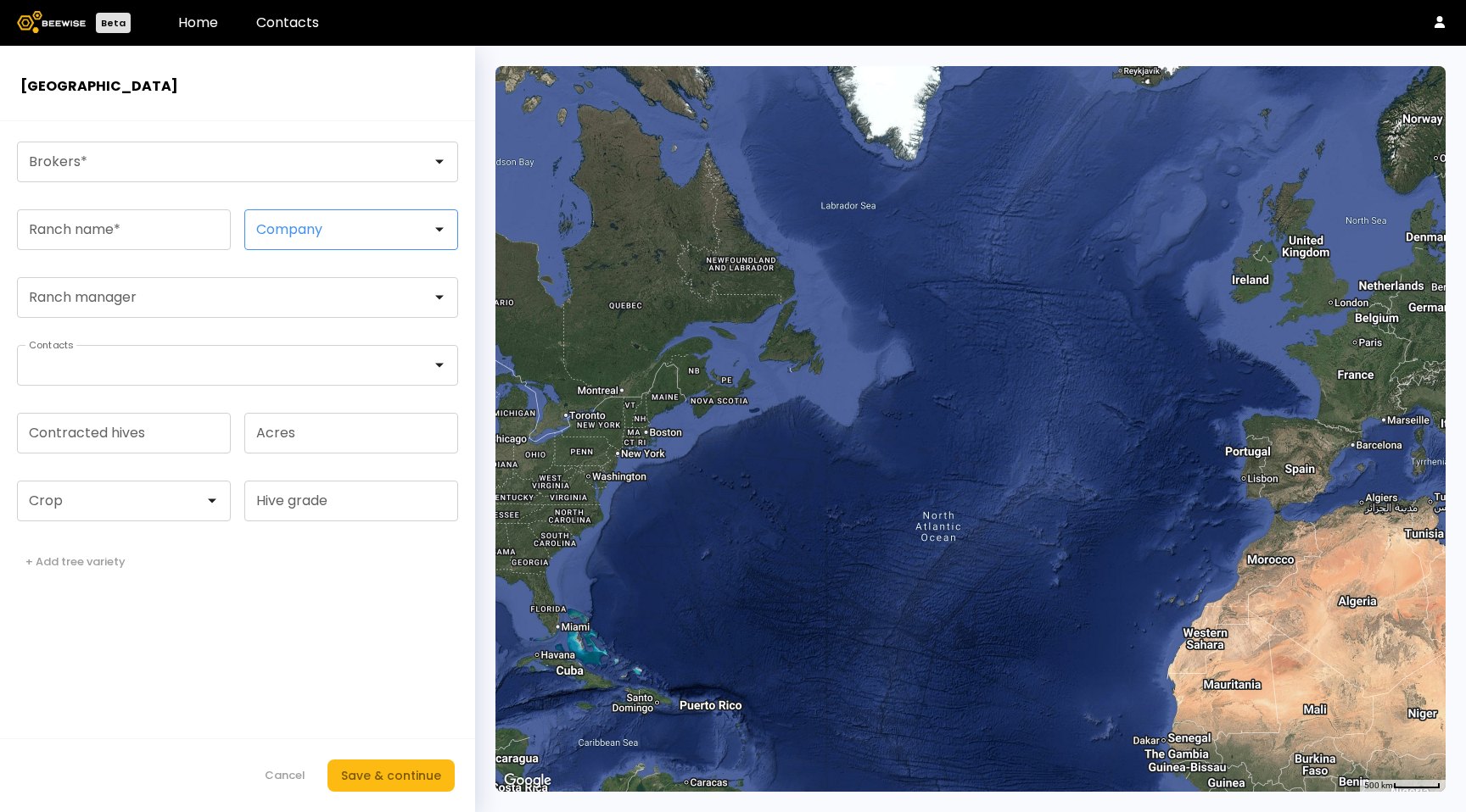
click at [348, 227] on div at bounding box center [344, 230] width 175 height 15
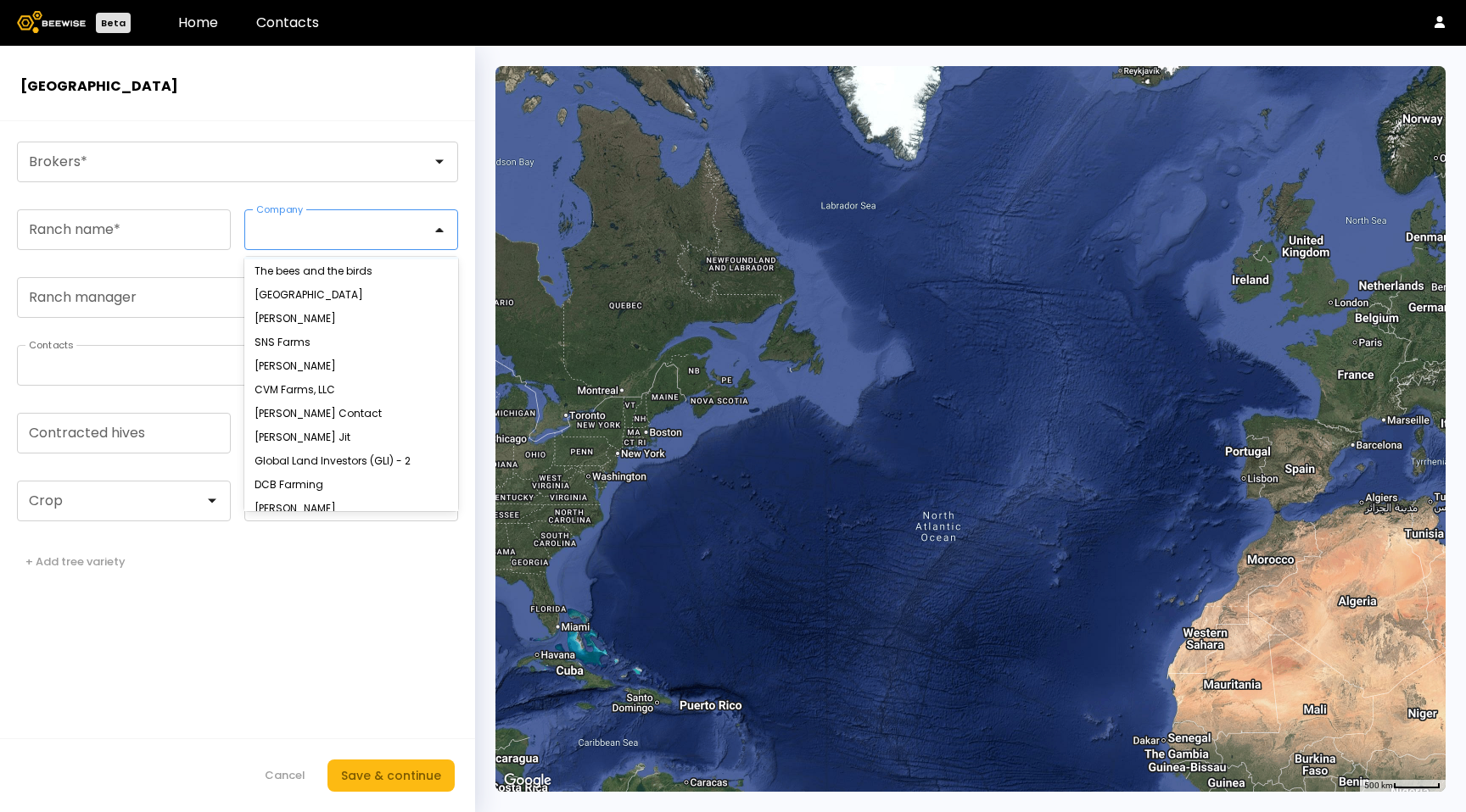
scroll to position [2255, 0]
click at [310, 218] on div at bounding box center [344, 230] width 199 height 39
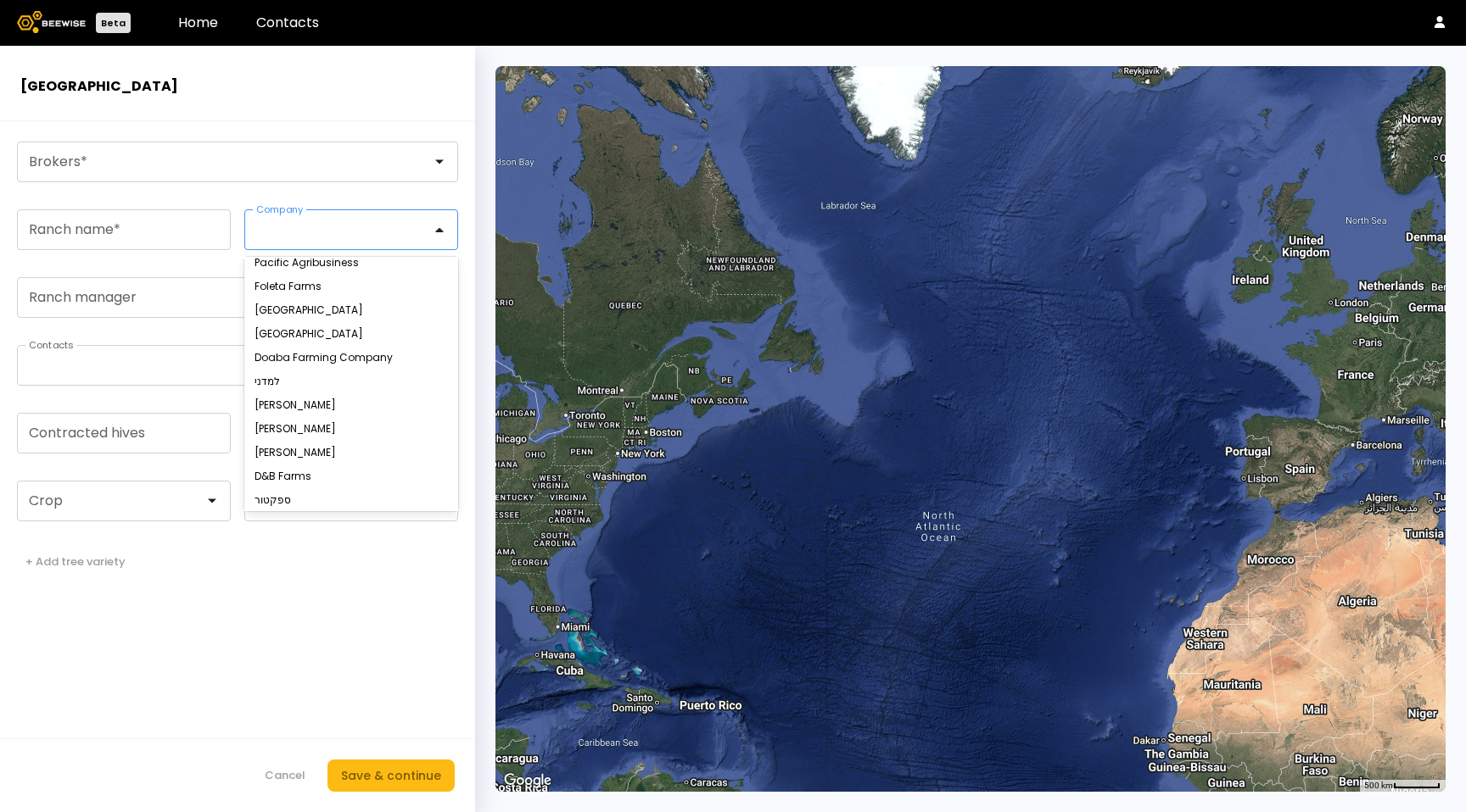
scroll to position [719, 0]
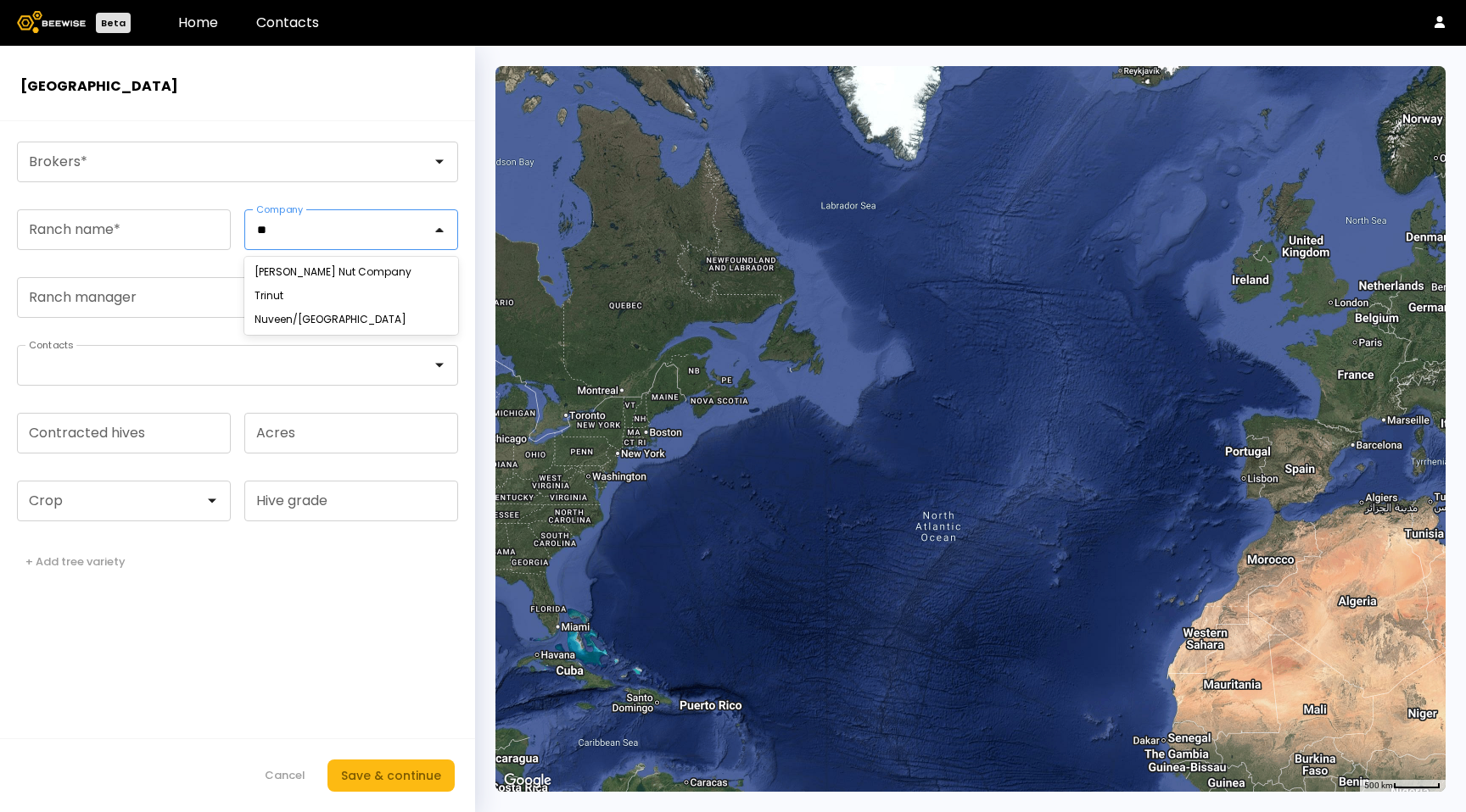
type input "**"
paste input "*********"
type input "****"
paste input "*******"
type input "*******"
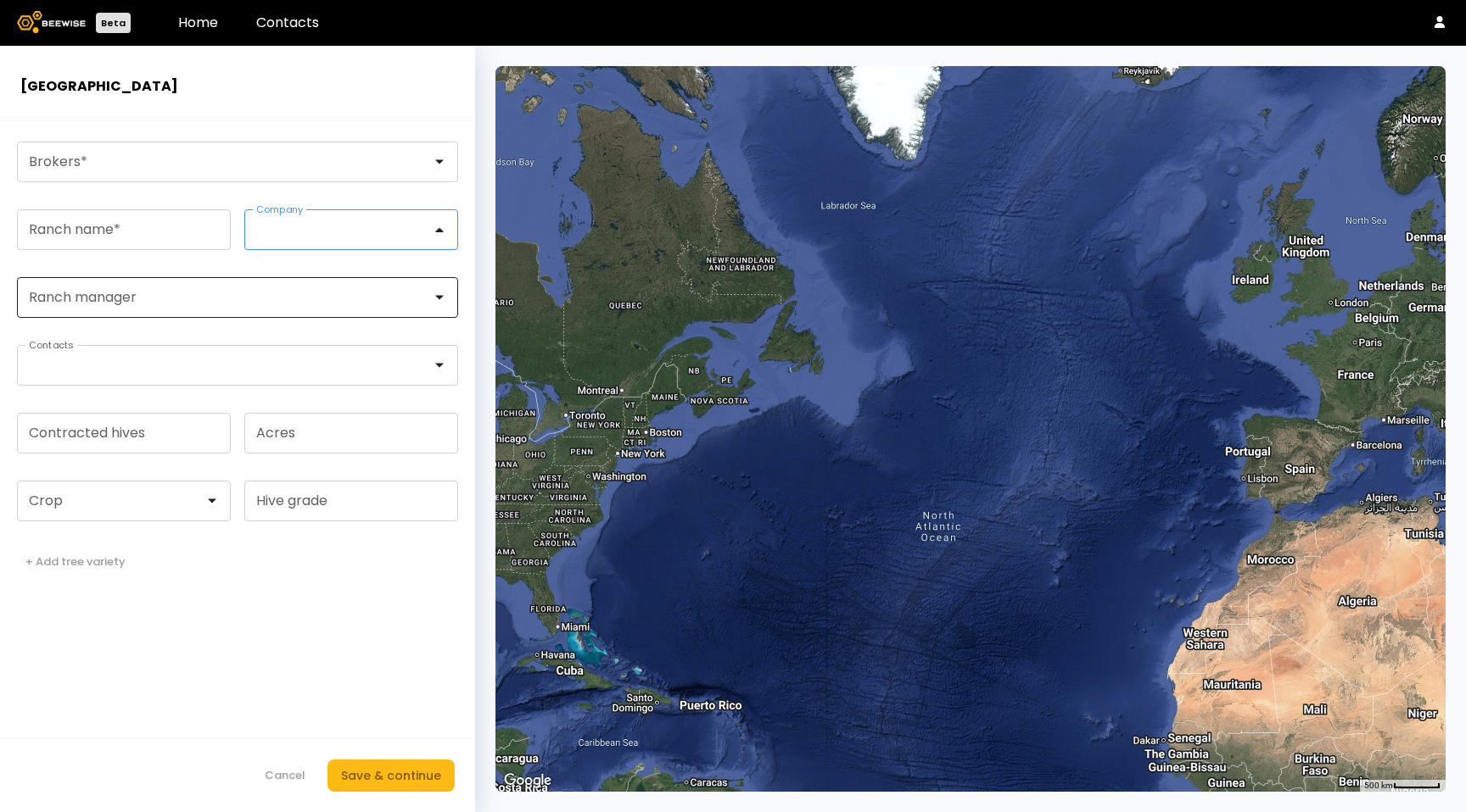
paste input "**********"
type input "*"
paste input "**********"
type input "*******"
paste input "**********"
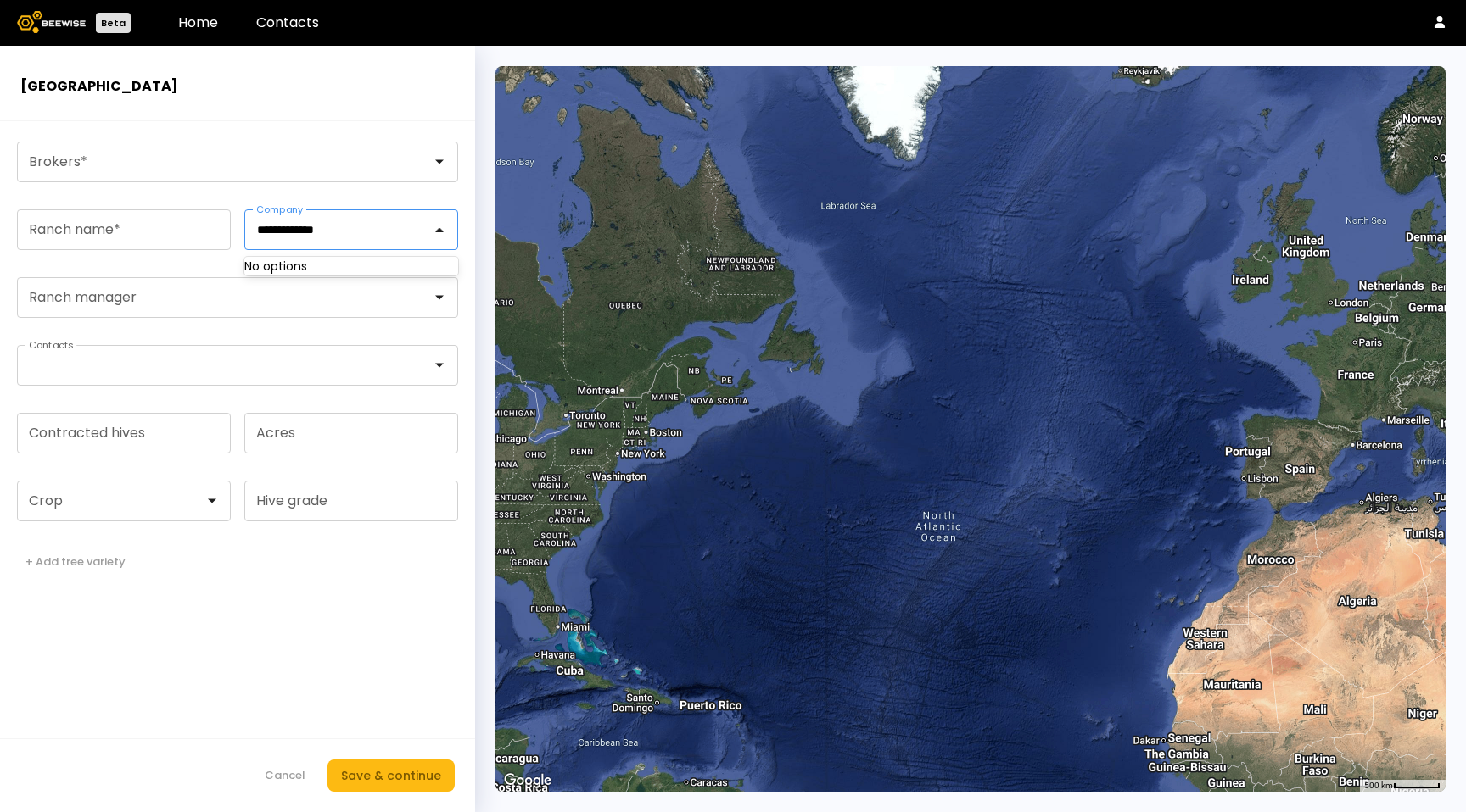
type input "**********"
paste input "**********"
click at [334, 224] on input "**********" at bounding box center [344, 230] width 175 height 15
drag, startPoint x: 300, startPoint y: 228, endPoint x: 25, endPoint y: 228, distance: 275.0
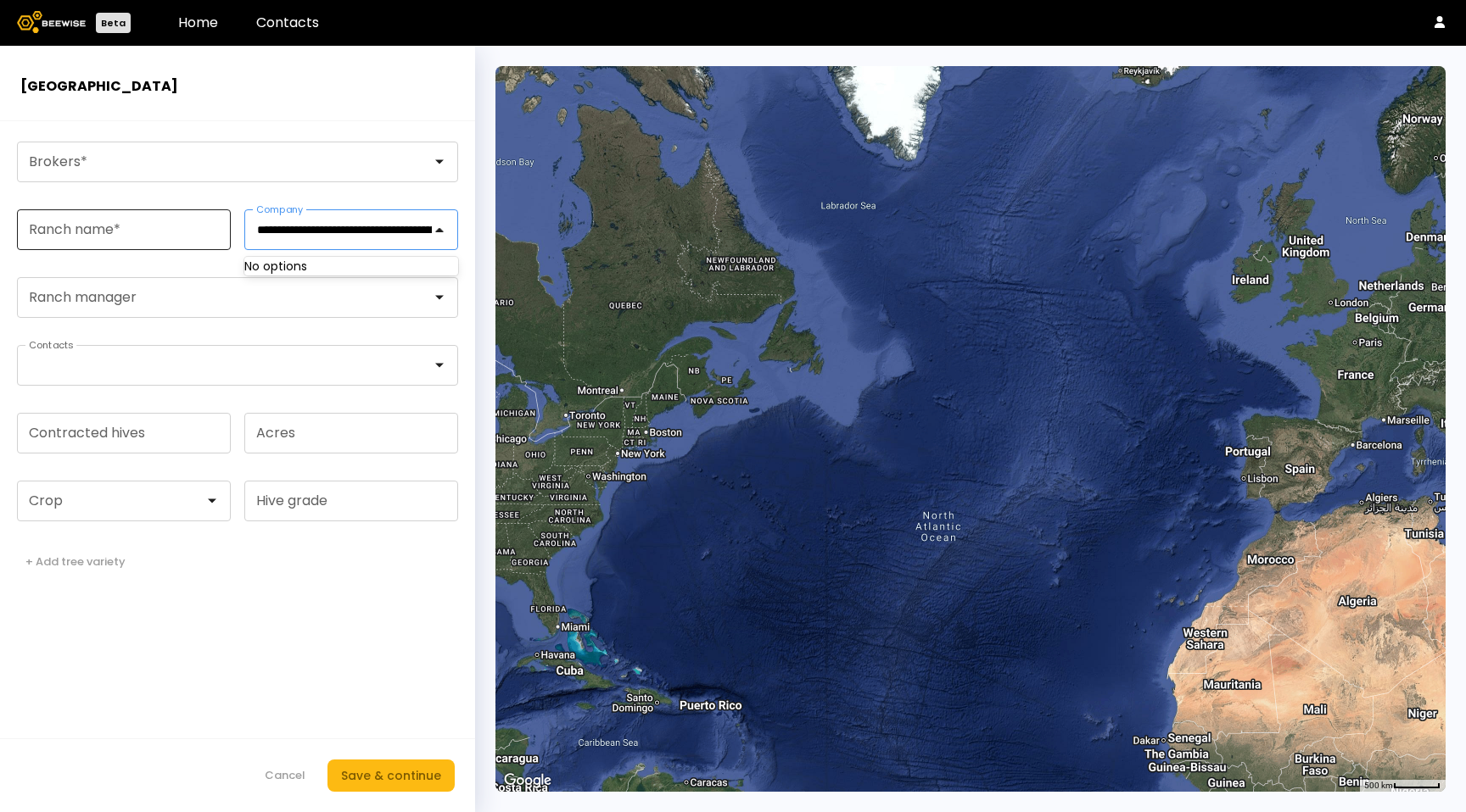
click at [25, 228] on fieldset "**********" at bounding box center [238, 230] width 441 height 41
type input "**********"
click at [308, 279] on div "Almonds inc demo" at bounding box center [350, 272] width 213 height 24
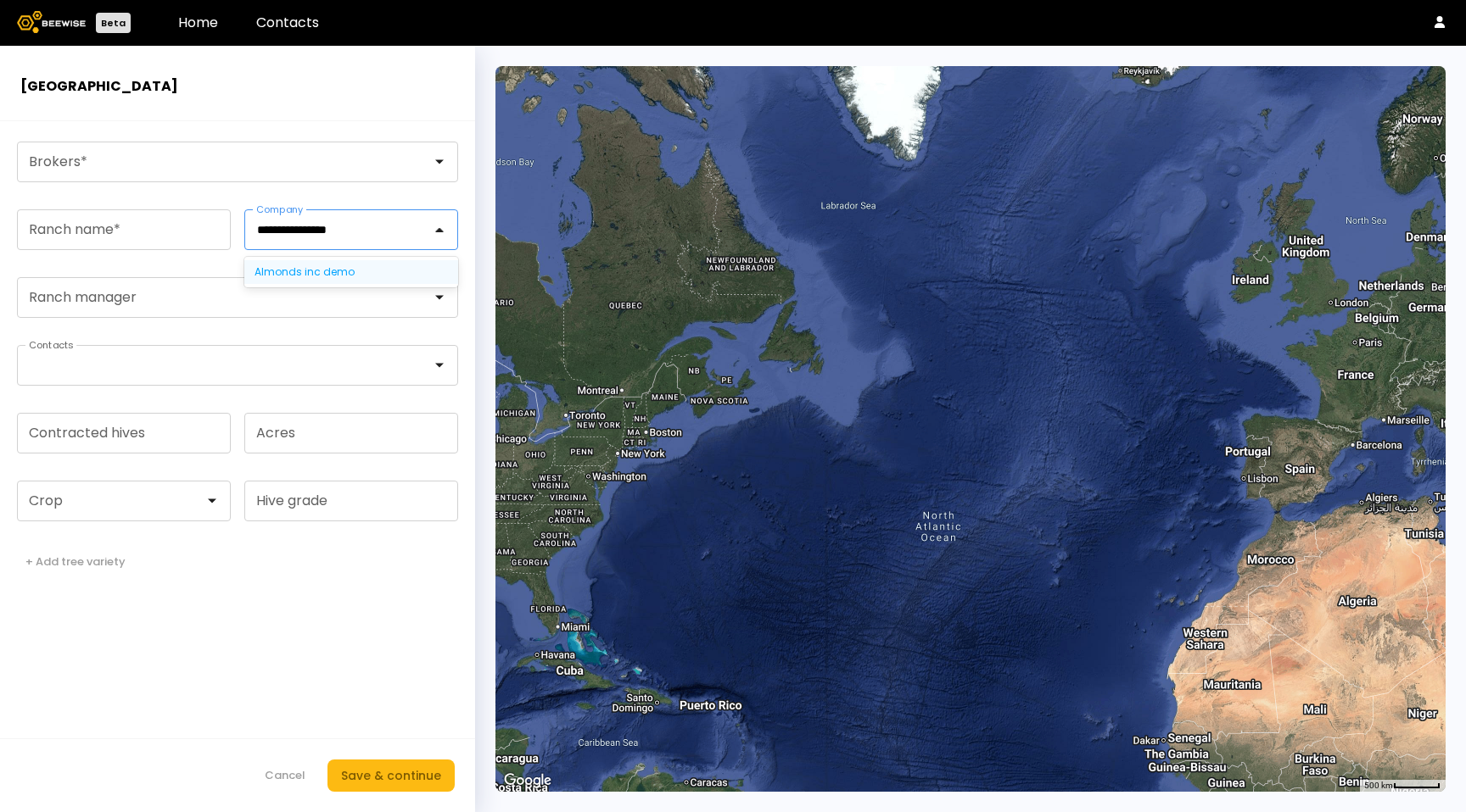
click at [306, 269] on div "Almonds inc demo" at bounding box center [350, 271] width 193 height 10
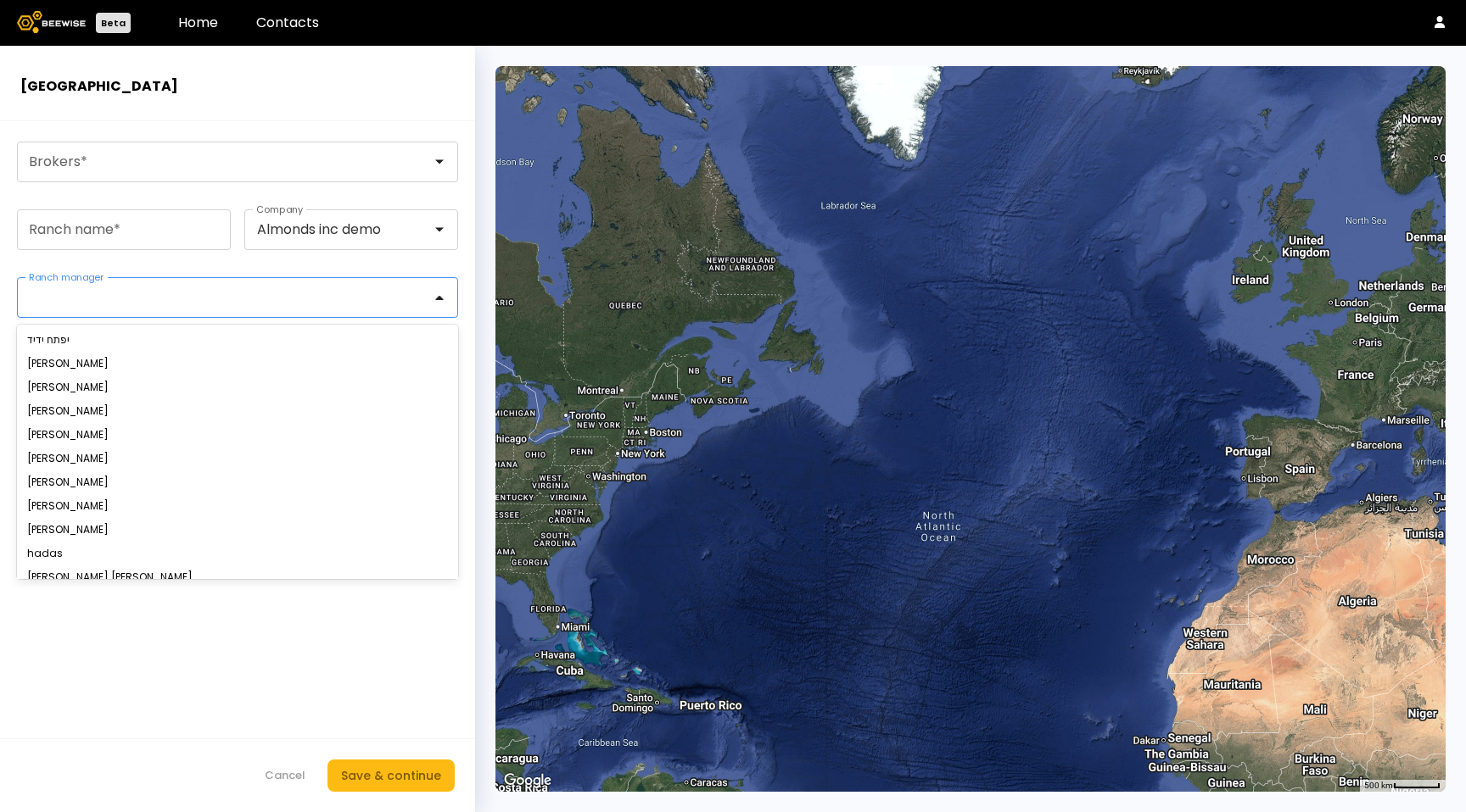
click at [240, 303] on div at bounding box center [231, 298] width 402 height 15
click at [221, 347] on div "יפתח ידיד" at bounding box center [238, 340] width 441 height 24
click at [222, 342] on div "יפתח ידיד" at bounding box center [238, 339] width 421 height 10
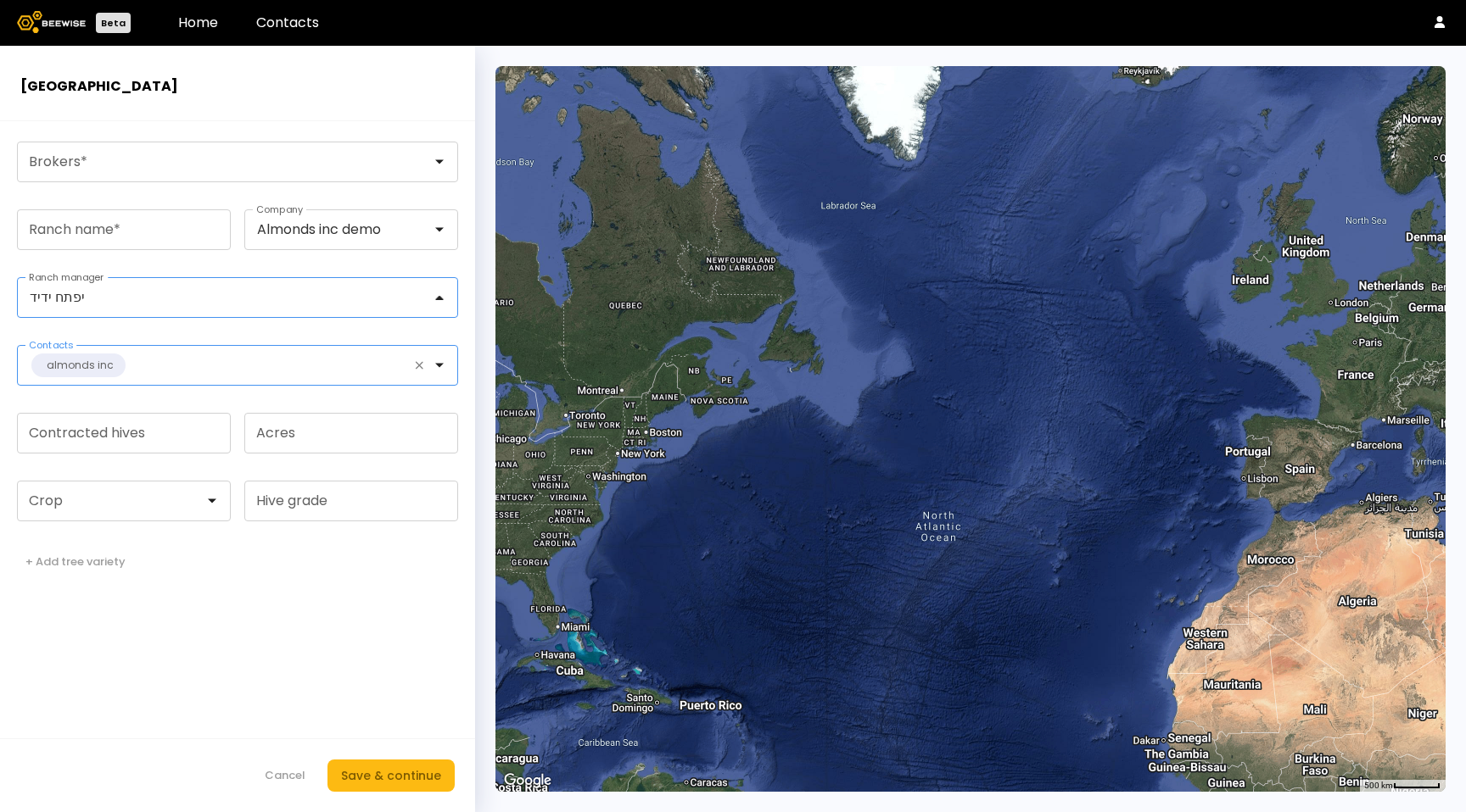
click at [202, 365] on div at bounding box center [272, 365] width 291 height 15
click at [162, 368] on div at bounding box center [272, 365] width 291 height 15
click at [337, 240] on div "Almonds inc demo" at bounding box center [344, 230] width 199 height 39
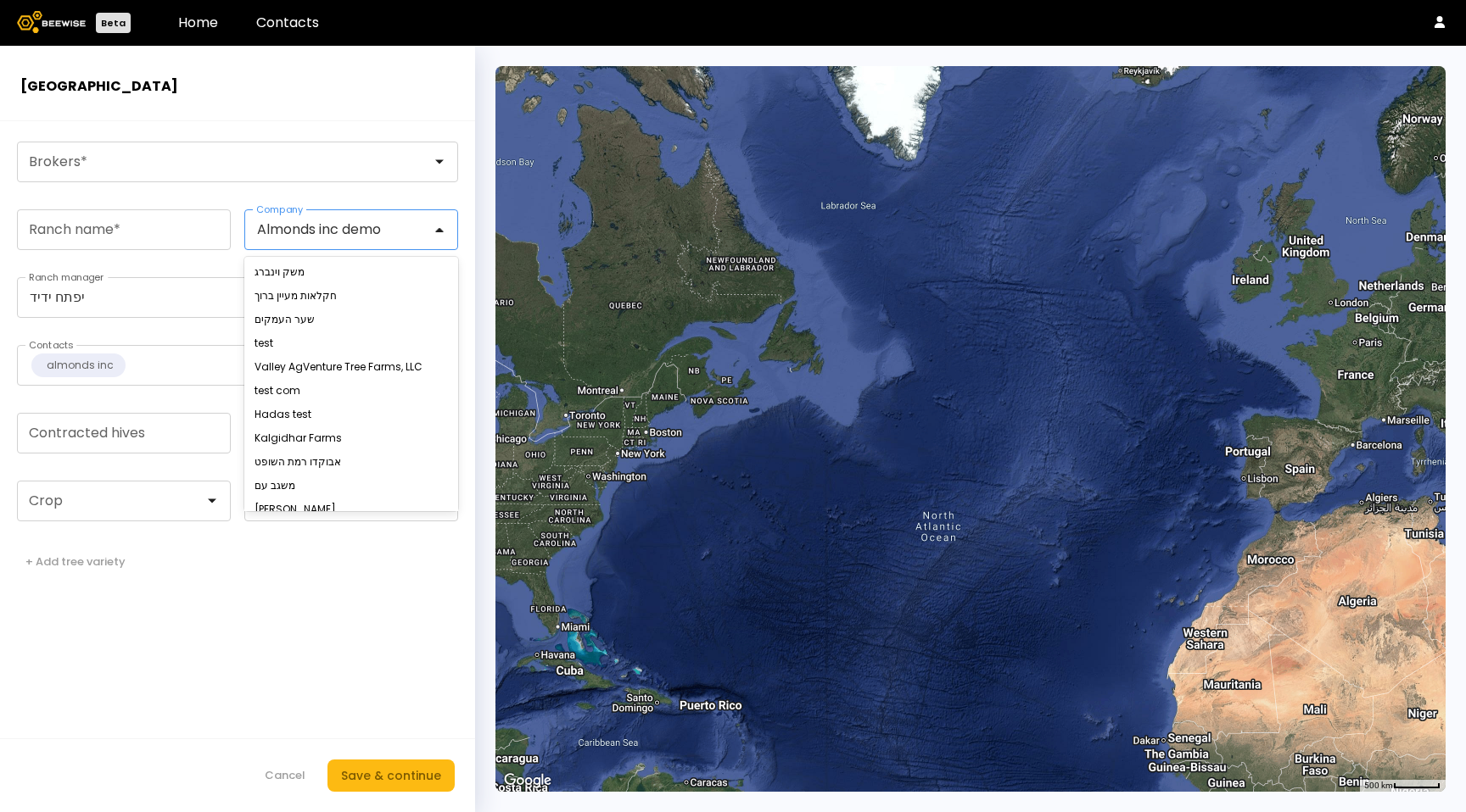
click at [337, 240] on div "Almonds inc demo" at bounding box center [344, 230] width 199 height 39
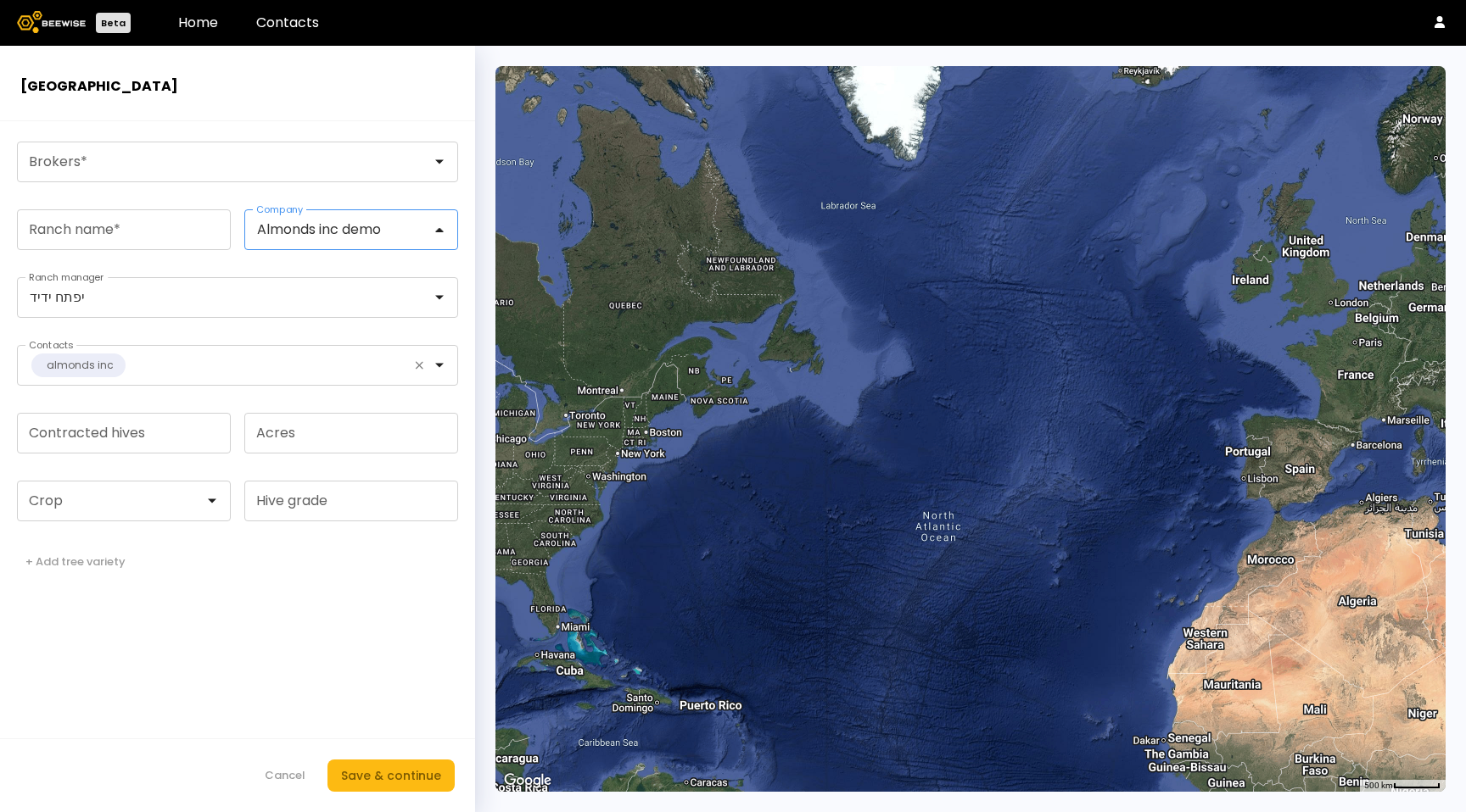
click at [336, 240] on div "Almonds inc demo" at bounding box center [344, 230] width 199 height 39
click at [296, 776] on div "Cancel" at bounding box center [285, 776] width 41 height 17
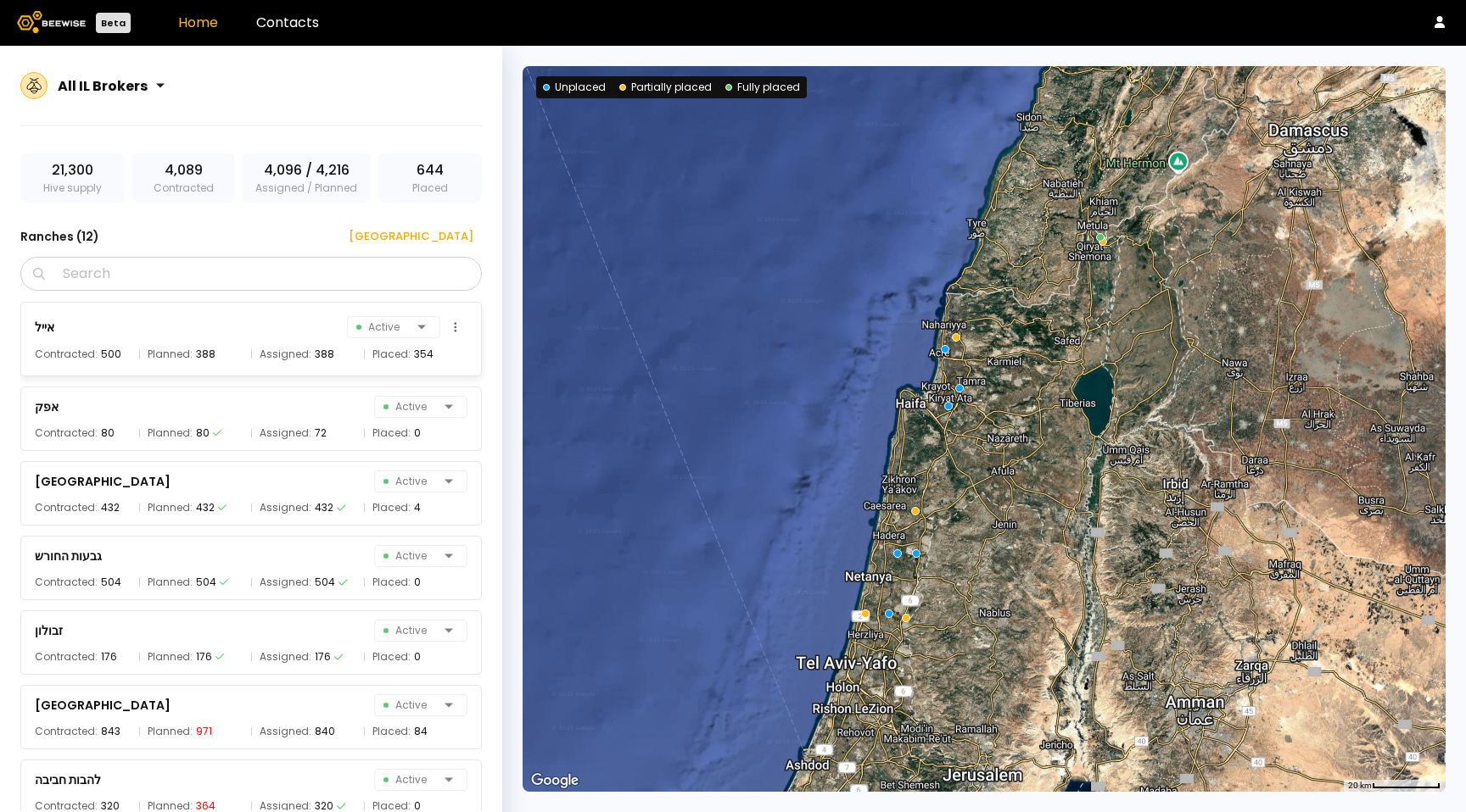
click at [269, 346] on span "Assigned:" at bounding box center [285, 354] width 52 height 17
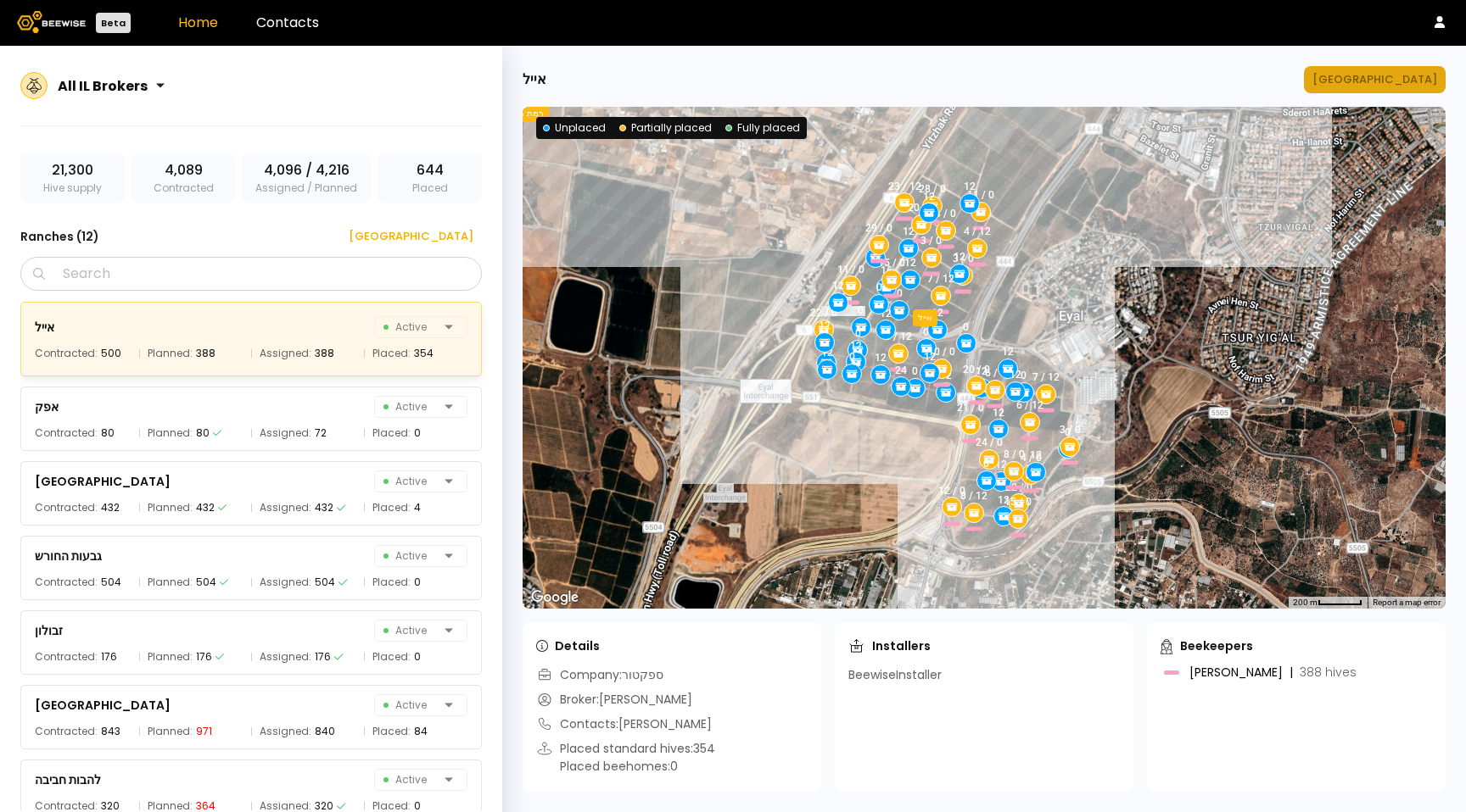
click at [1392, 84] on div "[GEOGRAPHIC_DATA]" at bounding box center [1374, 79] width 124 height 17
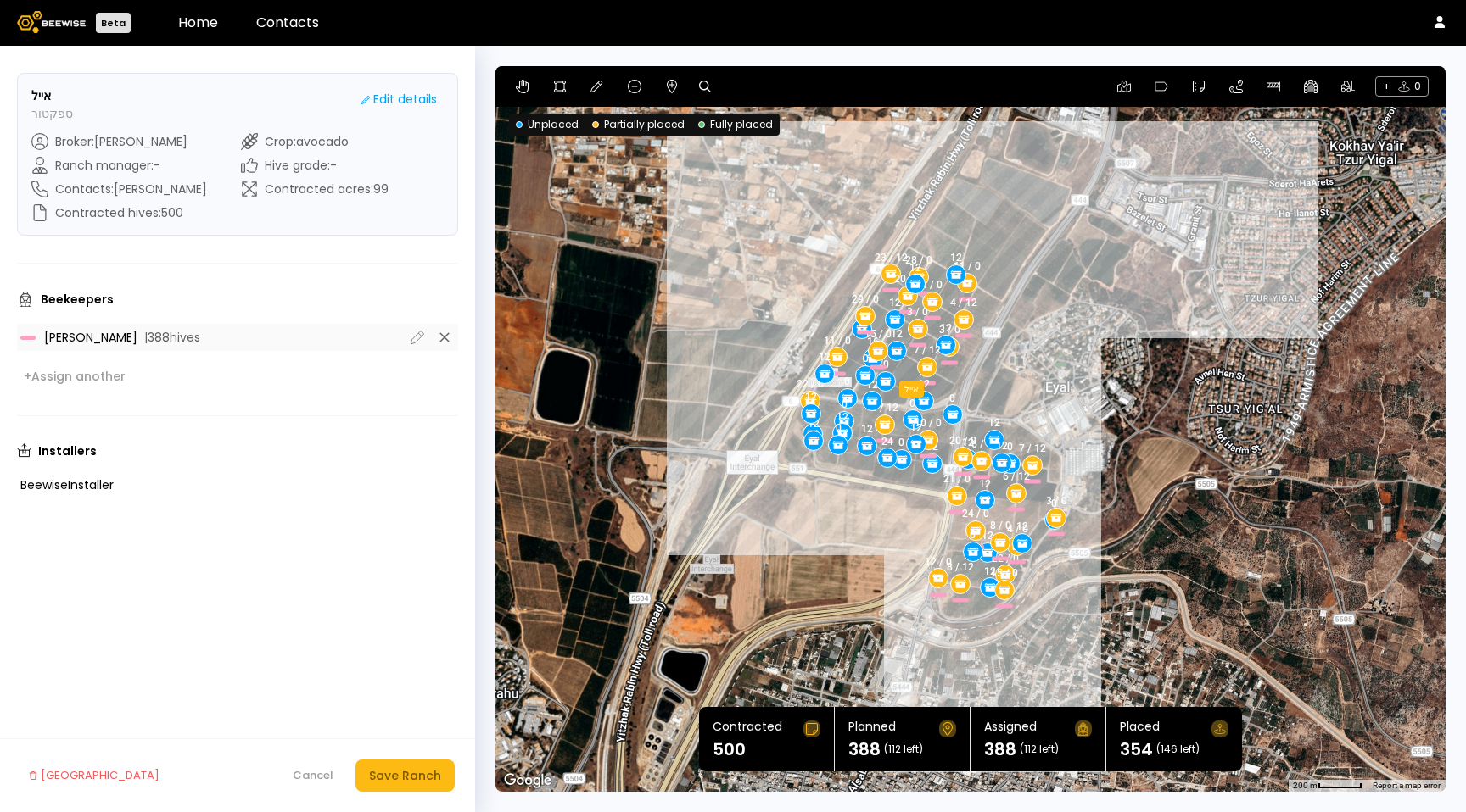
click at [230, 324] on div "[PERSON_NAME] | 388 hives" at bounding box center [238, 338] width 441 height 27
click at [327, 778] on div "Cancel" at bounding box center [312, 776] width 41 height 17
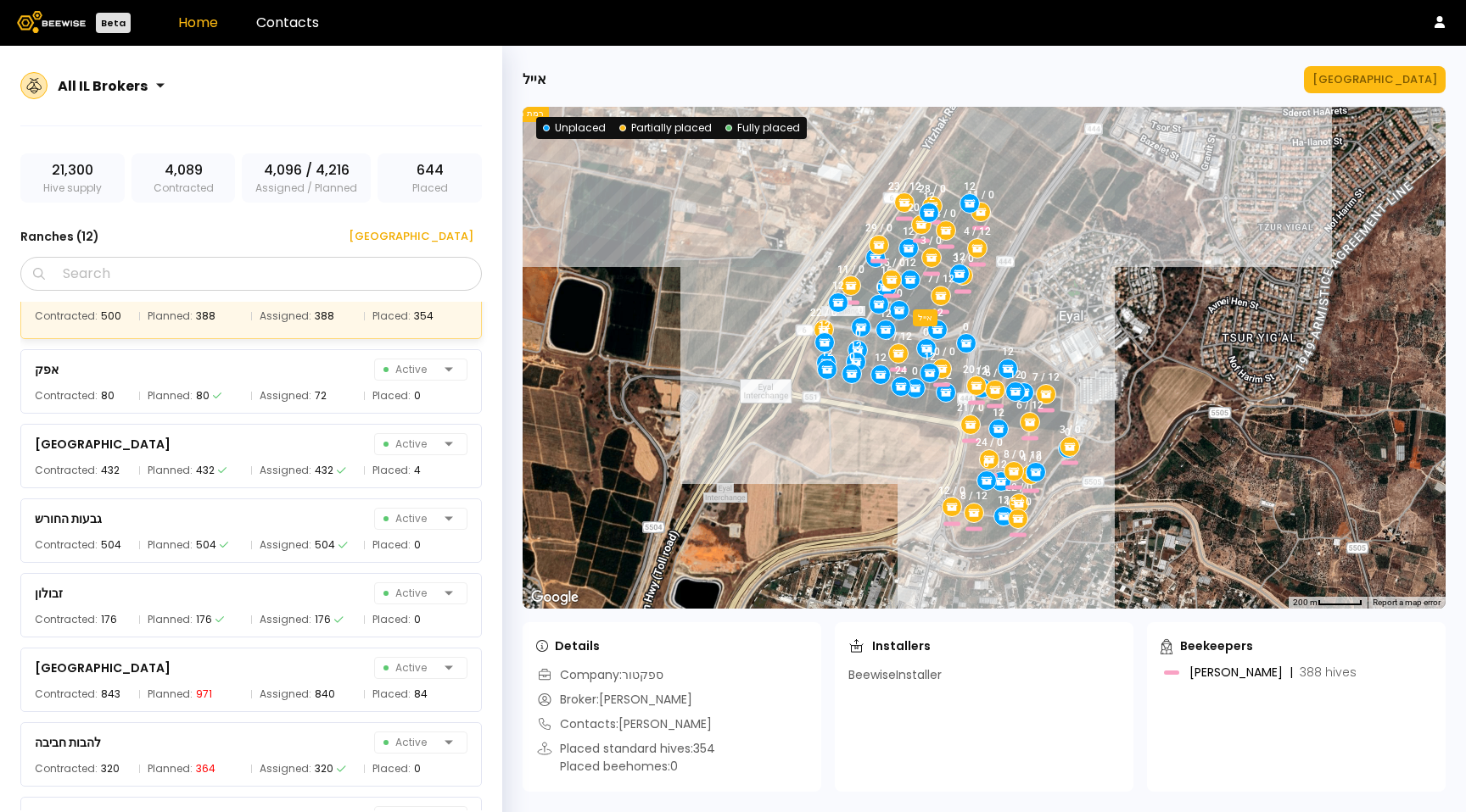
scroll to position [37, 0]
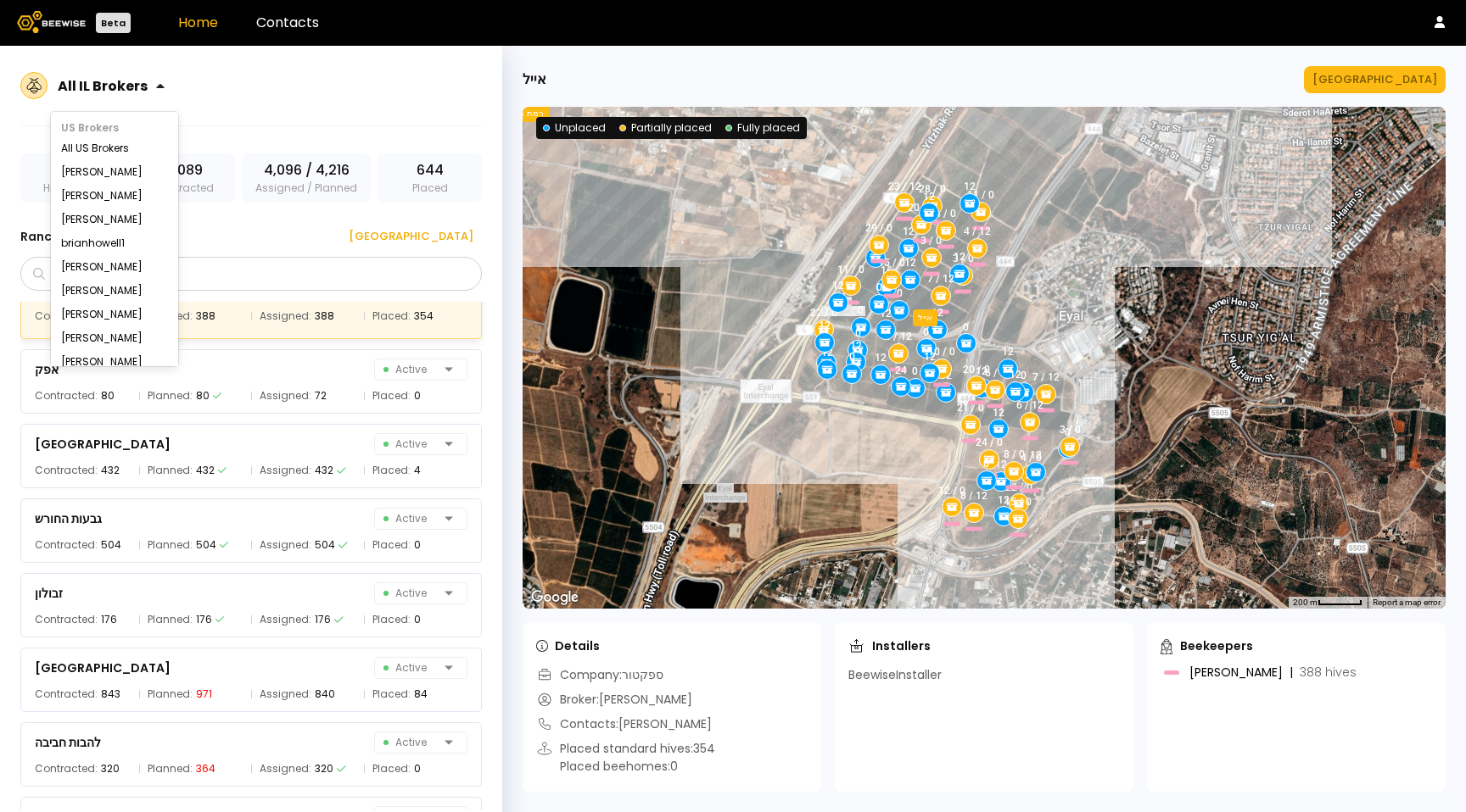
click at [107, 75] on div "All IL Brokers" at bounding box center [104, 85] width 93 height 21
click at [82, 139] on div "All US Brokers" at bounding box center [114, 148] width 127 height 24
click at [110, 153] on div "All US Brokers" at bounding box center [114, 148] width 107 height 10
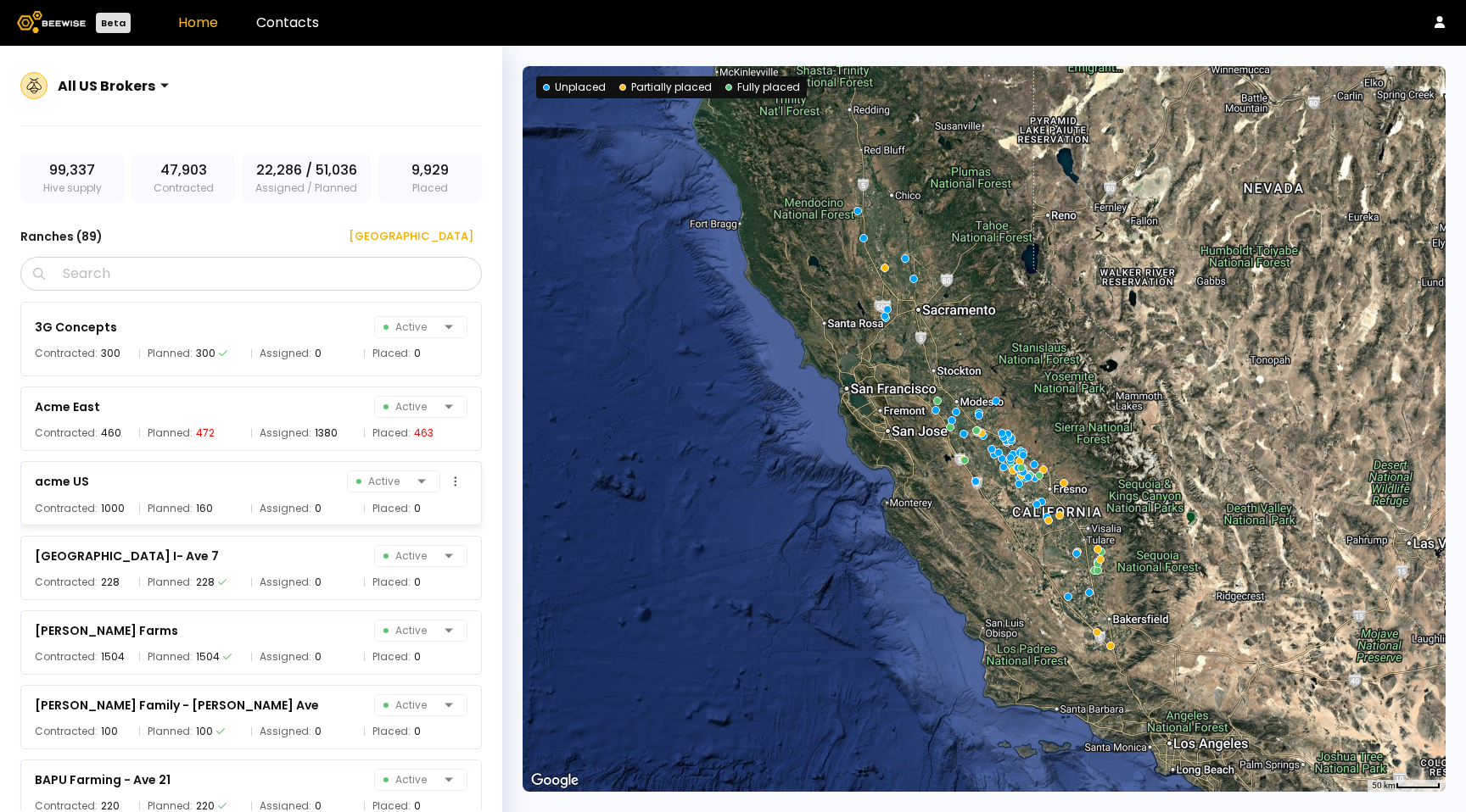
click at [198, 500] on div "160" at bounding box center [204, 508] width 17 height 17
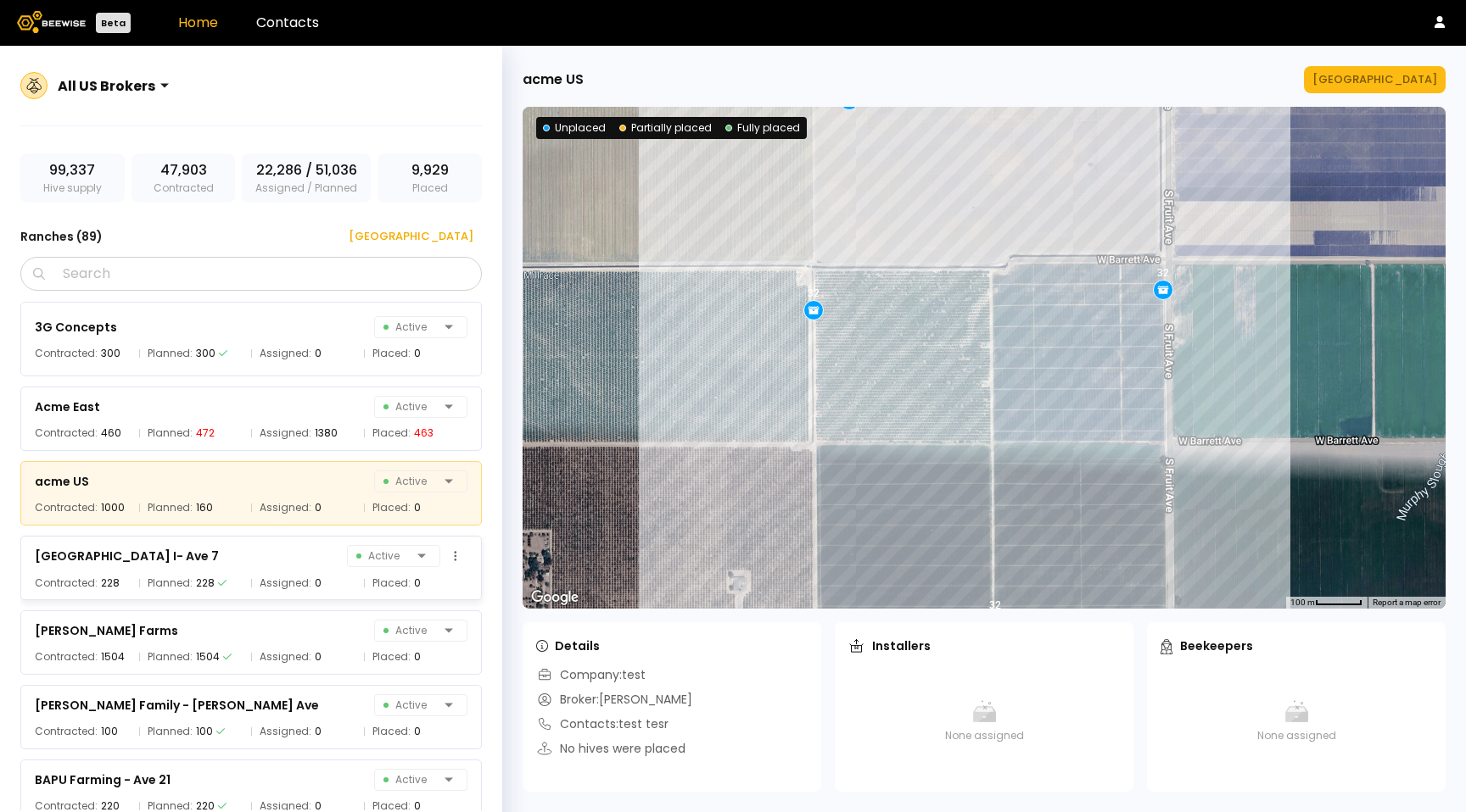
click at [306, 595] on div "[GEOGRAPHIC_DATA] I- Ave 7 Active Contracted: 228 Planned: 228 Assigned: 0 Plac…" at bounding box center [251, 568] width 461 height 64
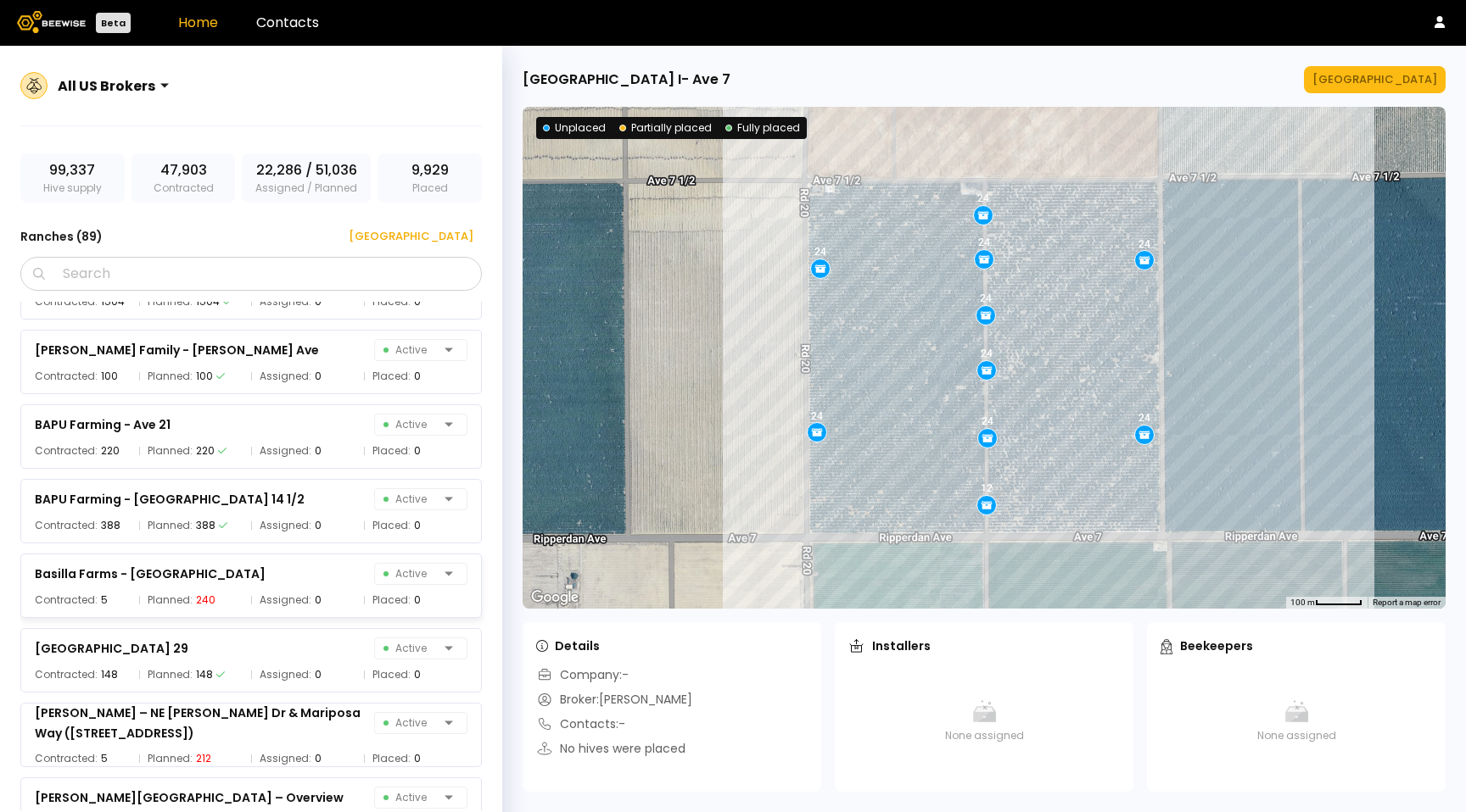
click at [306, 595] on div "Assigned: 0" at bounding box center [303, 600] width 104 height 17
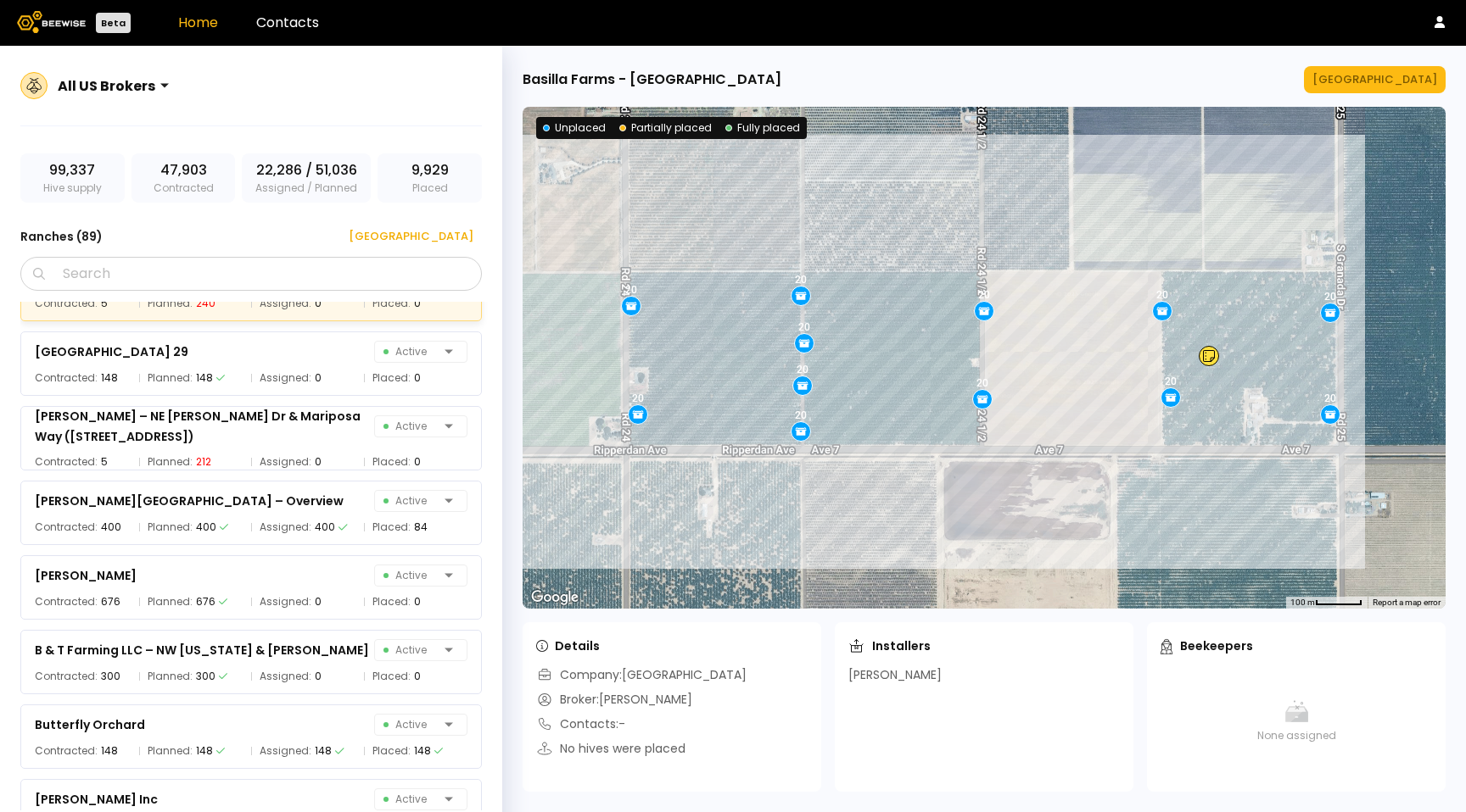
scroll to position [654, 0]
click at [306, 595] on div "Assigned: 0" at bounding box center [303, 599] width 104 height 17
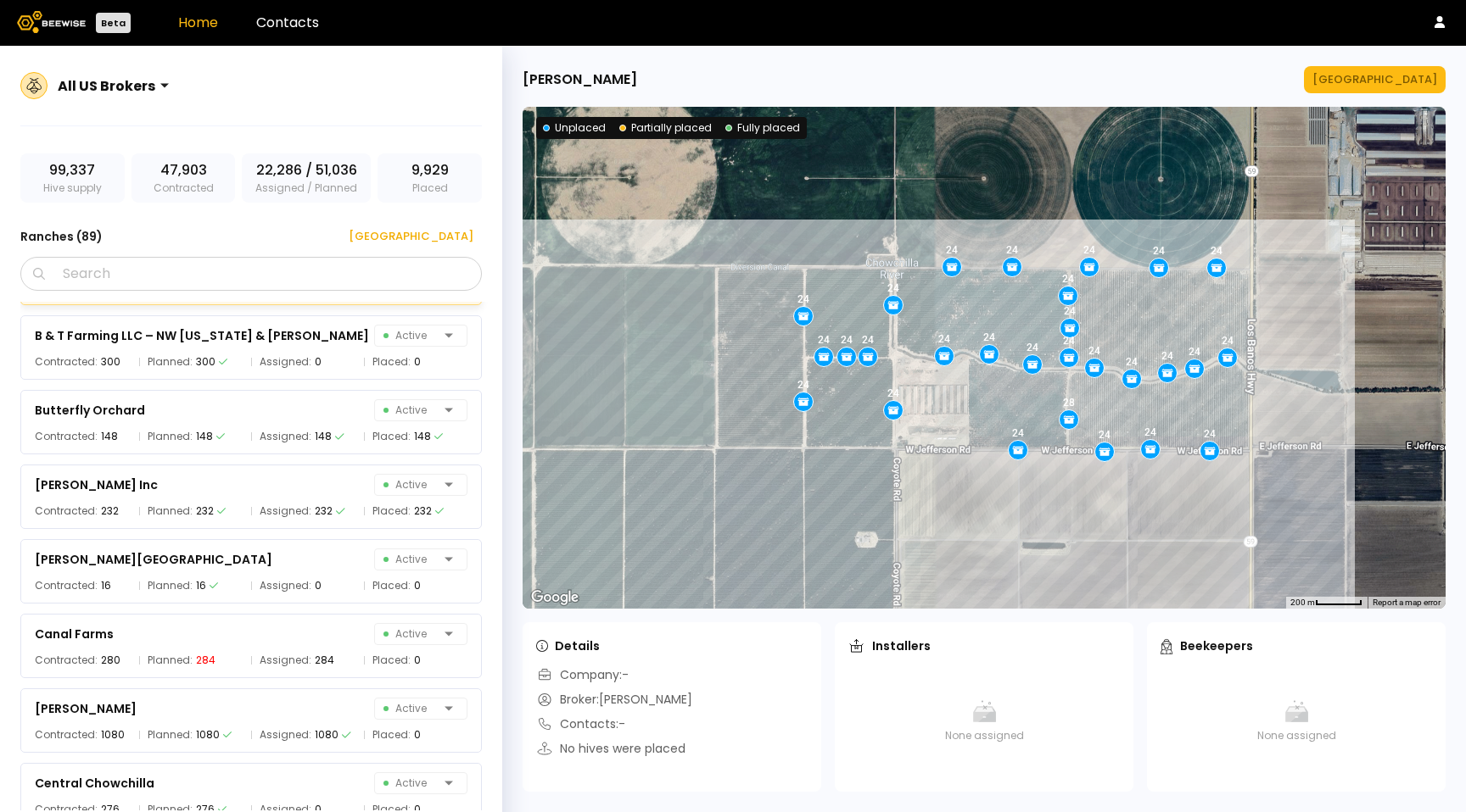
scroll to position [964, 0]
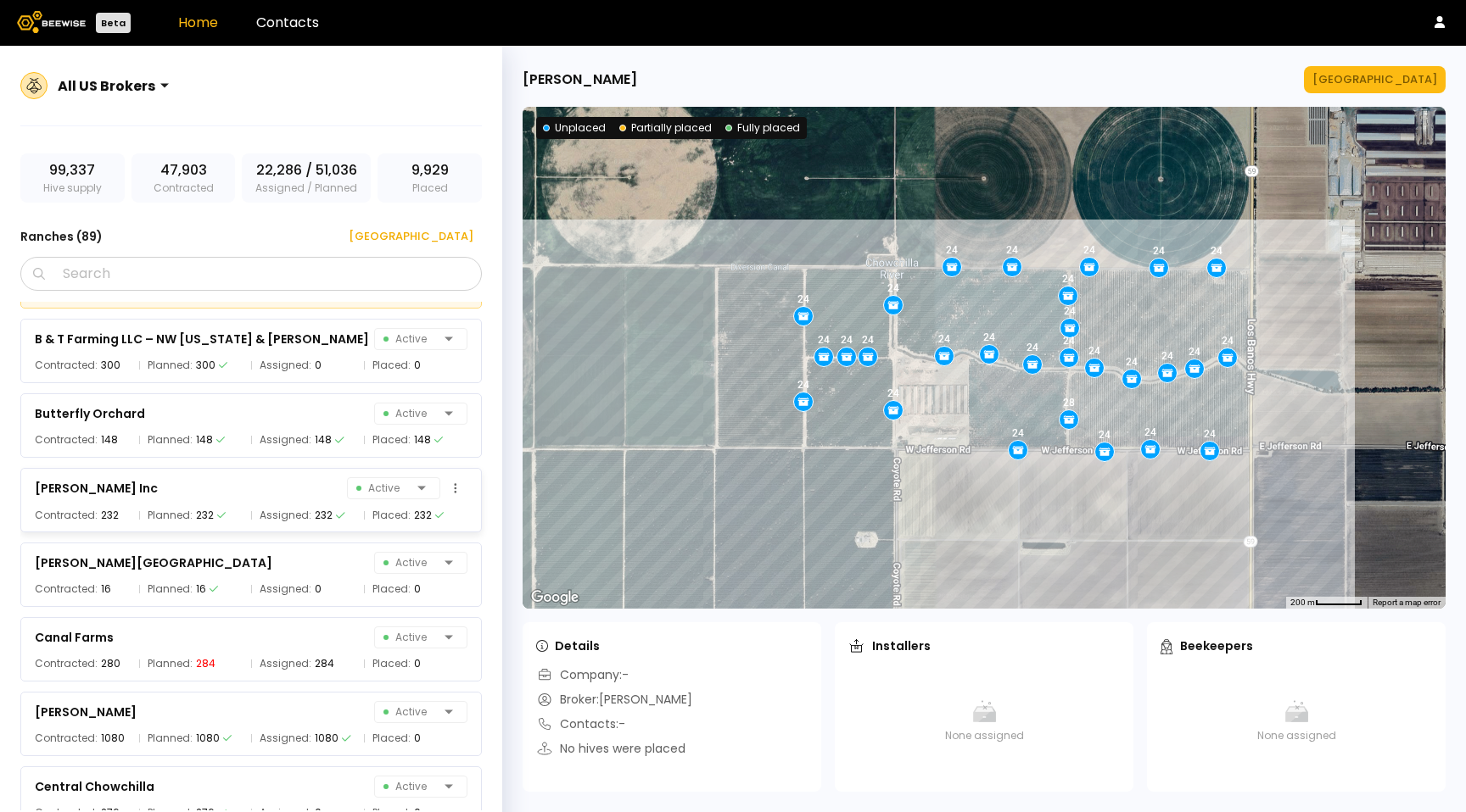
click at [294, 523] on span "Assigned:" at bounding box center [285, 515] width 52 height 17
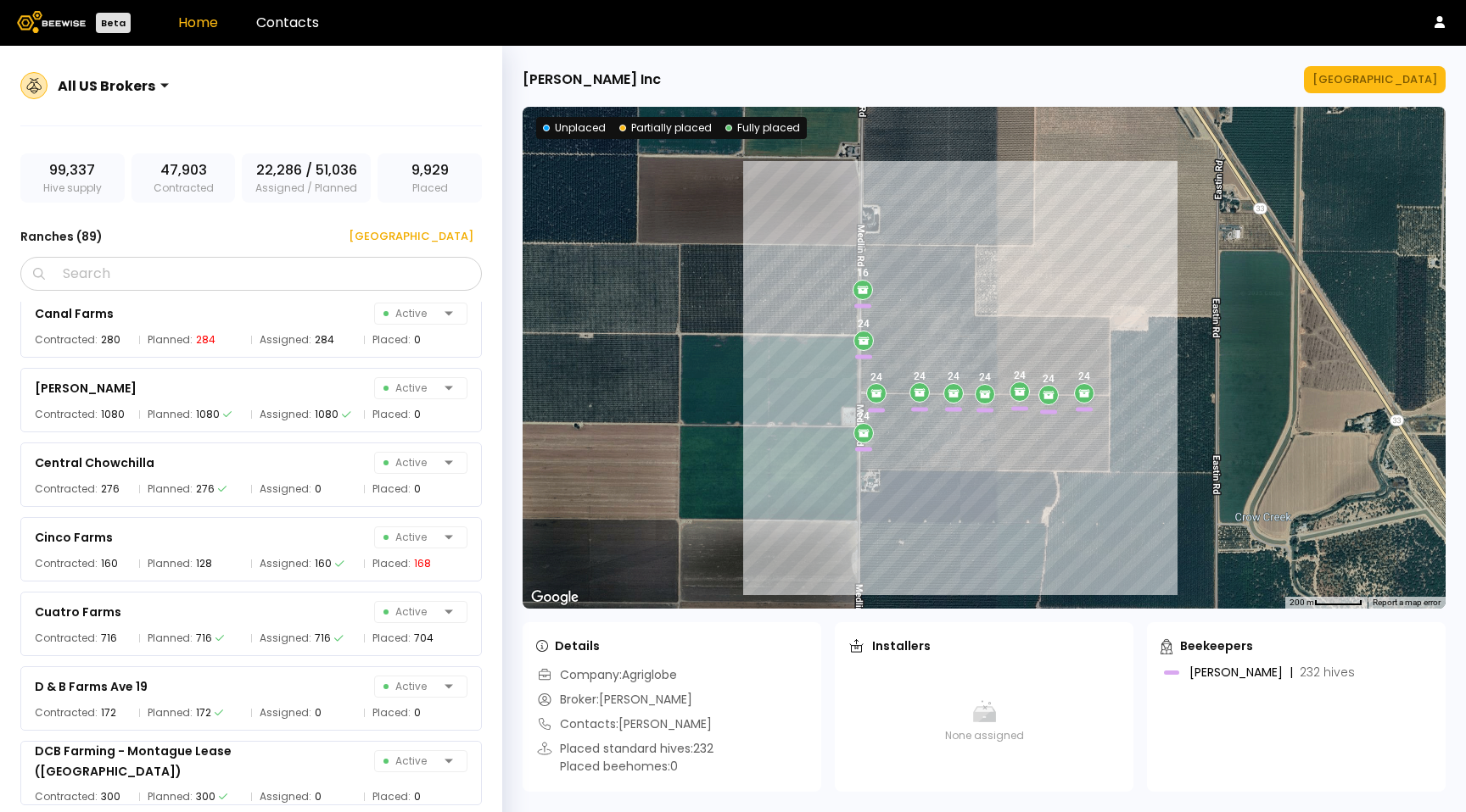
scroll to position [1304, 0]
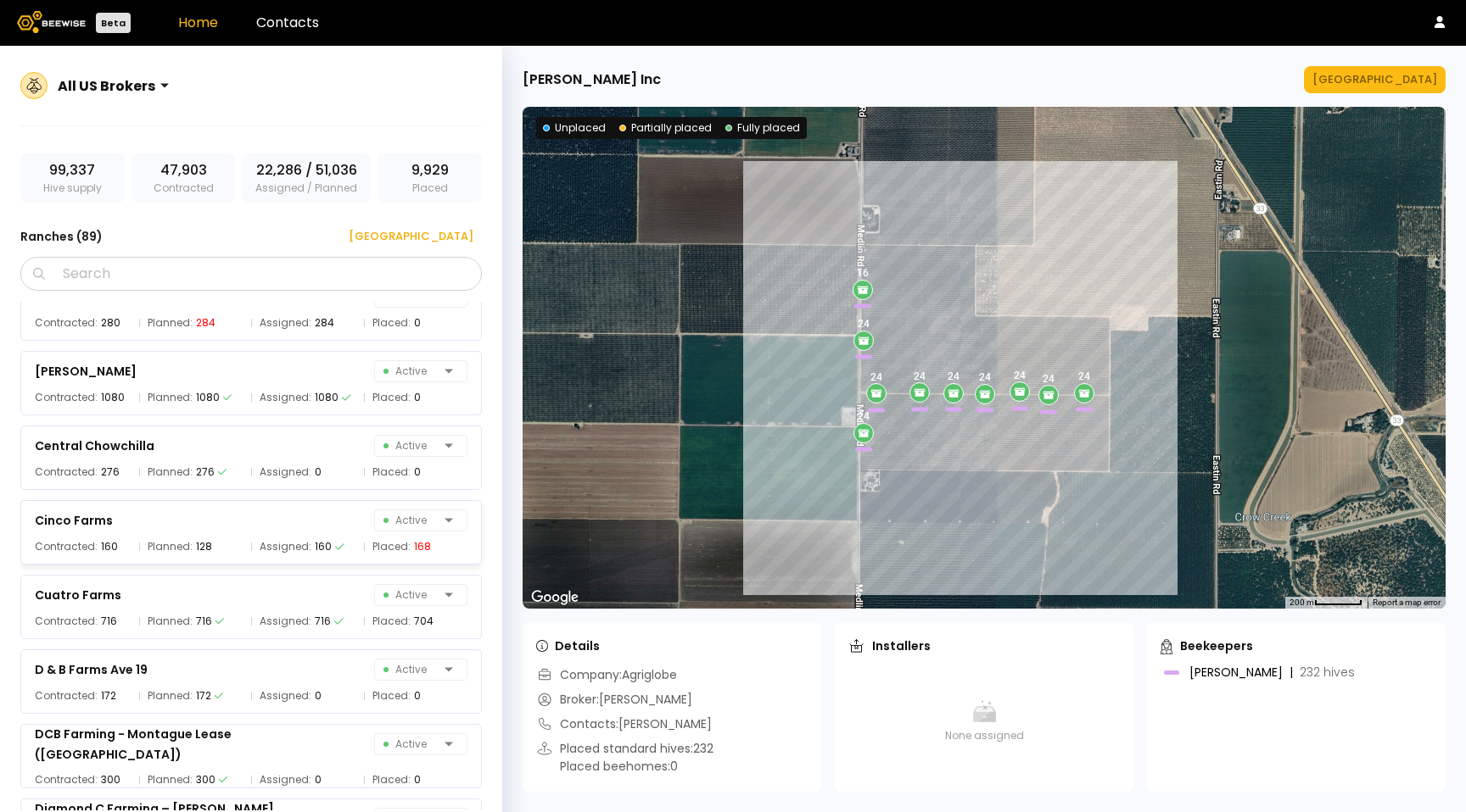
click at [294, 525] on div "Cinco Farms Active" at bounding box center [251, 521] width 433 height 22
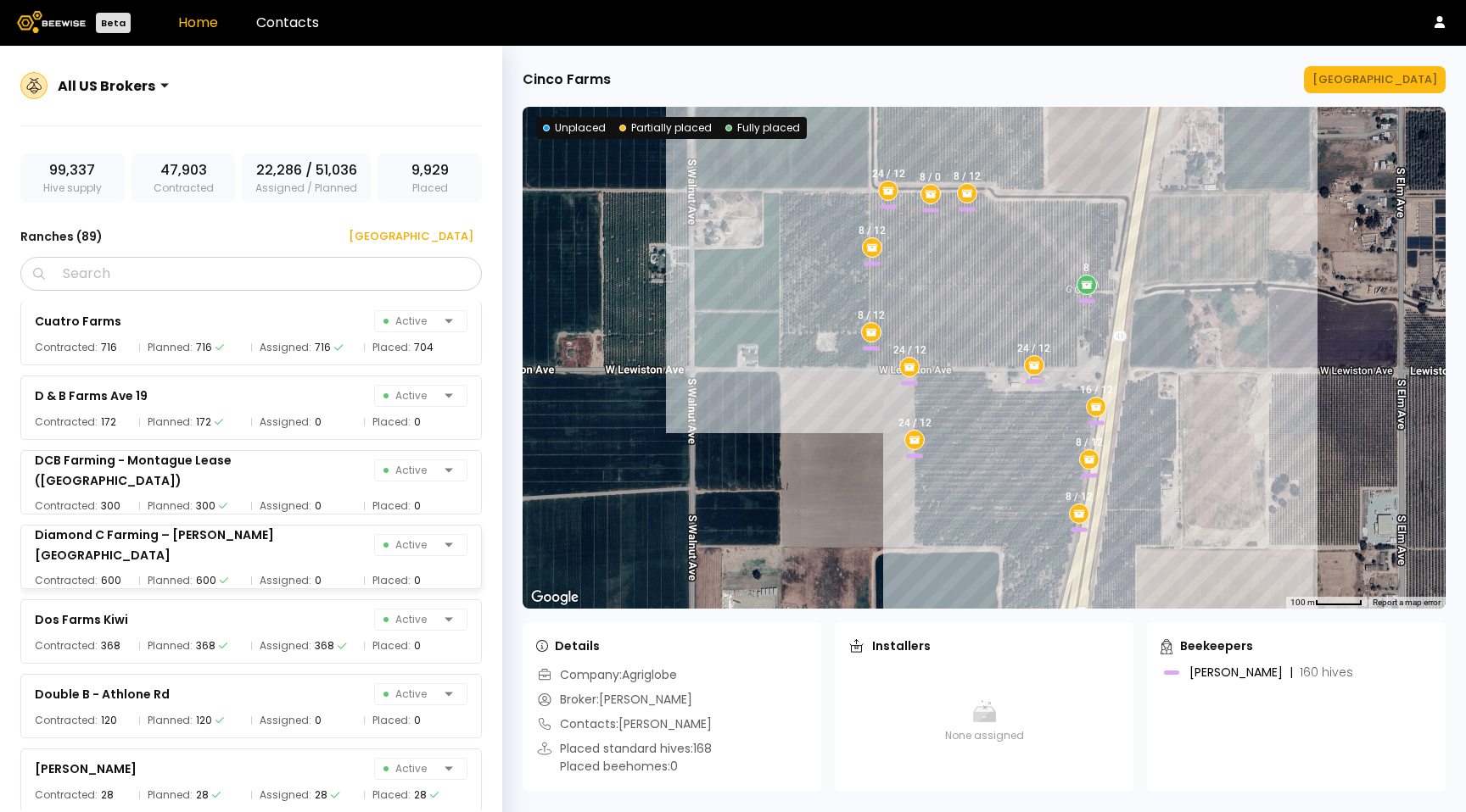
click at [294, 525] on div "Diamond C Farming – [PERSON_NAME][GEOGRAPHIC_DATA] Active Contracted: 600 Plann…" at bounding box center [251, 556] width 461 height 64
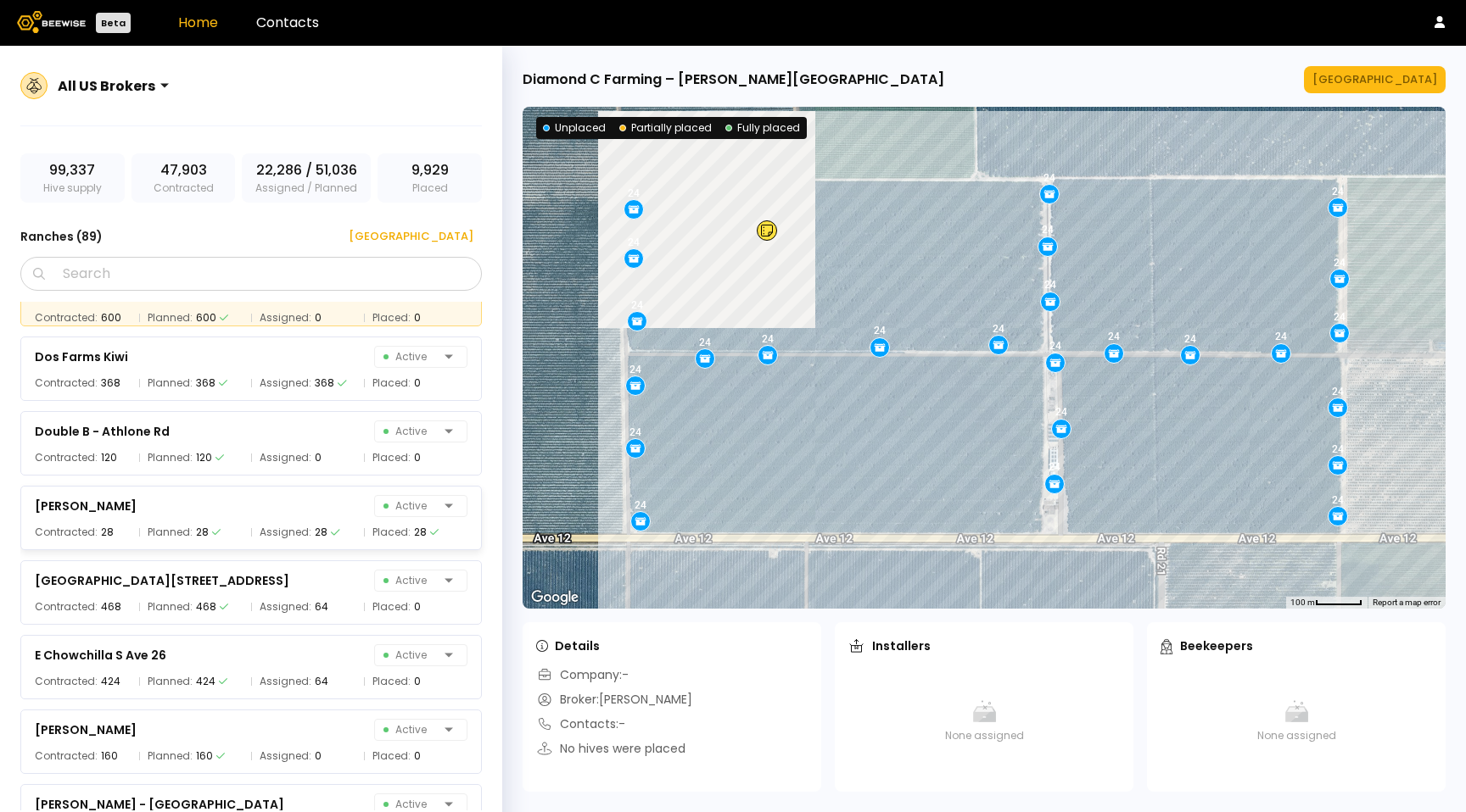
click at [294, 525] on span "Assigned:" at bounding box center [285, 533] width 52 height 17
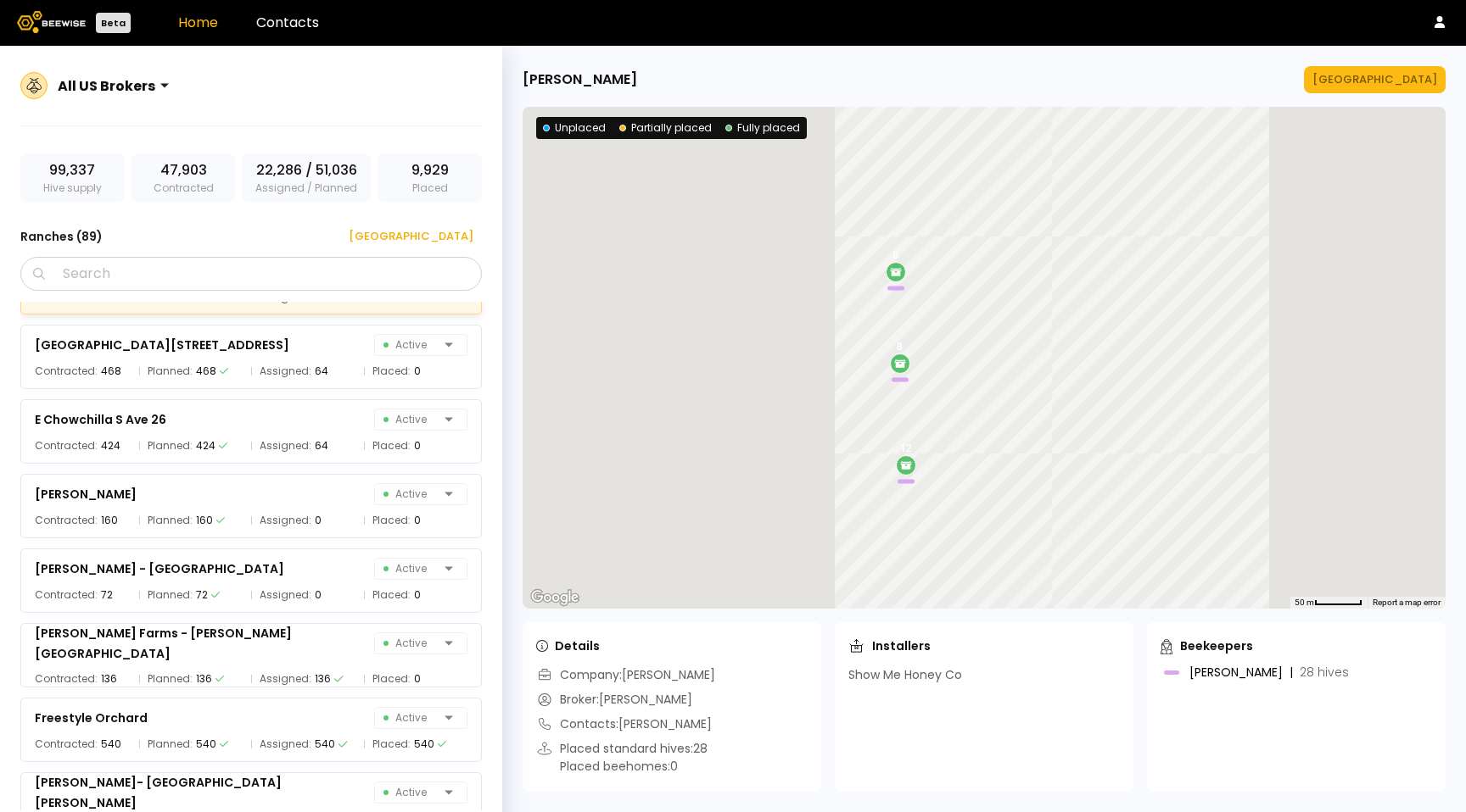
scroll to position [2141, 0]
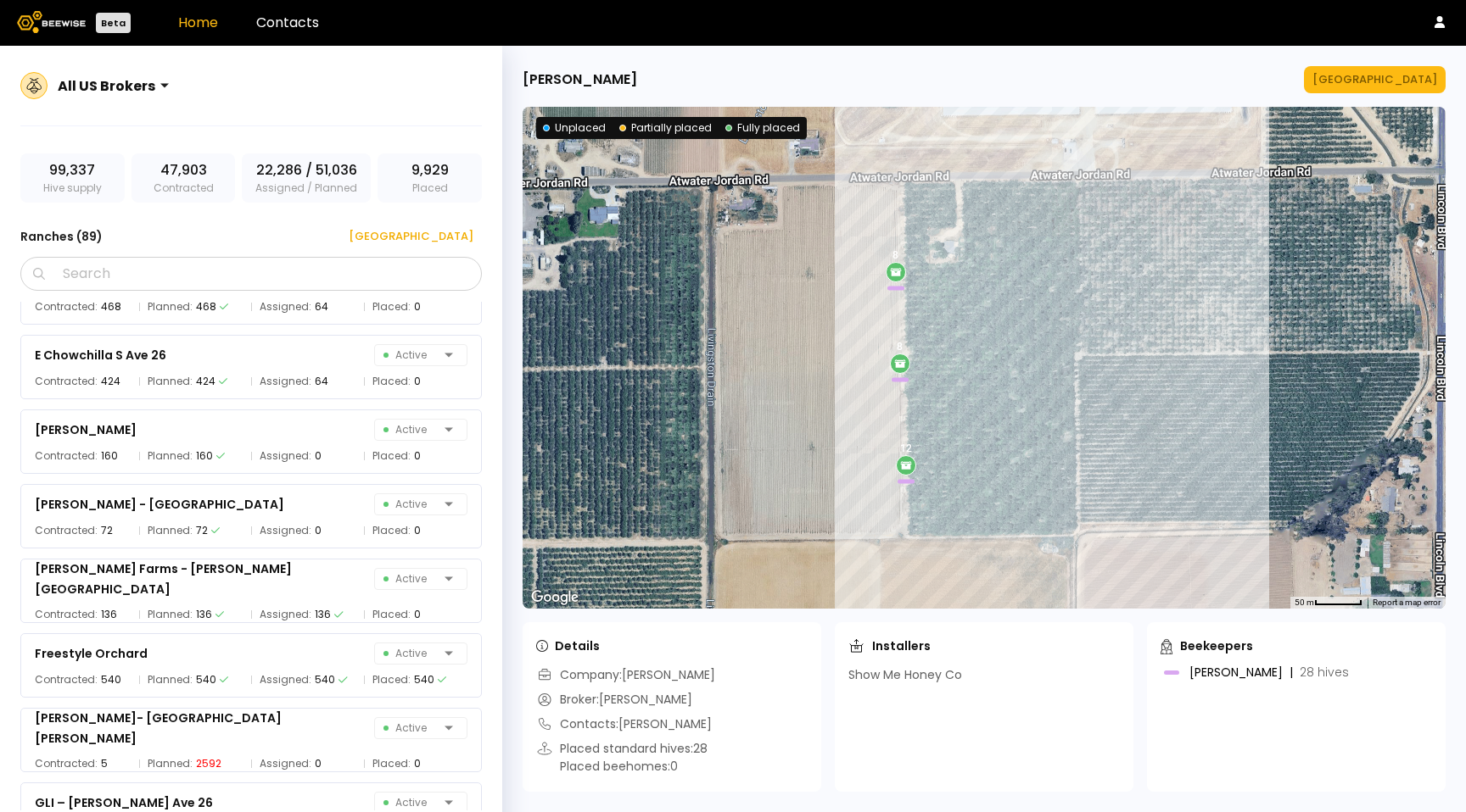
click at [1366, 60] on div "[PERSON_NAME] Manage Ranch ← Move left → Move right ↑ Move up ↓ Move down + Zoo…" at bounding box center [984, 428] width 964 height 767
click at [1368, 71] on div "[GEOGRAPHIC_DATA]" at bounding box center [1374, 79] width 124 height 17
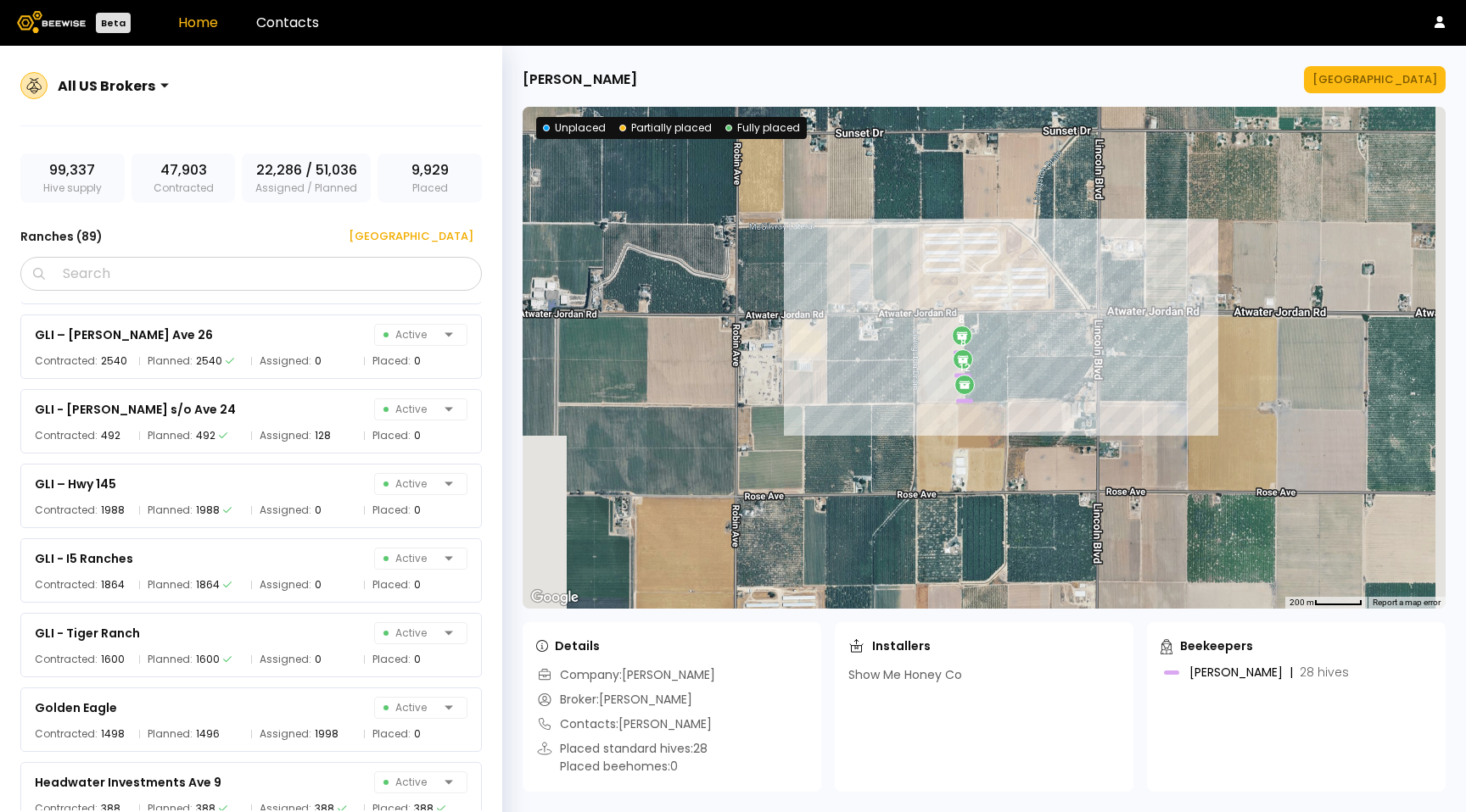
scroll to position [2609, 0]
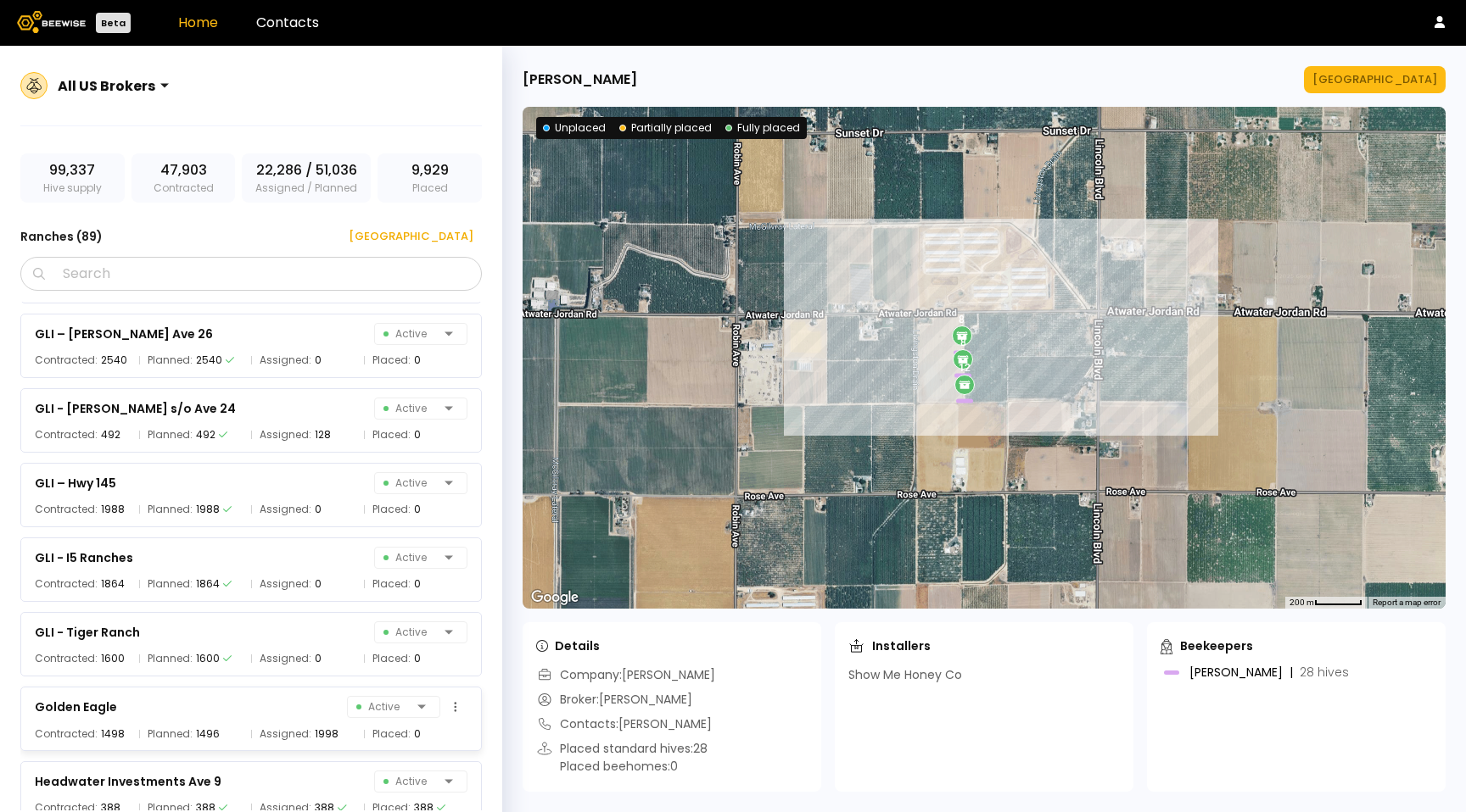
click at [275, 738] on span "Assigned:" at bounding box center [285, 734] width 52 height 17
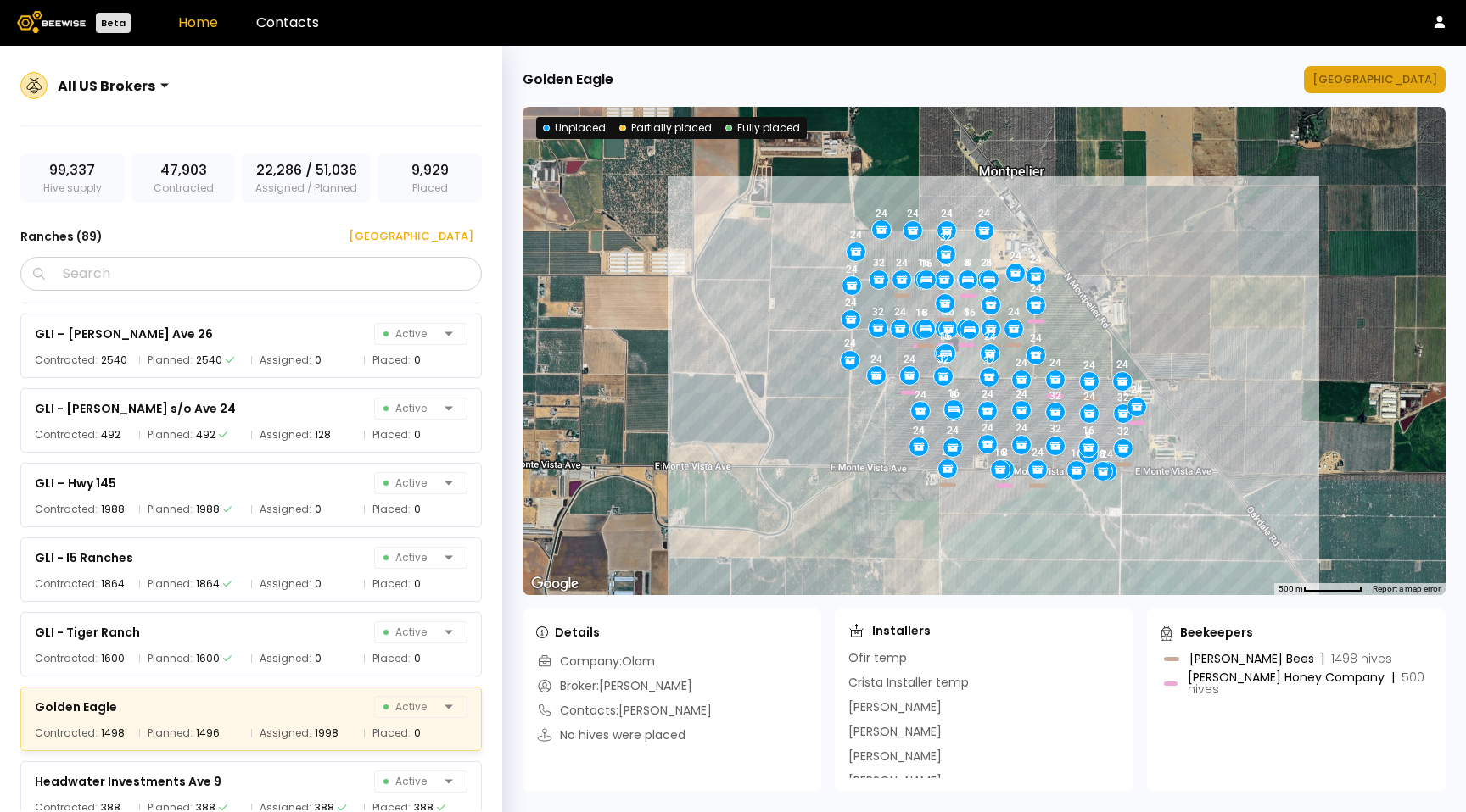
click at [1405, 73] on div "[GEOGRAPHIC_DATA]" at bounding box center [1374, 79] width 124 height 17
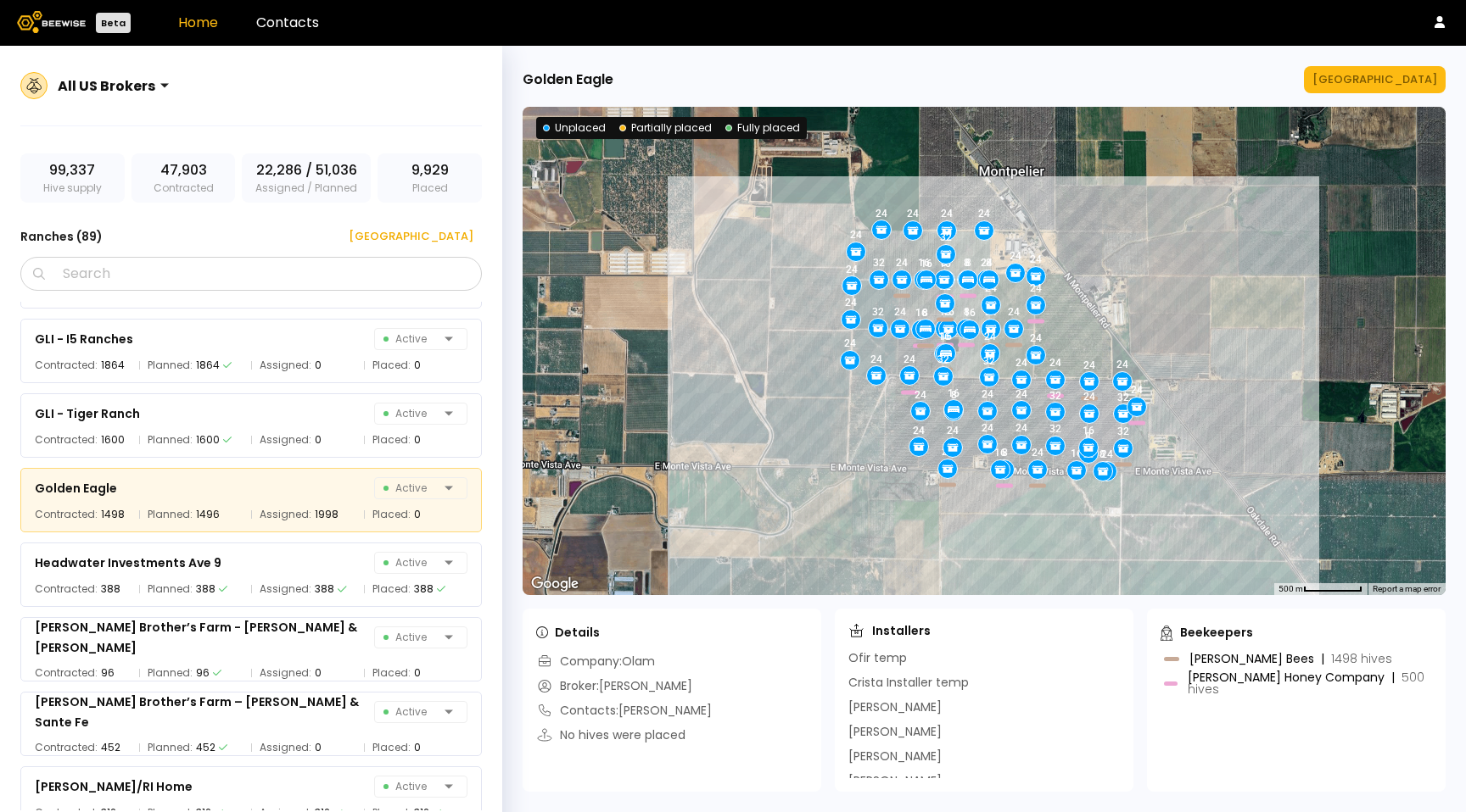
scroll to position [2845, 0]
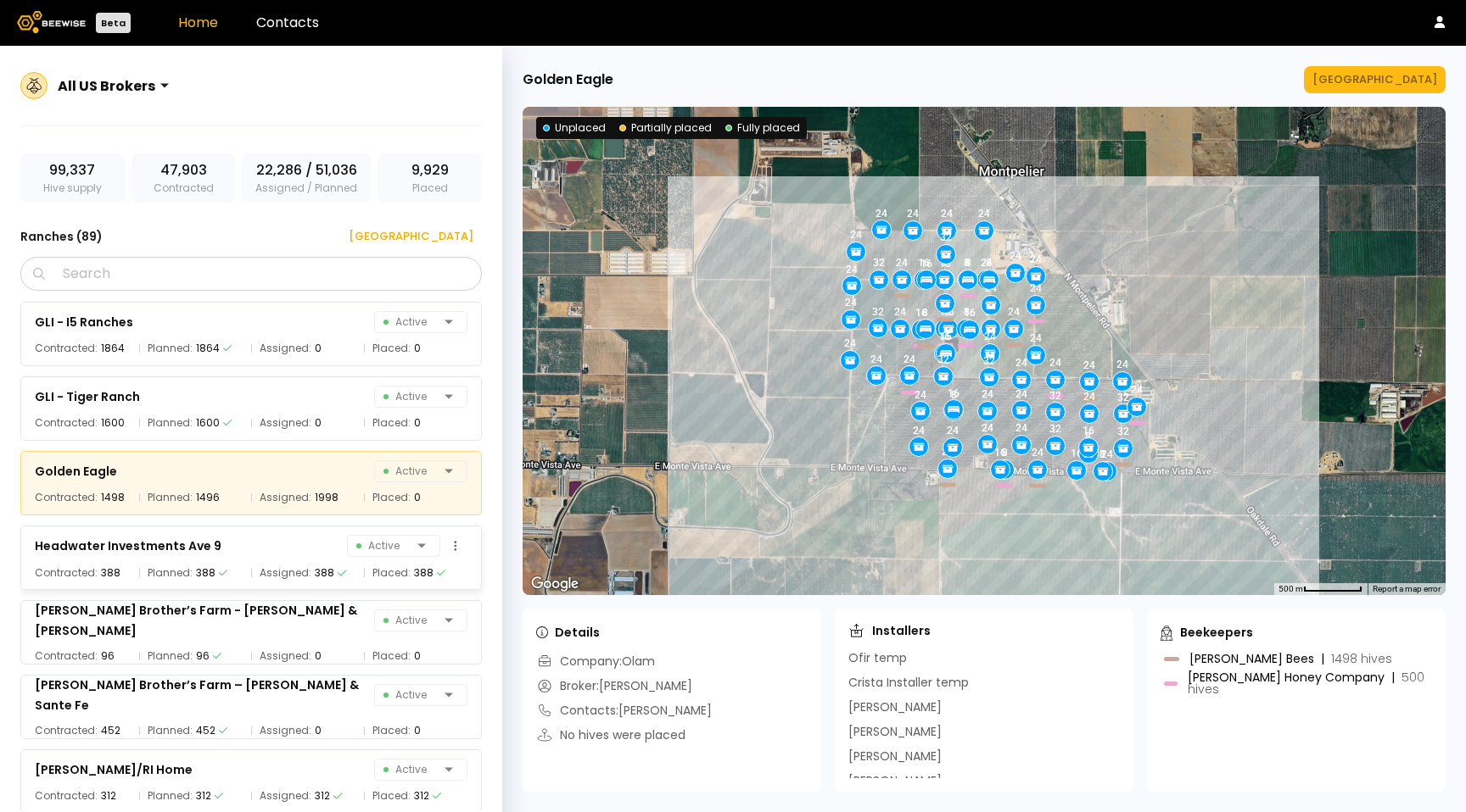
click at [241, 570] on div "Contracted: 388 Planned: 388 Assigned: 388 Placed: 388" at bounding box center [251, 572] width 433 height 17
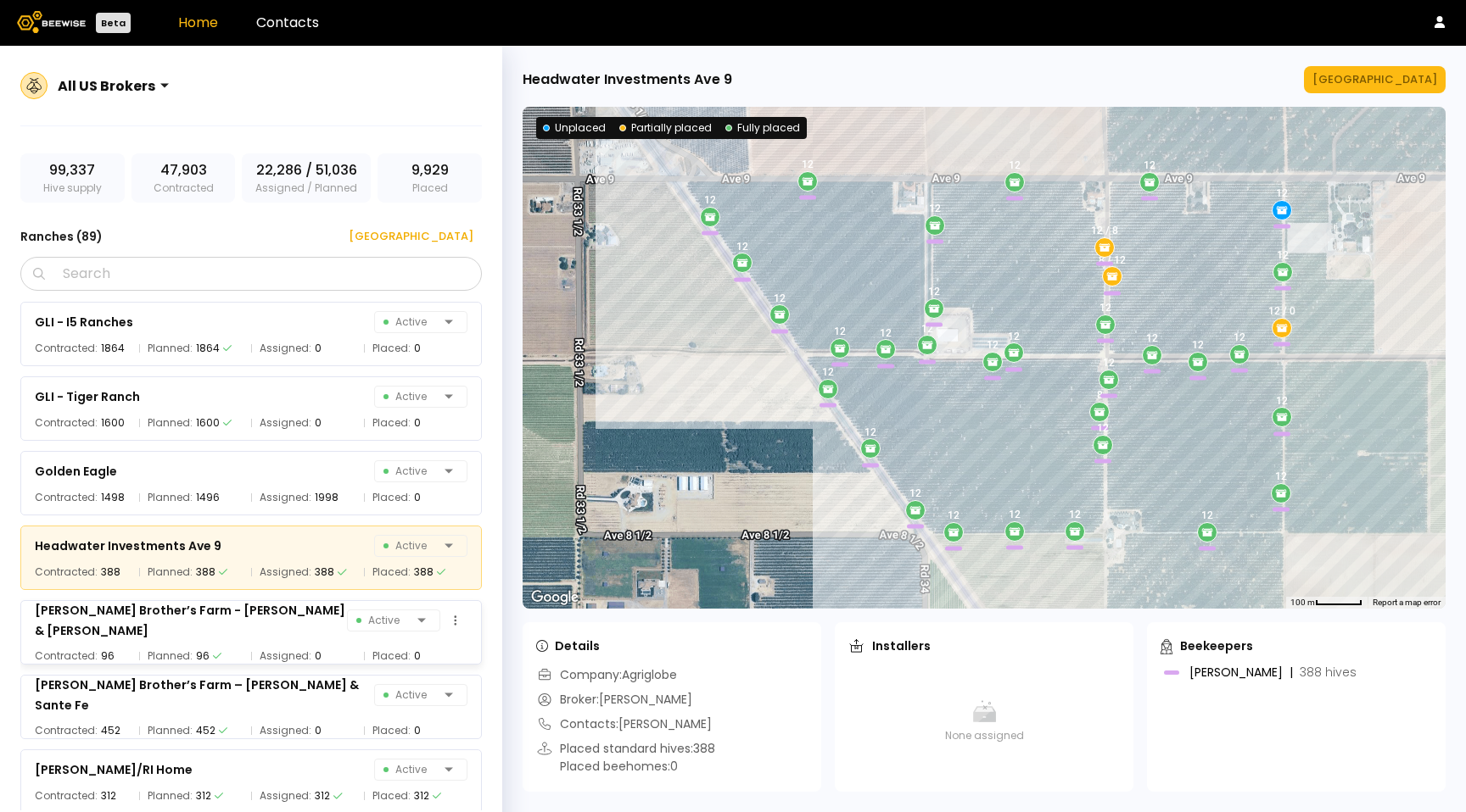
click at [282, 651] on span "Assigned:" at bounding box center [285, 656] width 52 height 17
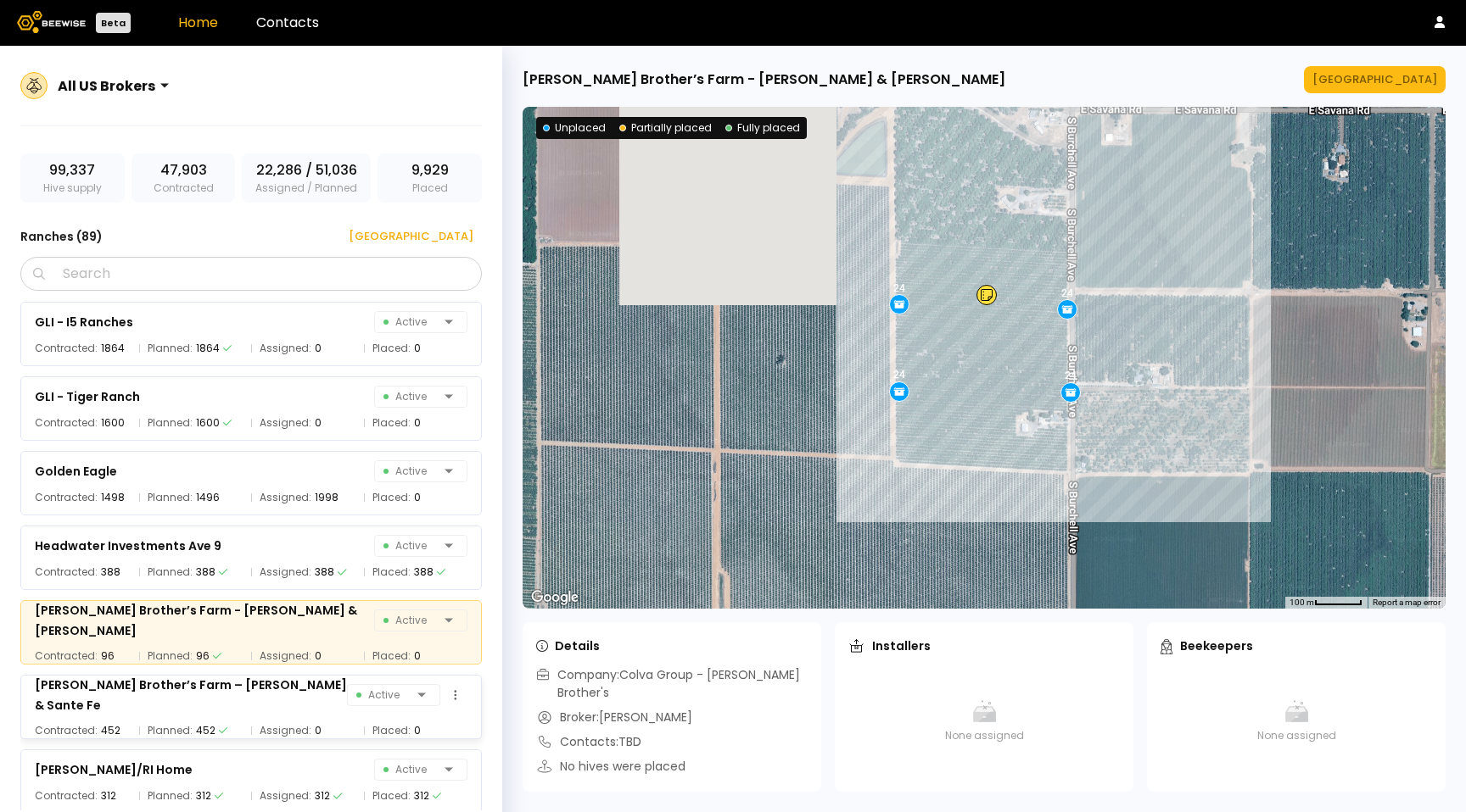
click at [300, 690] on div "[PERSON_NAME] Brother’s Farm – [PERSON_NAME] & Sante Fe Active" at bounding box center [251, 695] width 433 height 41
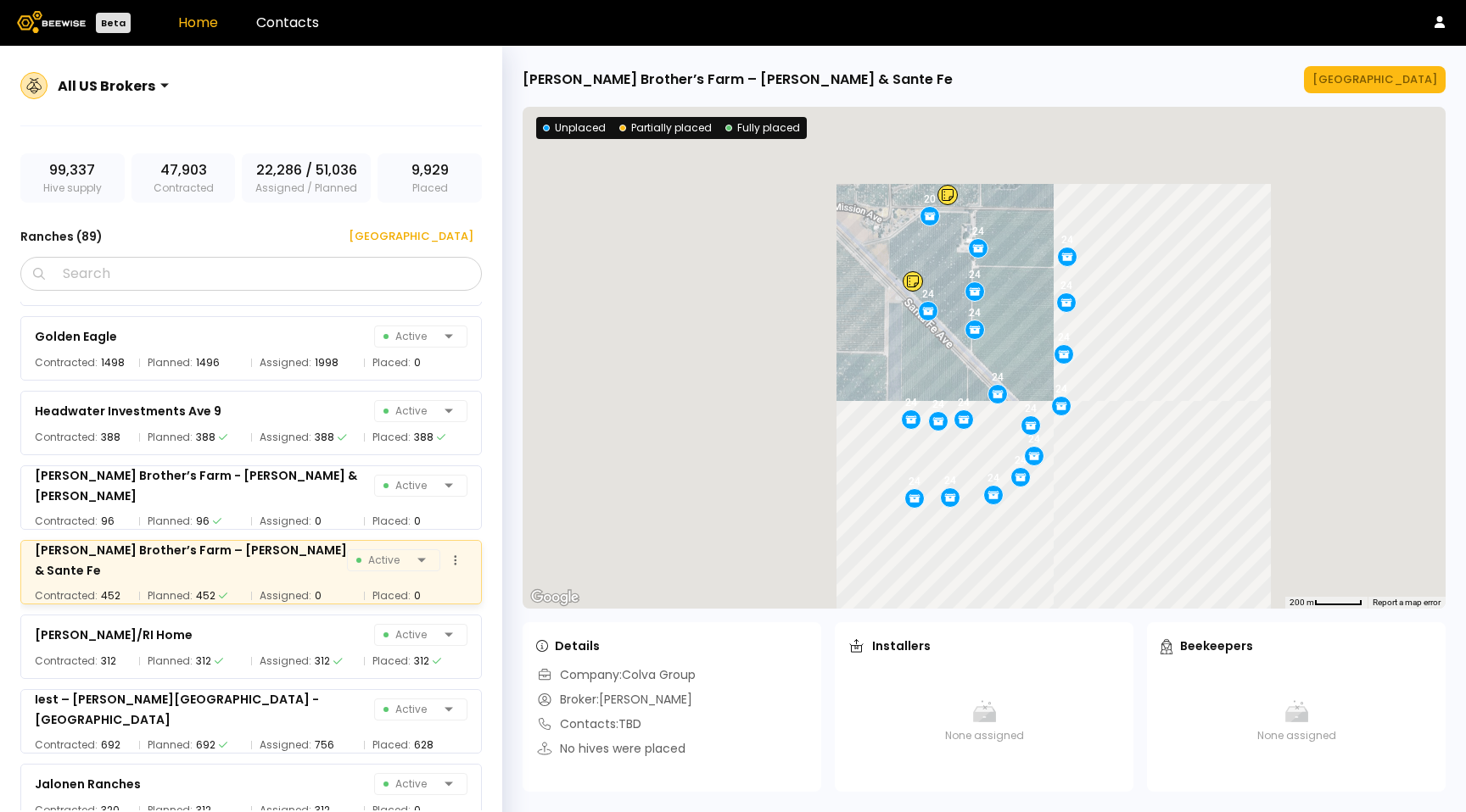
scroll to position [2990, 0]
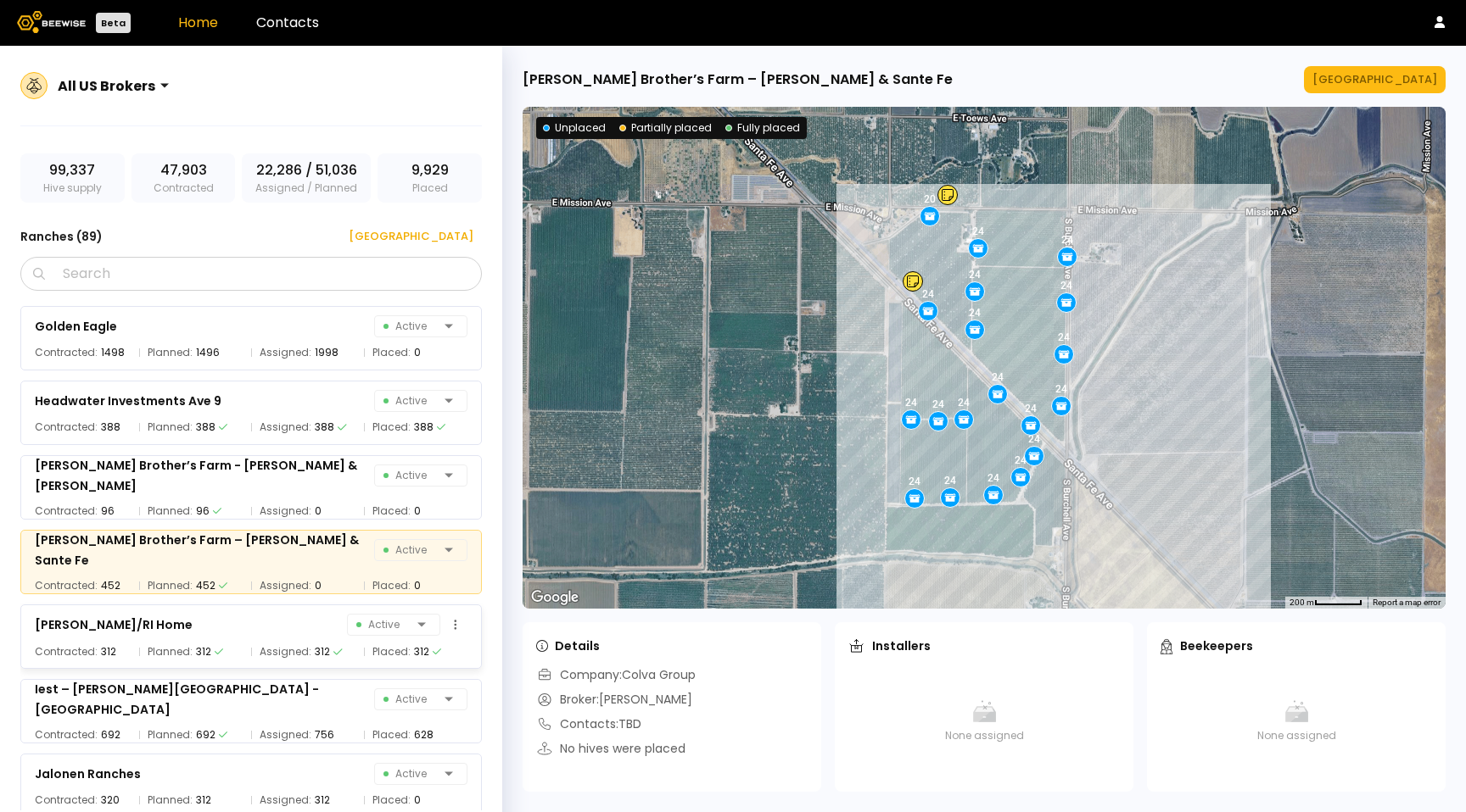
click at [288, 663] on div "[PERSON_NAME]/RI Home Active Contracted: 312 Planned: 312 Assigned: 312 Placed:…" at bounding box center [251, 636] width 461 height 64
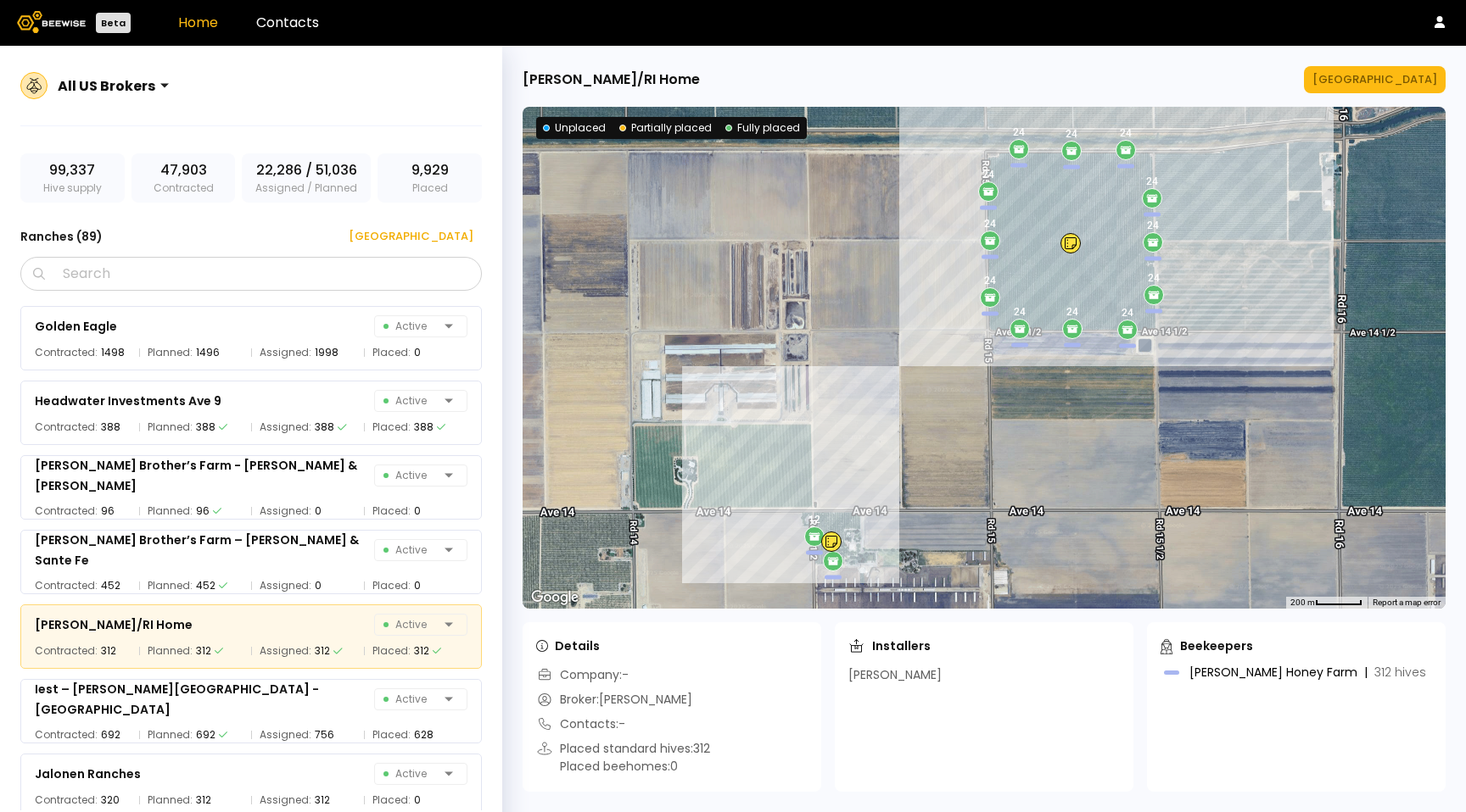
click at [1366, 96] on div "[PERSON_NAME]/RI Home [GEOGRAPHIC_DATA] ← Move left → Move right ↑ Move up ↓ Mo…" at bounding box center [984, 428] width 964 height 767
click at [1366, 78] on div "[GEOGRAPHIC_DATA]" at bounding box center [1374, 79] width 124 height 17
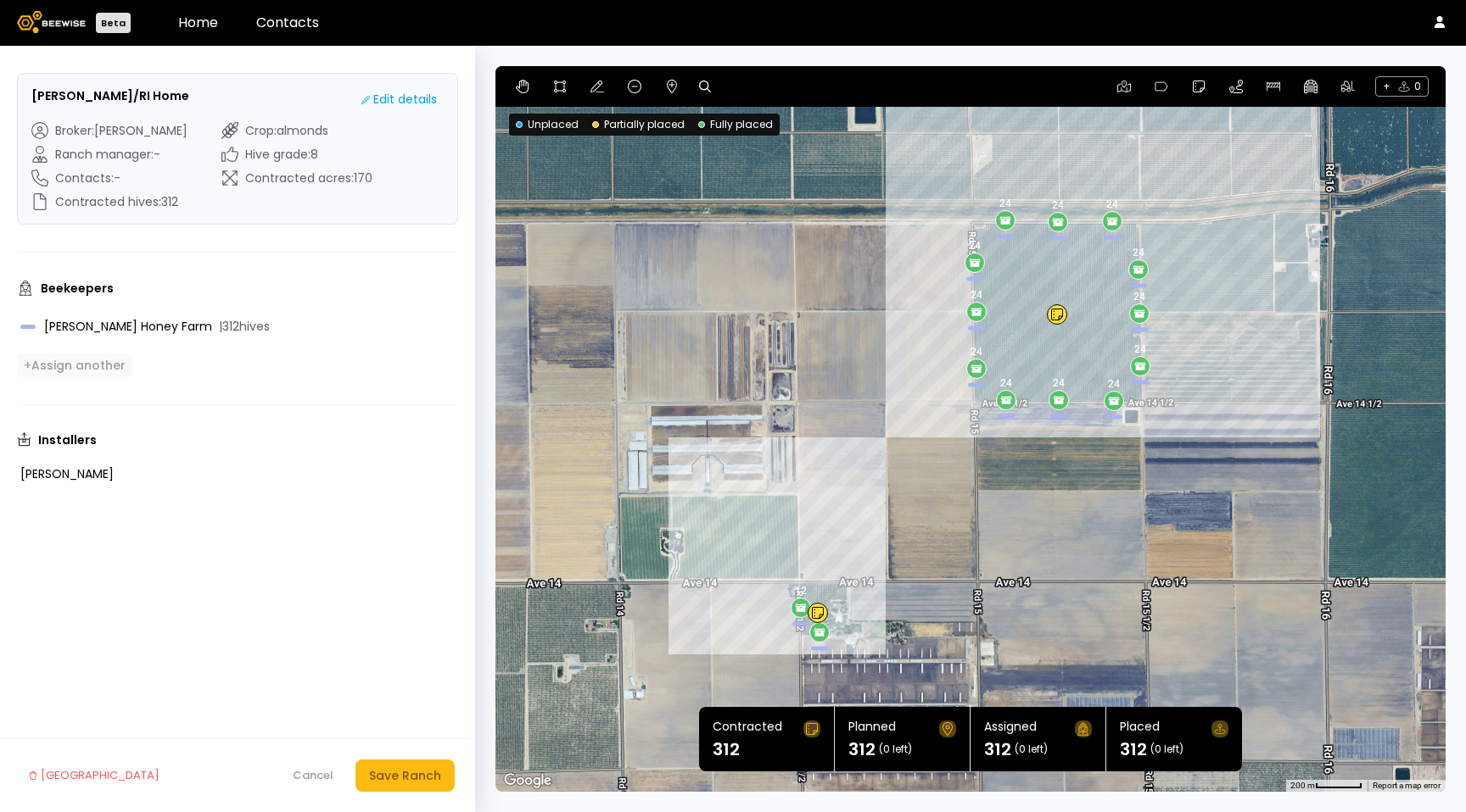
click at [98, 370] on div "+ Assign another" at bounding box center [74, 365] width 102 height 15
click at [441, 374] on icon at bounding box center [449, 374] width 17 height 17
click at [119, 352] on div "Beekeepers [PERSON_NAME] Honey Farm | 312 hives + Assign another" at bounding box center [238, 328] width 441 height 97
click at [122, 360] on div "+ Assign another" at bounding box center [74, 365] width 102 height 15
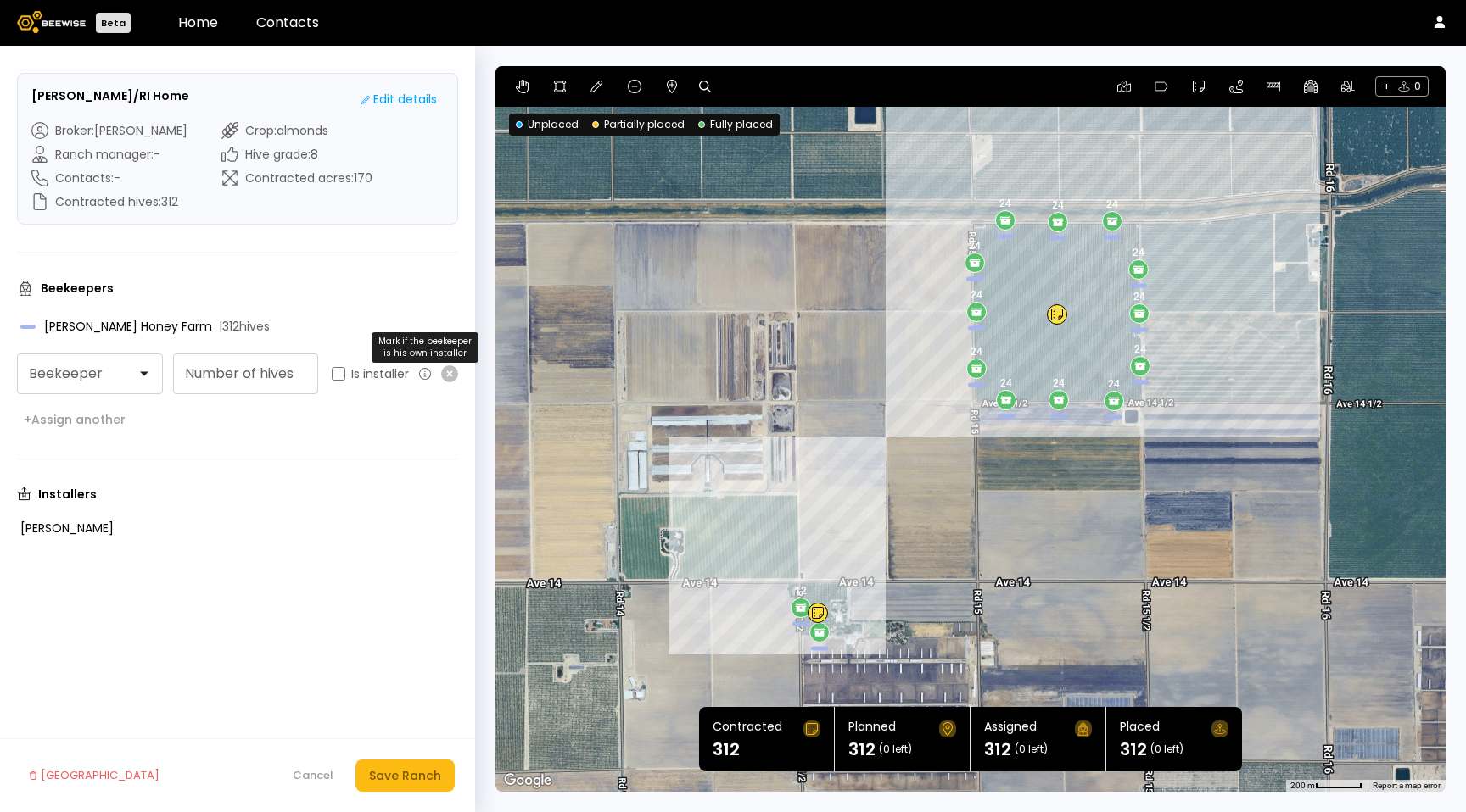
click at [425, 371] on icon at bounding box center [425, 374] width 12 height 12
click at [447, 369] on icon at bounding box center [449, 374] width 17 height 17
